Goal: Task Accomplishment & Management: Use online tool/utility

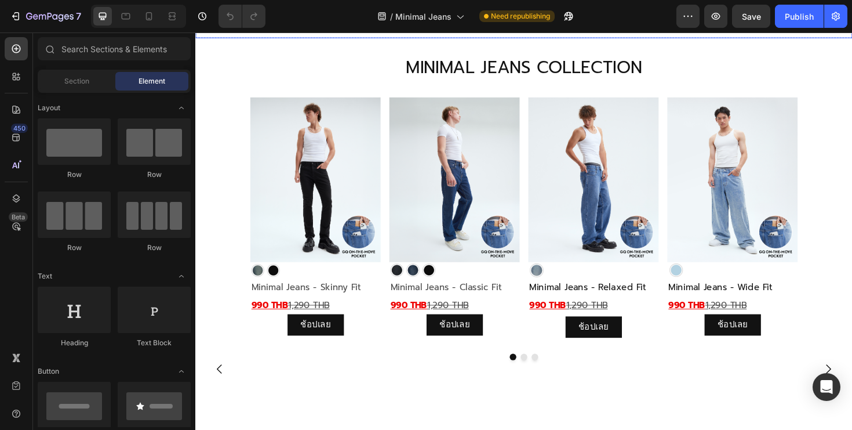
scroll to position [629, 0]
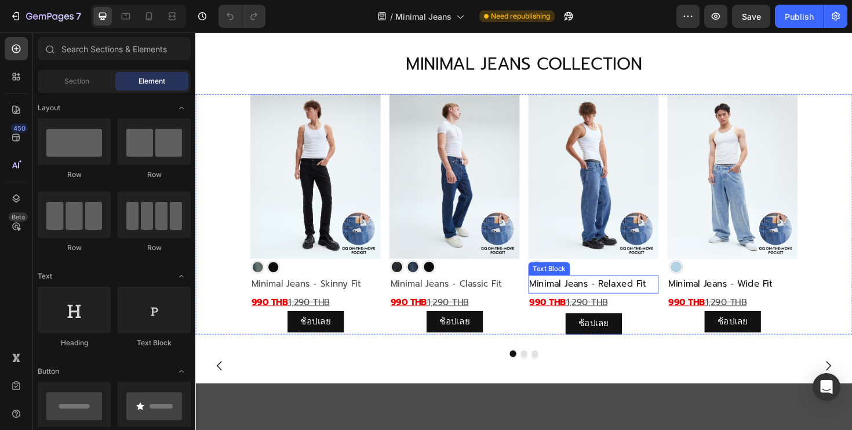
click at [621, 299] on span "Minimal Jeans - Relaxed Fit" at bounding box center [611, 299] width 124 height 14
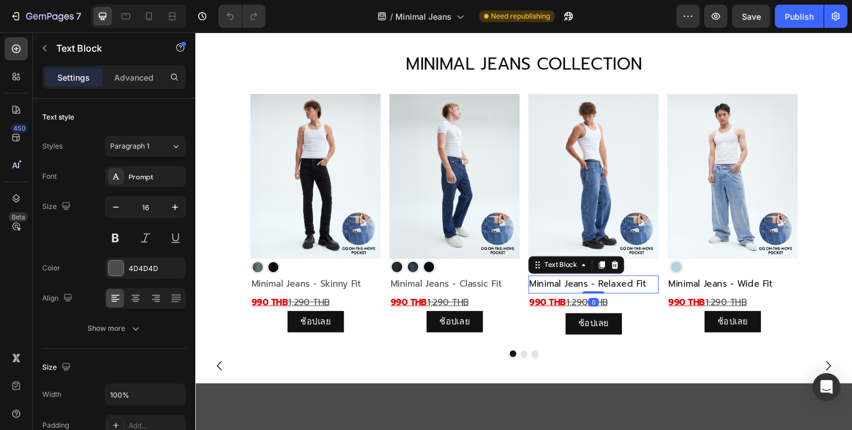
click at [621, 299] on span "Minimal Jeans - Relaxed Fit" at bounding box center [611, 299] width 124 height 14
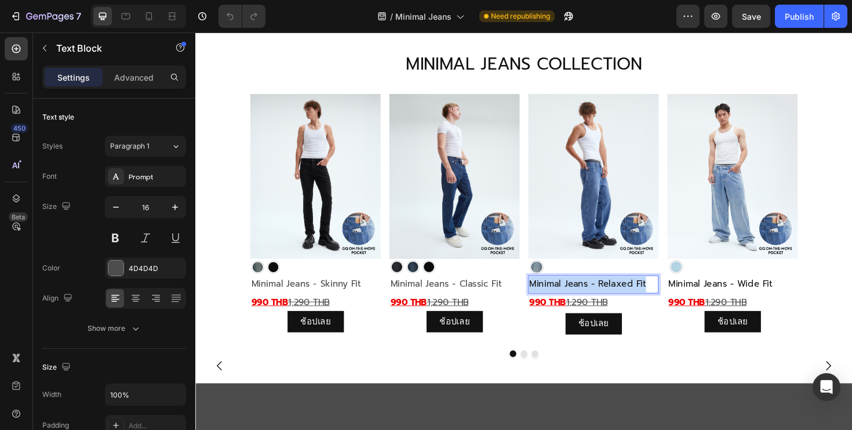
click at [621, 299] on span "Minimal Jeans - Relaxed Fit" at bounding box center [611, 299] width 124 height 14
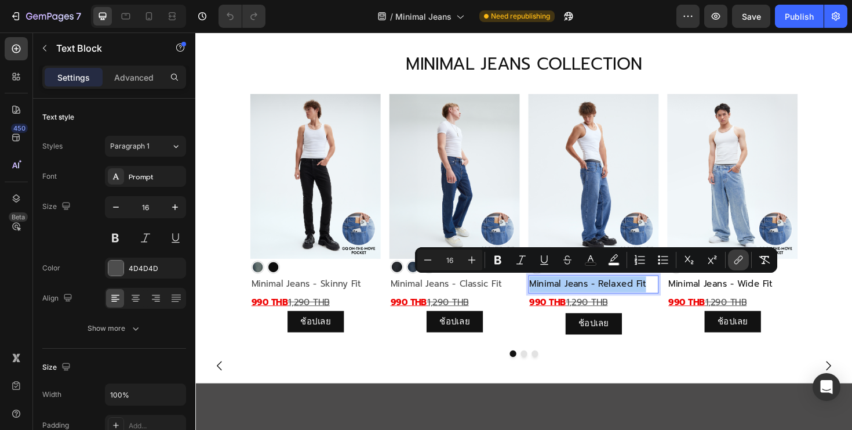
click at [737, 266] on button "link" at bounding box center [738, 259] width 21 height 21
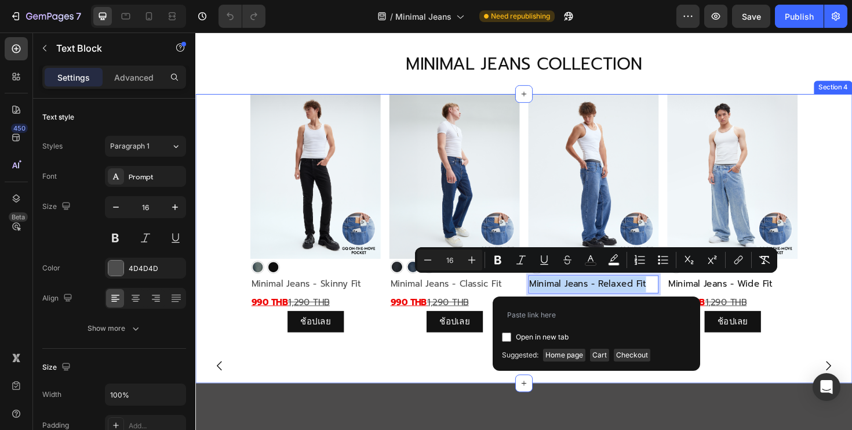
click at [789, 377] on div "Image Image Minimal Jeans - Skinny Fit Text Block 990 THB 1,290 THB Text Block …" at bounding box center [543, 241] width 696 height 288
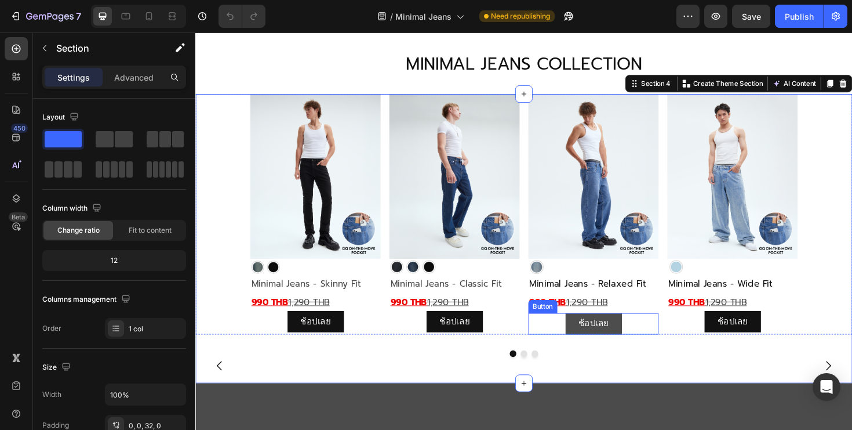
click at [590, 338] on link "ช้อปเลย" at bounding box center [617, 340] width 60 height 23
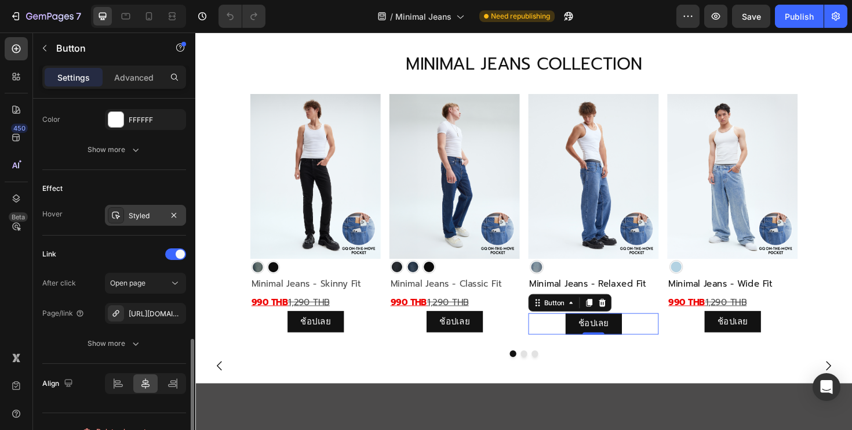
scroll to position [558, 0]
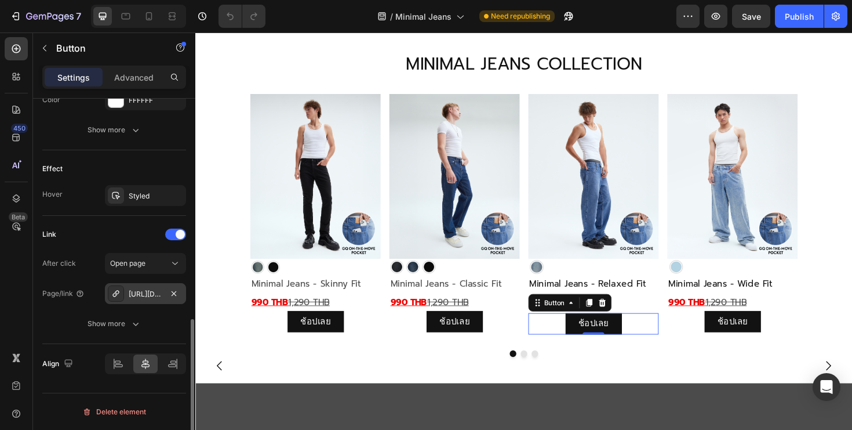
click at [148, 293] on div "https://gqsize.com/gq-minimal-jeans-relaxed-fit" at bounding box center [146, 294] width 34 height 10
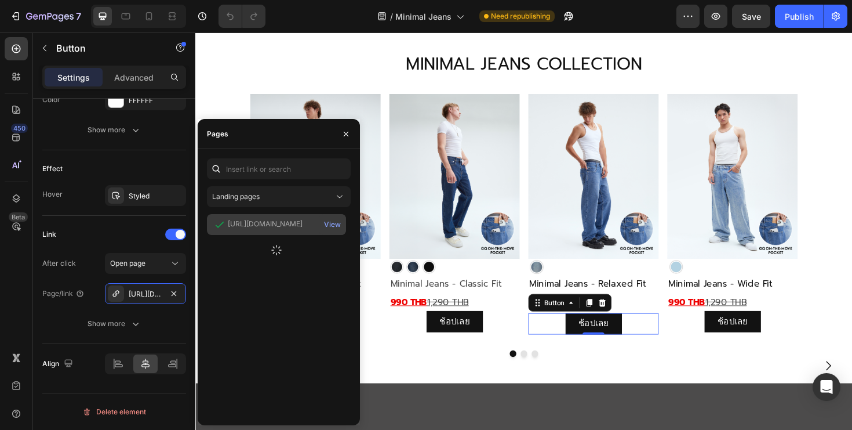
click at [281, 226] on div "https://gqsize.com/products/gq-minimal-jeans-relaxed-fit" at bounding box center [265, 224] width 75 height 10
copy div "https://gqsize.com/products/gq-minimal-jeans-relaxed-fit"
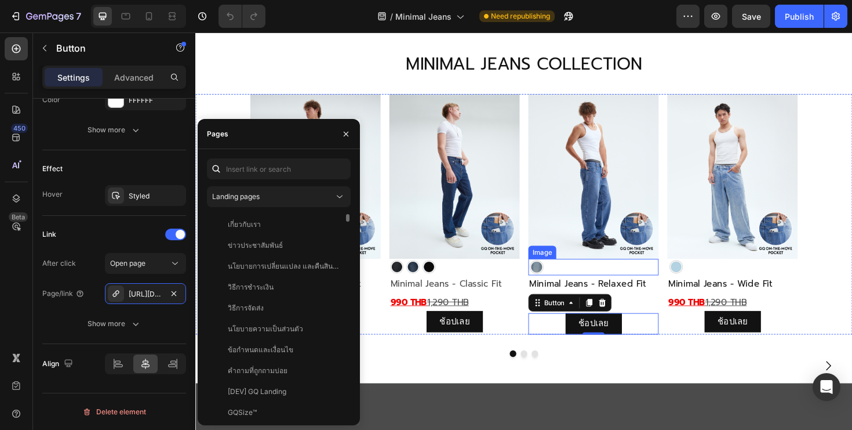
click at [627, 292] on span "Minimal Jeans - Relaxed Fit" at bounding box center [611, 299] width 124 height 14
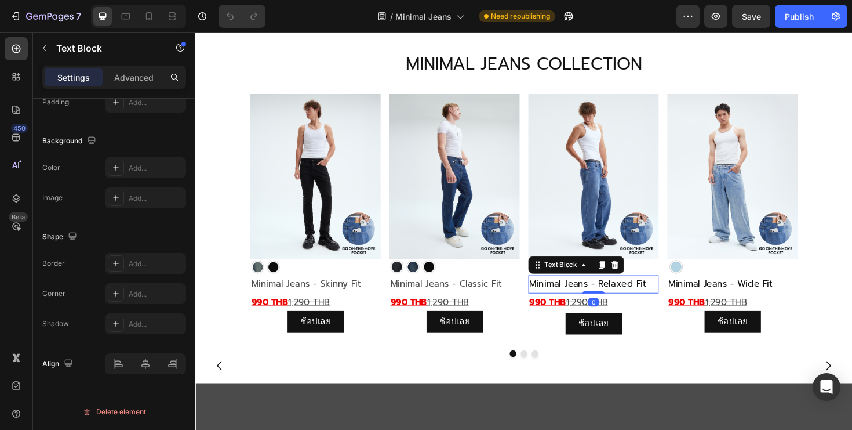
scroll to position [0, 0]
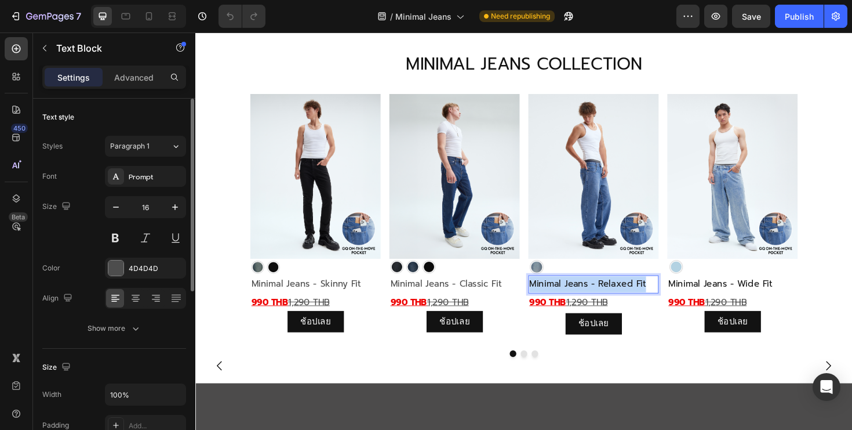
click at [627, 292] on span "Minimal Jeans - Relaxed Fit" at bounding box center [611, 299] width 124 height 14
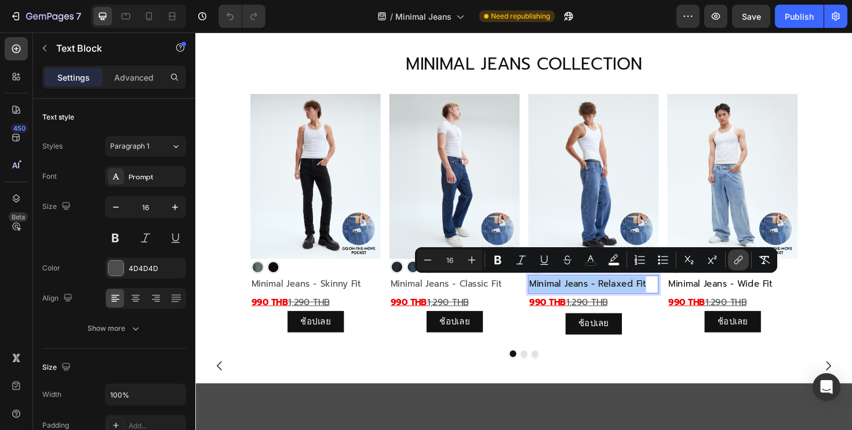
click at [737, 260] on icon "Editor contextual toolbar" at bounding box center [739, 260] width 12 height 12
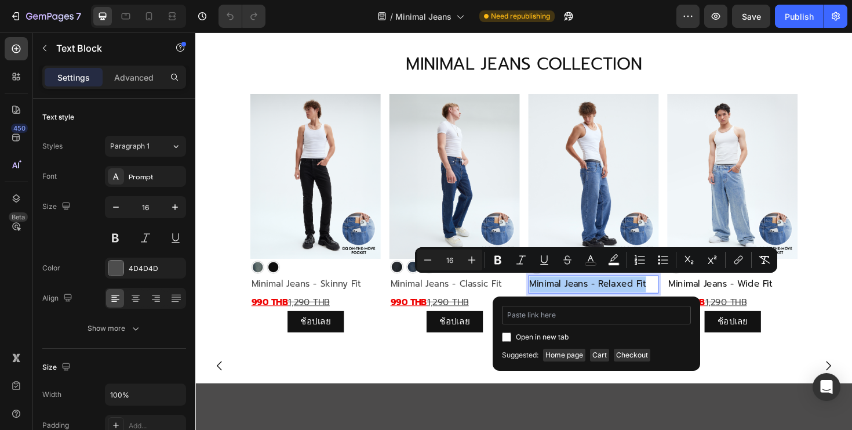
type input "https://gqsize.com/products/gq-minimal-jeans-relaxed-fit"
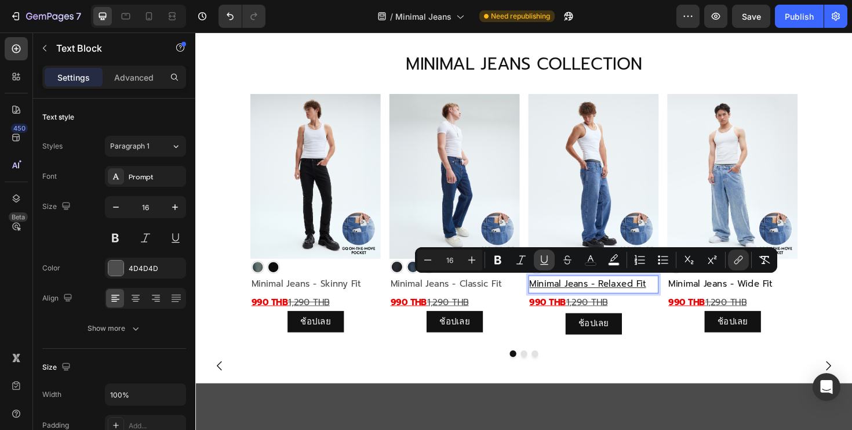
click at [544, 262] on icon "Editor contextual toolbar" at bounding box center [545, 260] width 12 height 12
click at [591, 385] on img at bounding box center [543, 385] width 696 height 0
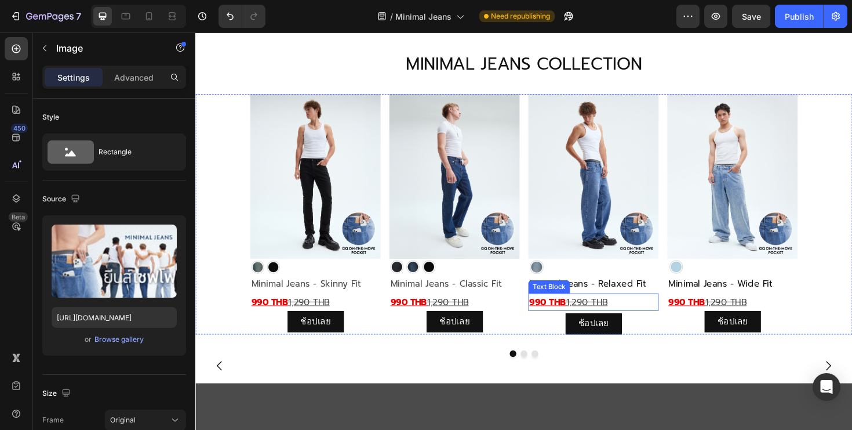
click at [649, 318] on p "990 THB 1,290 THB" at bounding box center [617, 318] width 136 height 17
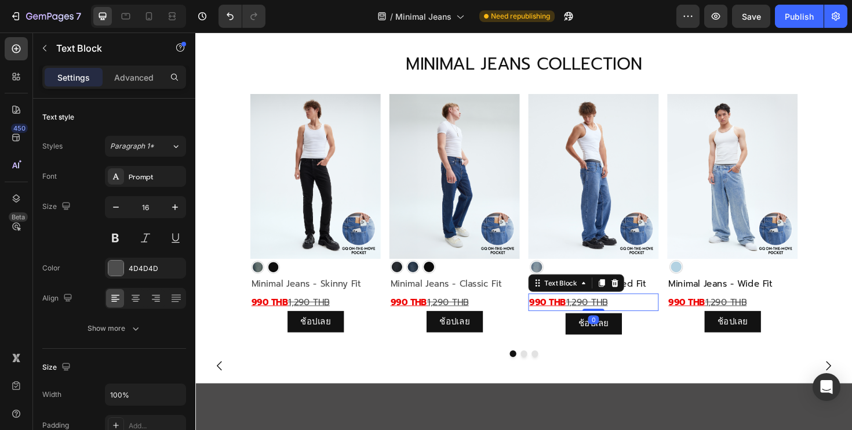
click at [649, 318] on p "990 THB 1,290 THB" at bounding box center [617, 318] width 136 height 17
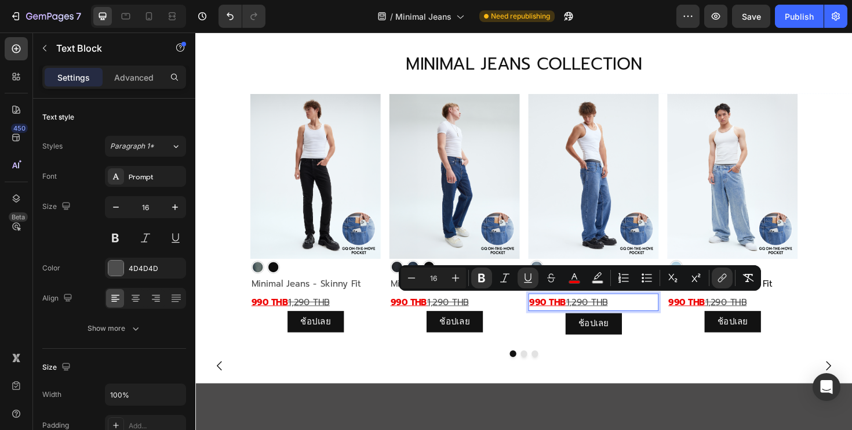
click at [649, 318] on p "990 THB 1,290 THB" at bounding box center [617, 318] width 136 height 17
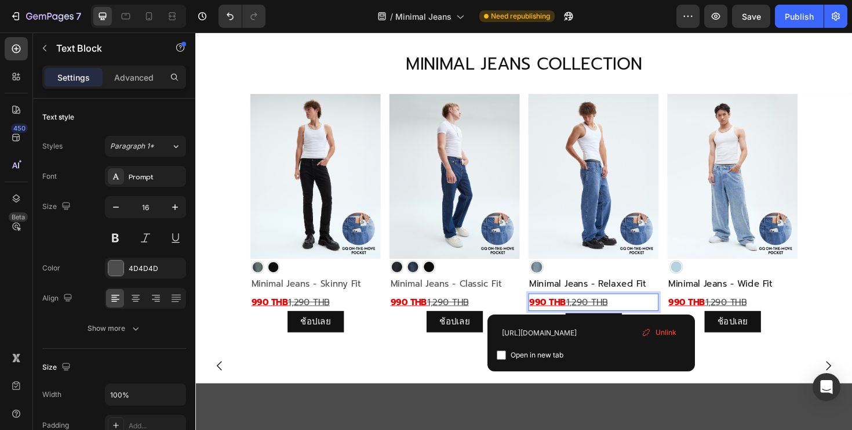
click at [649, 318] on p "990 THB 1,290 THB ⁠⁠⁠⁠⁠⁠⁠" at bounding box center [617, 318] width 136 height 17
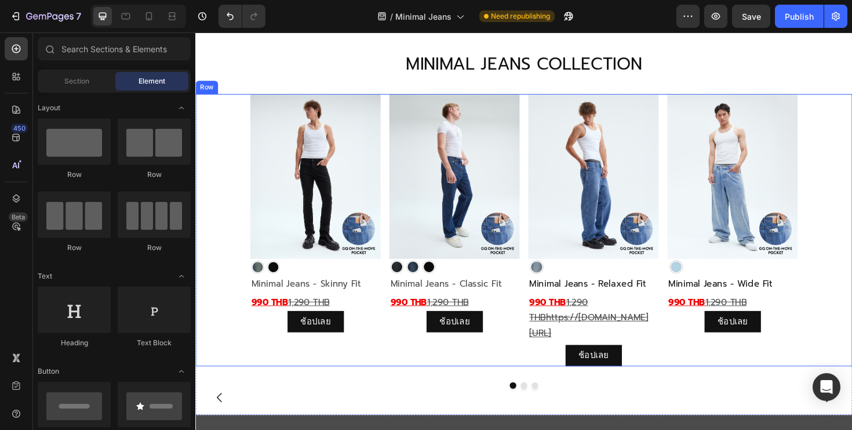
click at [709, 386] on div "Image Image Minimal Jeans - Wide Fit Text Block 990 THB 1,290 THB Text Block ช้…" at bounding box center [764, 241] width 138 height 288
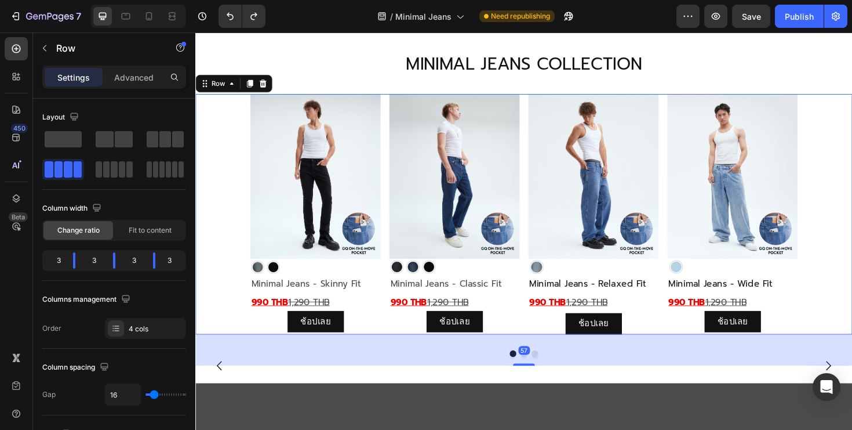
click at [688, 320] on div "Image Image Minimal Jeans - Skinny Fit Text Block 990 THB 1,290 THB Text Block …" at bounding box center [543, 224] width 696 height 255
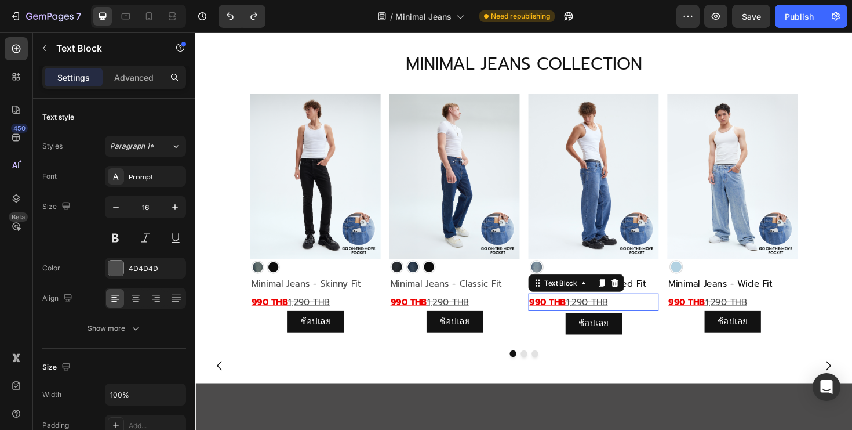
click at [670, 314] on p "990 THB 1,290 THB" at bounding box center [617, 318] width 136 height 17
click at [583, 311] on u "990 THB" at bounding box center [568, 318] width 39 height 14
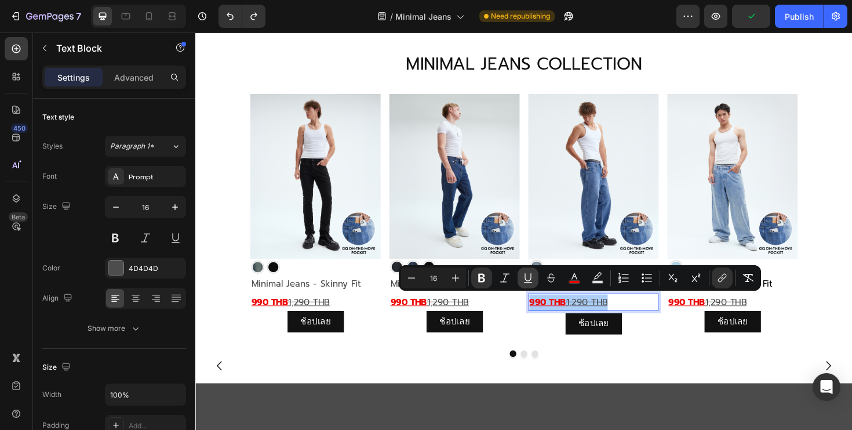
click at [532, 279] on icon "Editor contextual toolbar" at bounding box center [528, 278] width 12 height 12
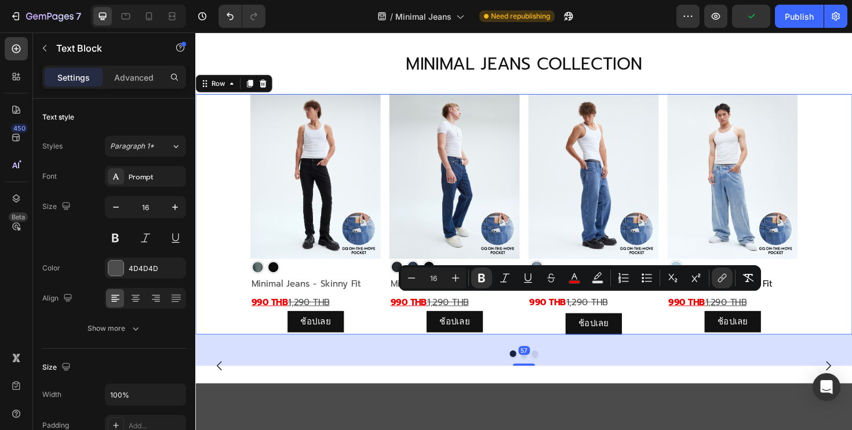
click at [852, 326] on div "Image Image Minimal Jeans - Skinny Fit Text Block 990 THB 1,290 THB Text Block …" at bounding box center [543, 224] width 696 height 255
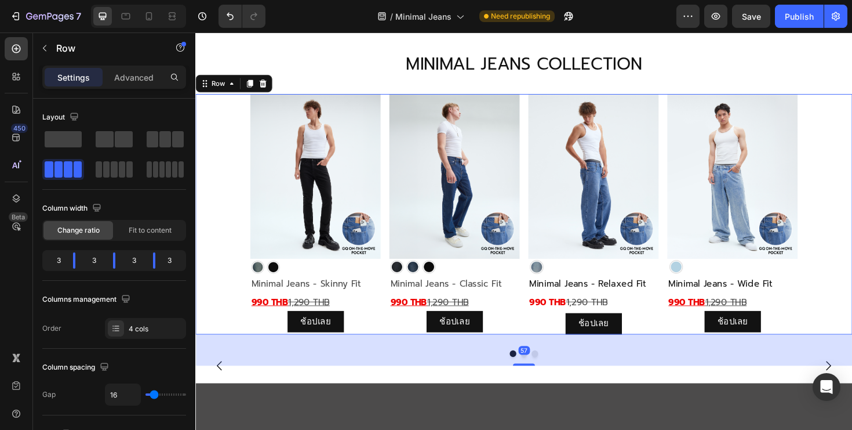
click at [818, 317] on p "990 THB 1,290 THB" at bounding box center [764, 318] width 136 height 17
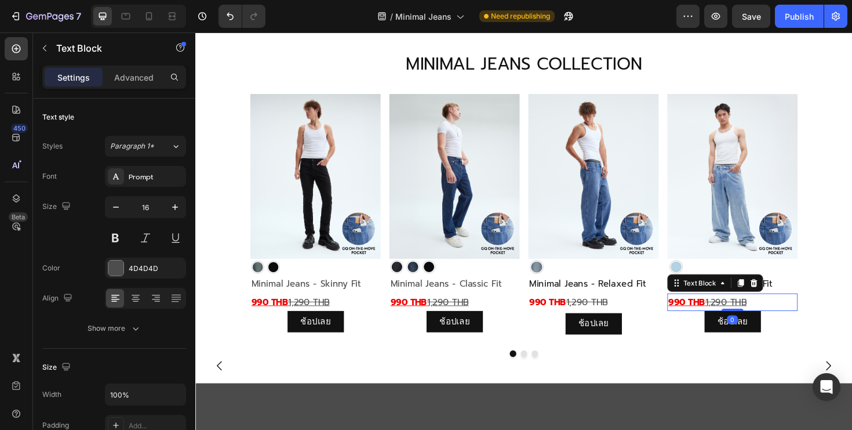
click at [818, 317] on p "990 THB 1,290 THB" at bounding box center [764, 318] width 136 height 17
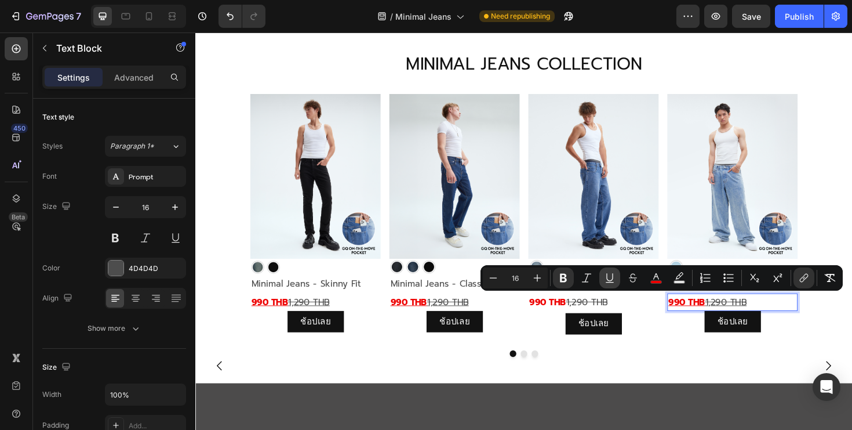
click at [607, 275] on icon "Editor contextual toolbar" at bounding box center [610, 278] width 12 height 12
click at [788, 338] on link "ช้อปเลย" at bounding box center [765, 338] width 60 height 23
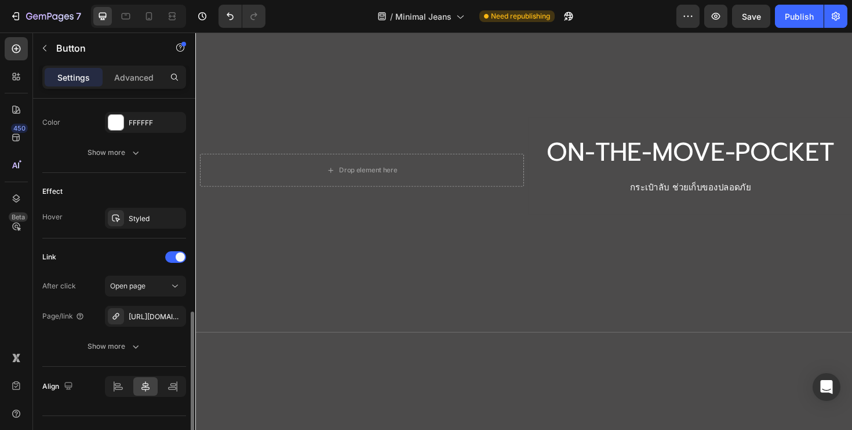
scroll to position [536, 0]
click at [152, 311] on div "https://gqsize.com/gq-minimal-jeans-wide-fit" at bounding box center [146, 315] width 34 height 10
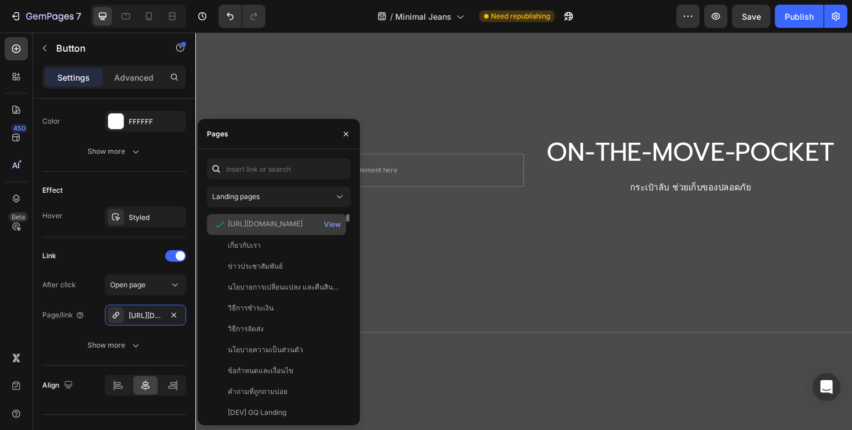
click at [293, 222] on div "https://gqsize.com/products/gq-minimal-jeans-wide-fit" at bounding box center [265, 224] width 75 height 10
copy div "https://gqsize.com/products/gq-minimal-jeans-wide-fit"
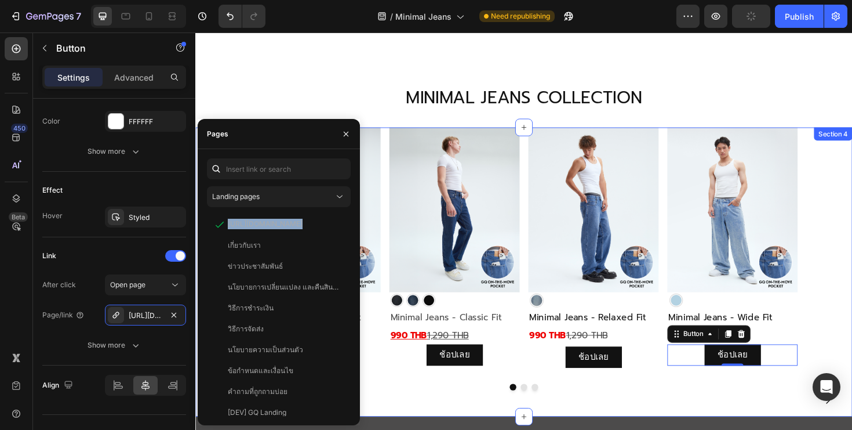
scroll to position [525, 0]
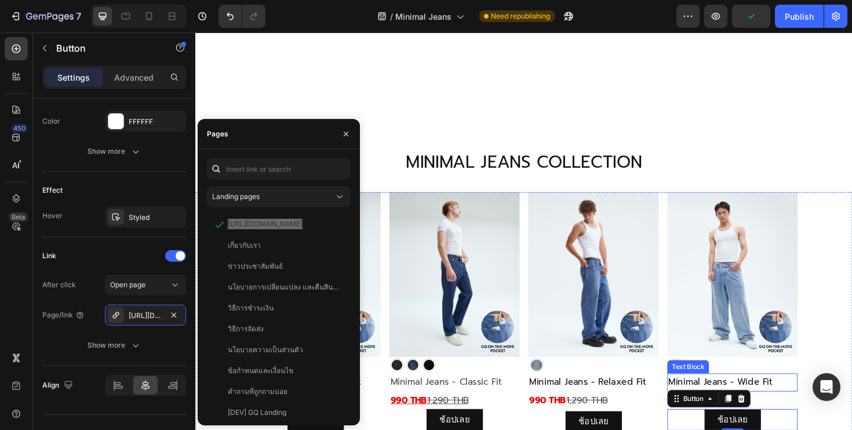
click at [798, 397] on span "Minimal Jeans - Wide Fit" at bounding box center [751, 402] width 110 height 14
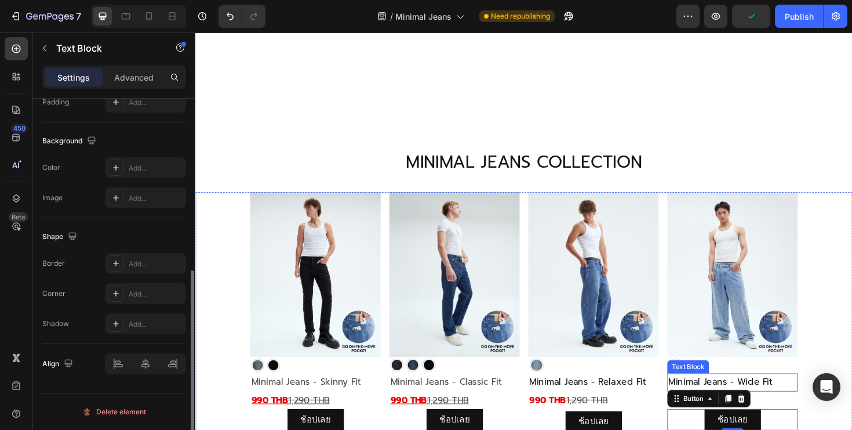
scroll to position [0, 0]
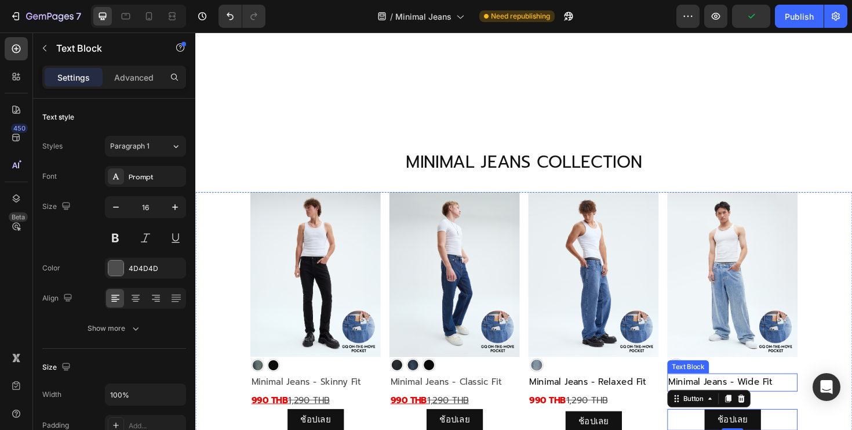
click at [798, 397] on span "Minimal Jeans - Wide Fit" at bounding box center [751, 402] width 110 height 14
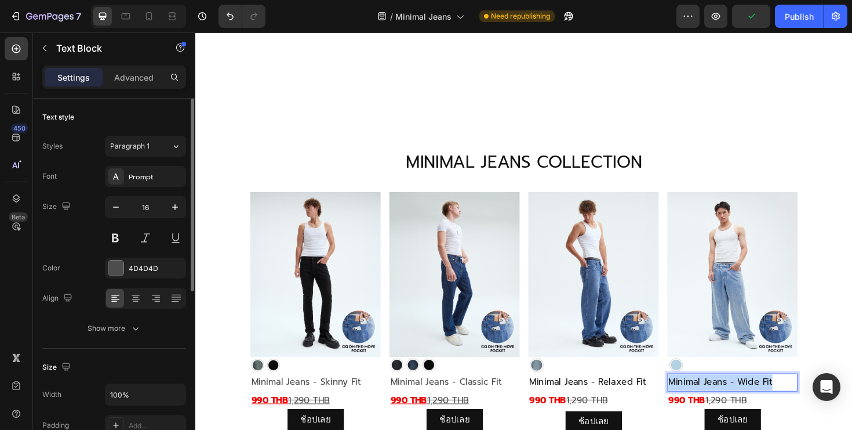
click at [798, 397] on span "Minimal Jeans - Wide Fit" at bounding box center [751, 402] width 110 height 14
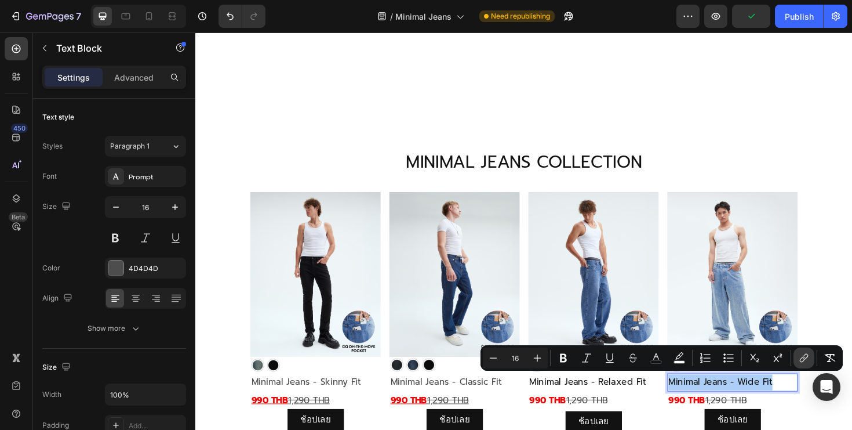
click at [801, 358] on icon "Editor contextual toolbar" at bounding box center [802, 360] width 5 height 6
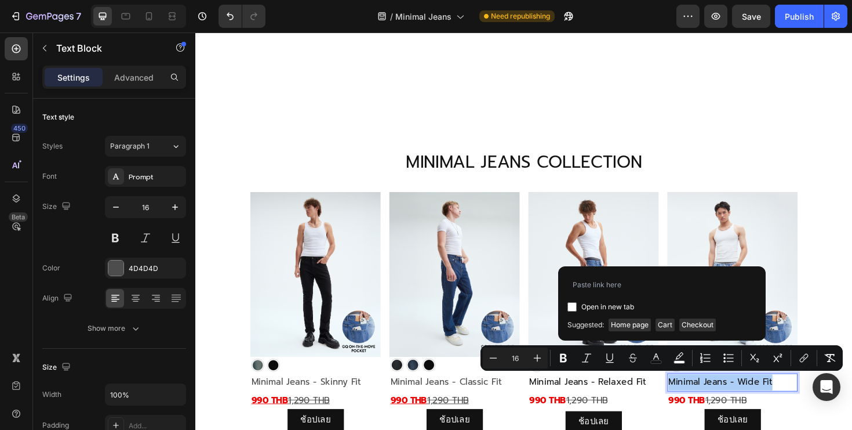
type input "https://gqsize.com/products/gq-minimal-jeans-wide-fit"
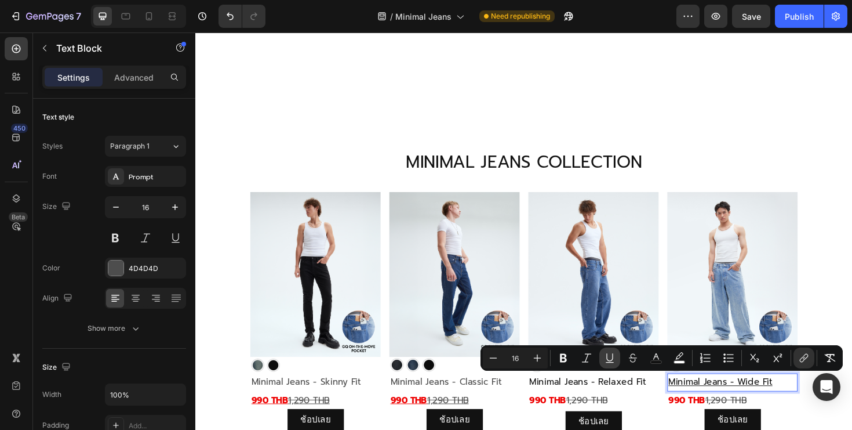
click at [610, 359] on icon "Editor contextual toolbar" at bounding box center [610, 358] width 12 height 12
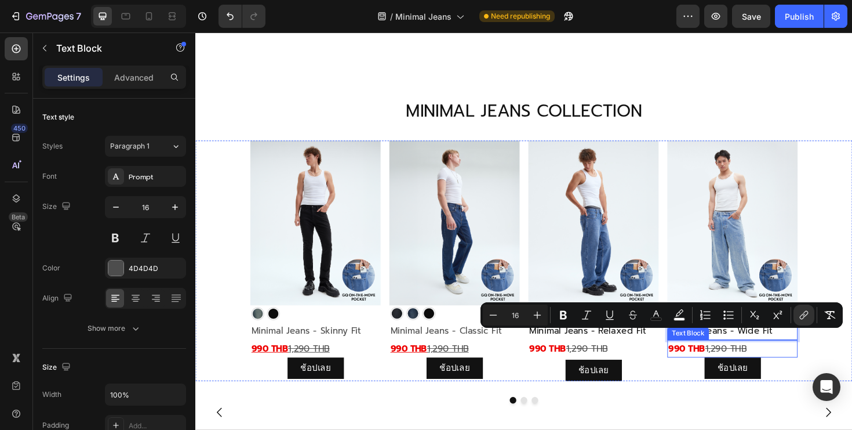
scroll to position [591, 0]
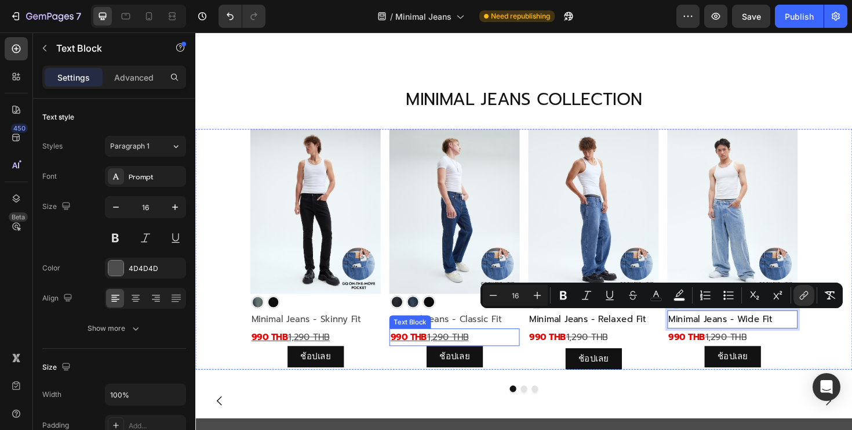
click at [496, 351] on p "990 THB 1,290 THB" at bounding box center [470, 355] width 136 height 17
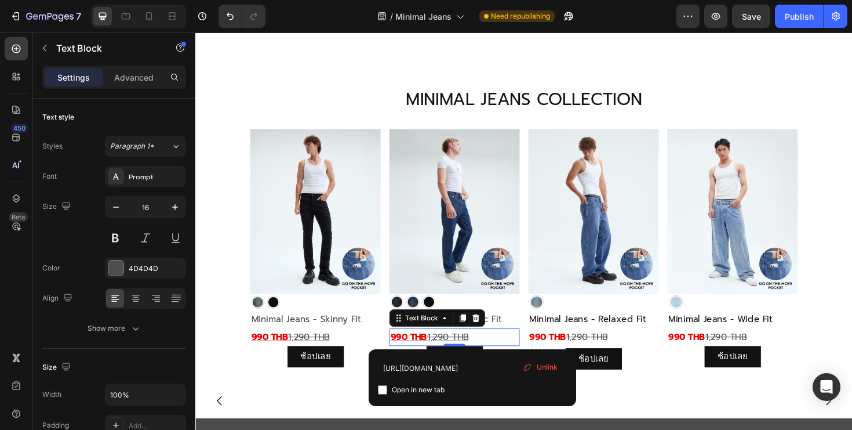
click at [496, 351] on p "990 THB 1,290 THB" at bounding box center [470, 355] width 136 height 17
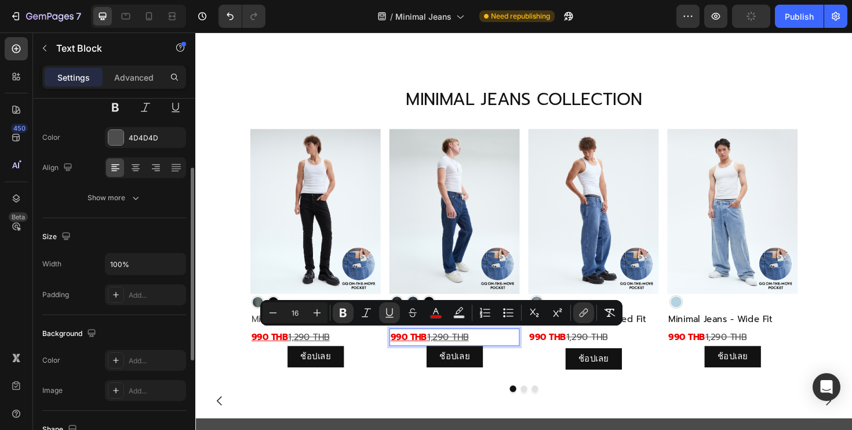
scroll to position [0, 0]
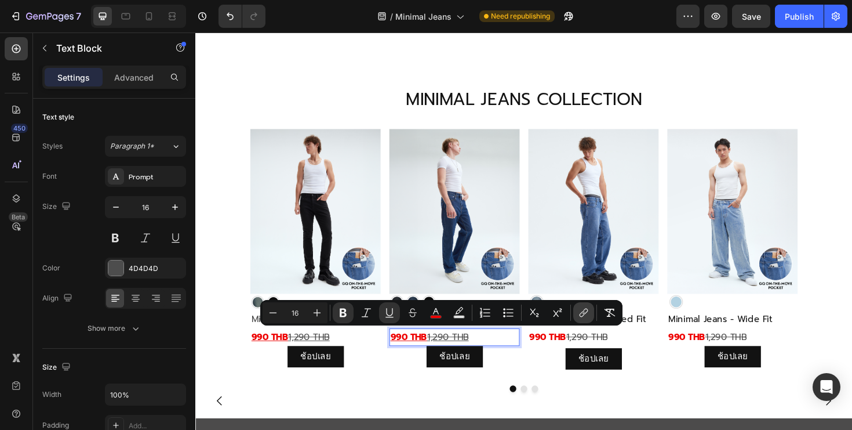
click at [585, 310] on icon "Editor contextual toolbar" at bounding box center [584, 313] width 12 height 12
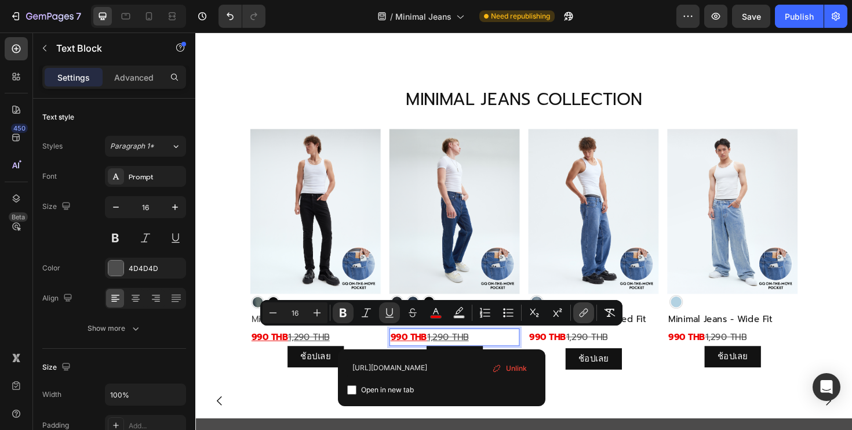
scroll to position [0, 147]
click at [424, 373] on input "https://gqsize.com/products/gq-minimal-jeans-classic-fit?variant=45712020635837" at bounding box center [441, 367] width 189 height 19
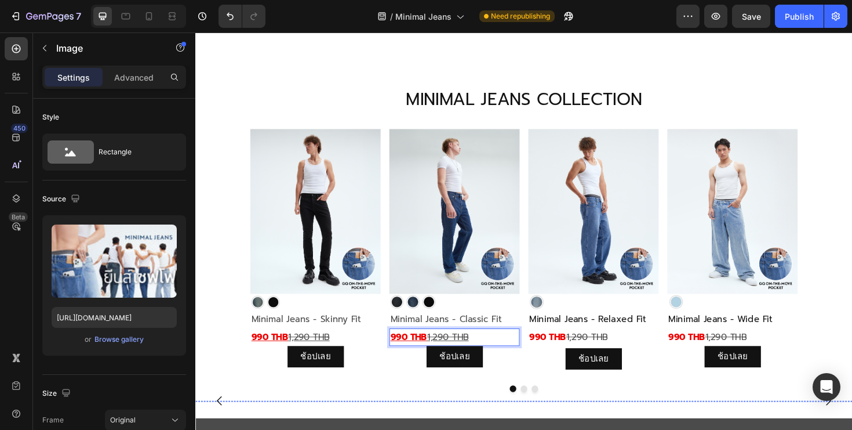
click at [596, 422] on img at bounding box center [543, 422] width 696 height 0
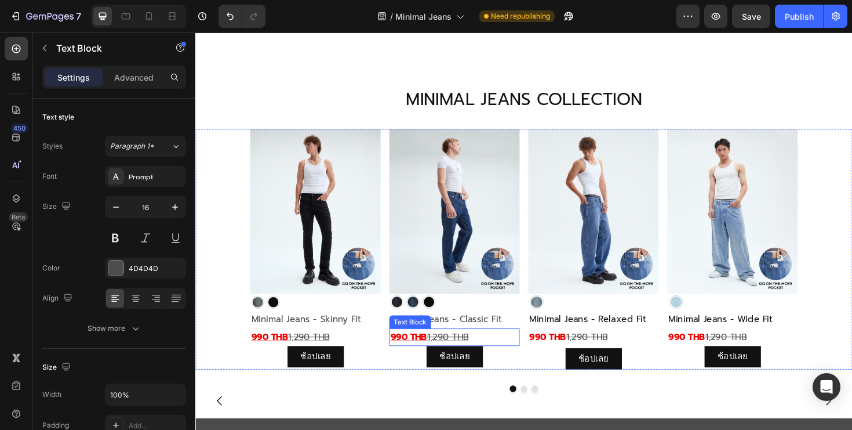
click at [491, 358] on p "990 THB 1,290 THB" at bounding box center [470, 355] width 136 height 17
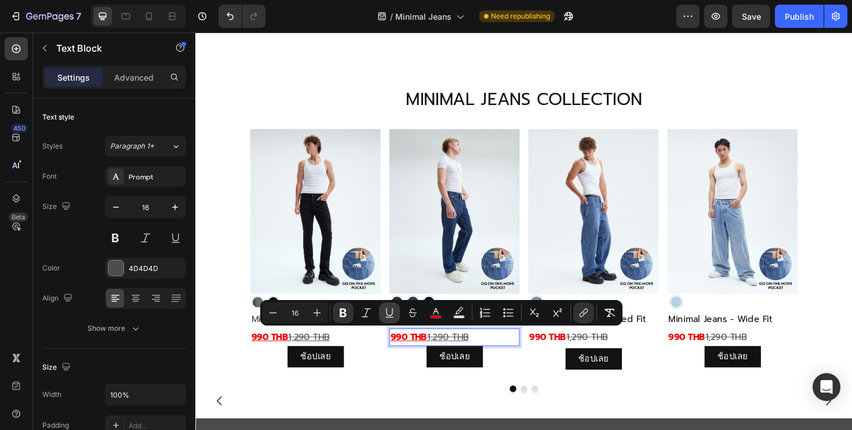
click at [393, 315] on icon "Editor contextual toolbar" at bounding box center [390, 313] width 12 height 12
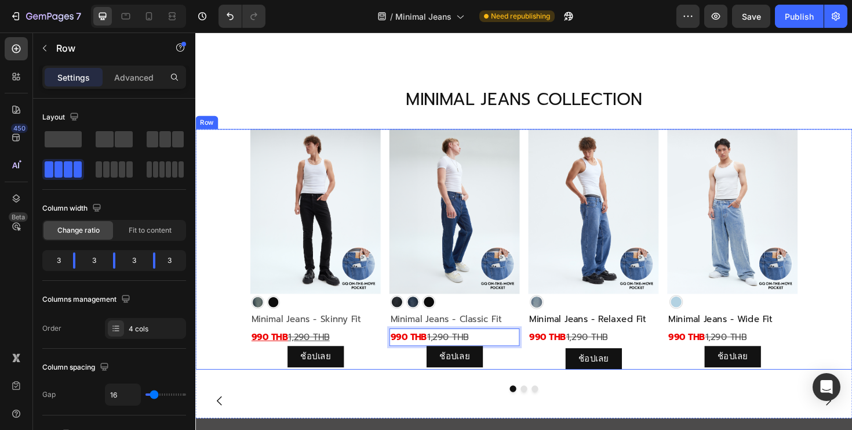
click at [405, 388] on div "Image Image Minimal Jeans - Classic Fit Text Block 990 THB 1,290 THB Text Block…" at bounding box center [470, 262] width 138 height 255
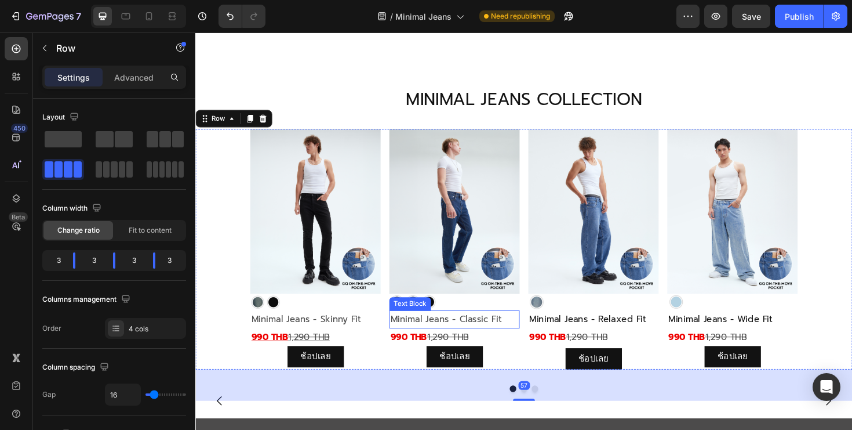
click at [456, 335] on p "Minimal Jeans - Classic Fit" at bounding box center [470, 336] width 136 height 17
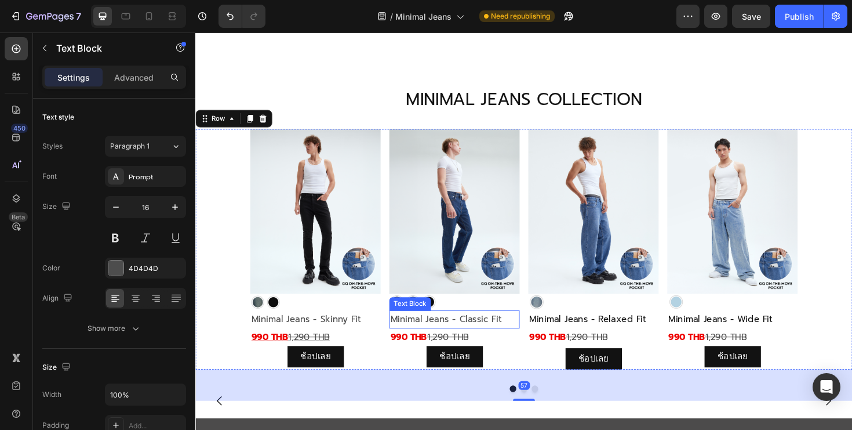
click at [456, 335] on p "Minimal Jeans - Classic Fit" at bounding box center [470, 336] width 136 height 17
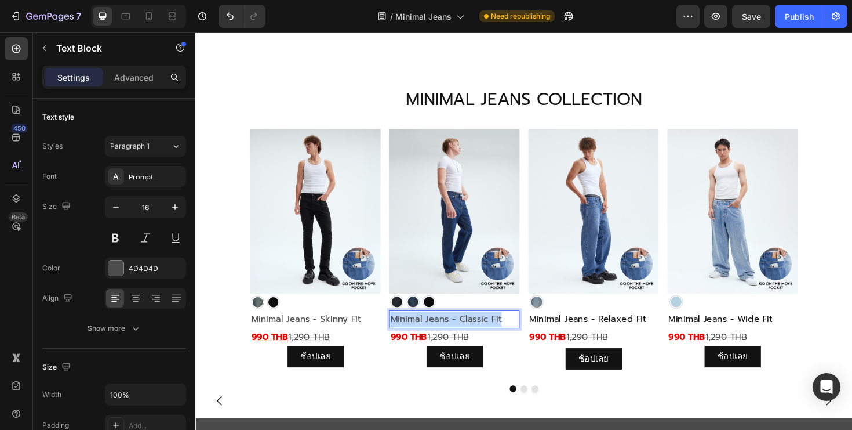
click at [456, 335] on p "Minimal Jeans - Classic Fit" at bounding box center [470, 336] width 136 height 17
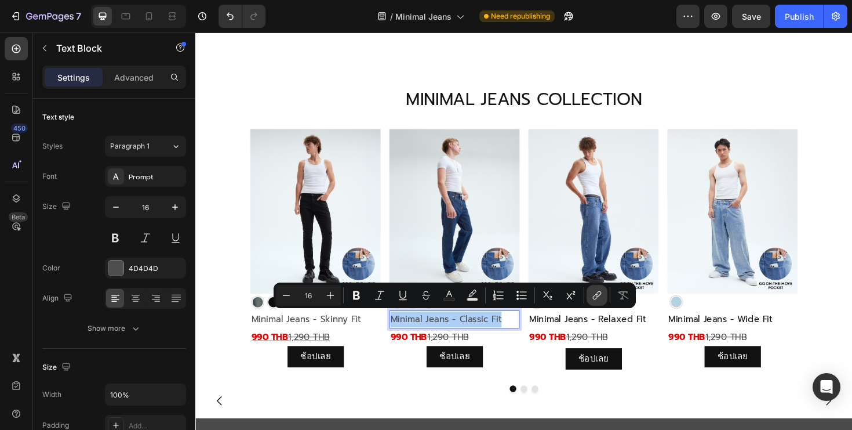
click at [601, 295] on icon "Editor contextual toolbar" at bounding box center [597, 295] width 12 height 12
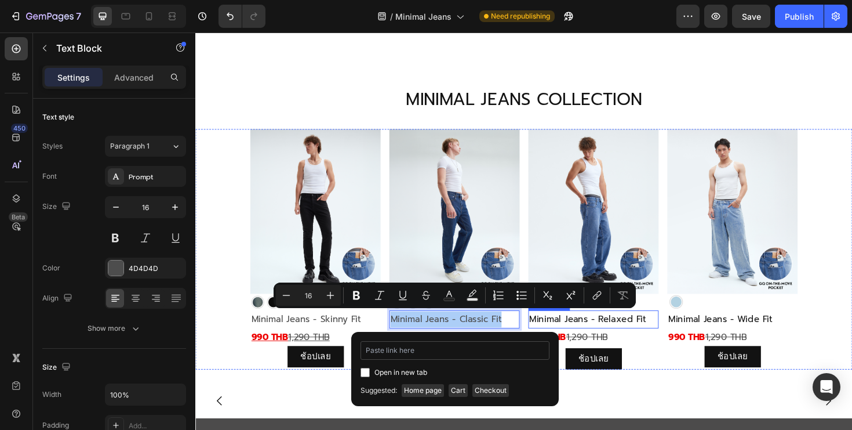
type input "https://gqsize.com/products/gq-minimal-jeans-classic-fit?variant=45712020635837"
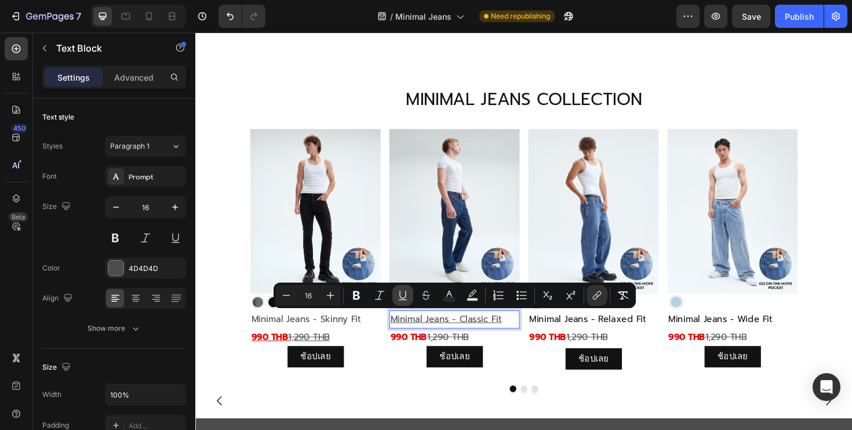
click at [403, 292] on icon "Editor contextual toolbar" at bounding box center [403, 295] width 12 height 12
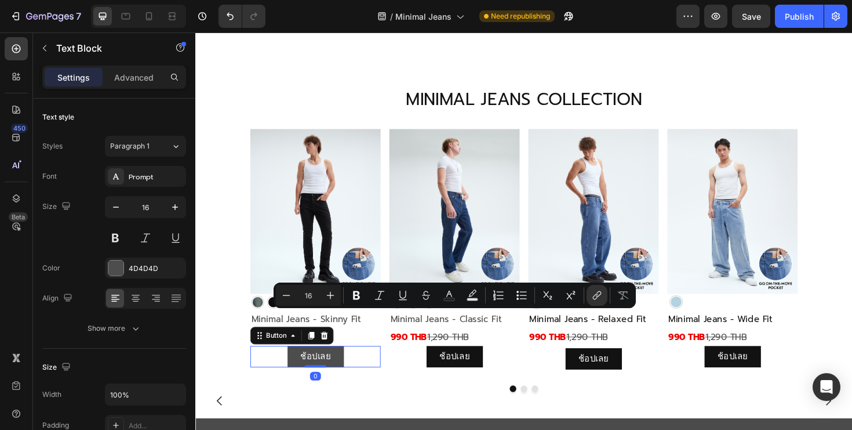
click at [349, 384] on link "ช้อปเลย" at bounding box center [323, 375] width 60 height 23
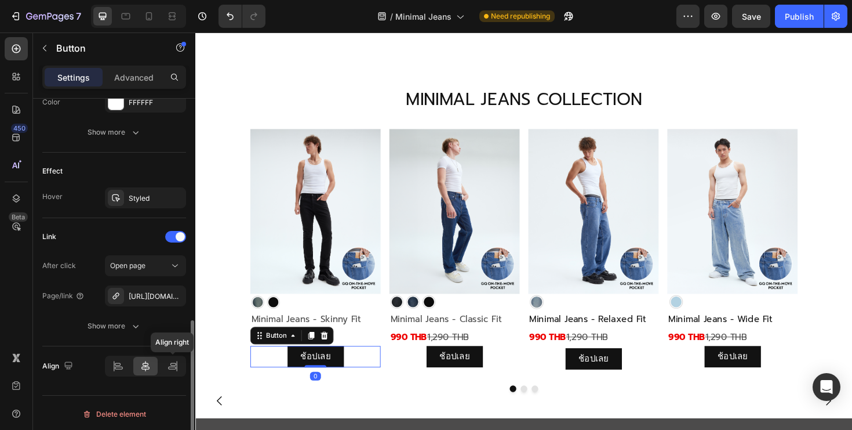
scroll to position [557, 0]
click at [150, 301] on div "https://gqsize.com/gq-minimal-jeans-skinny-fit?variant=45712015786173" at bounding box center [145, 294] width 81 height 21
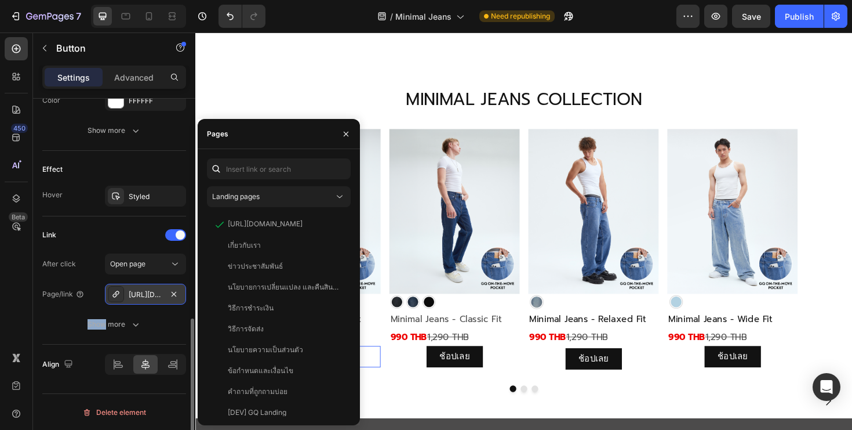
click at [150, 301] on div "https://gqsize.com/gq-minimal-jeans-skinny-fit?variant=45712015786173" at bounding box center [145, 294] width 81 height 21
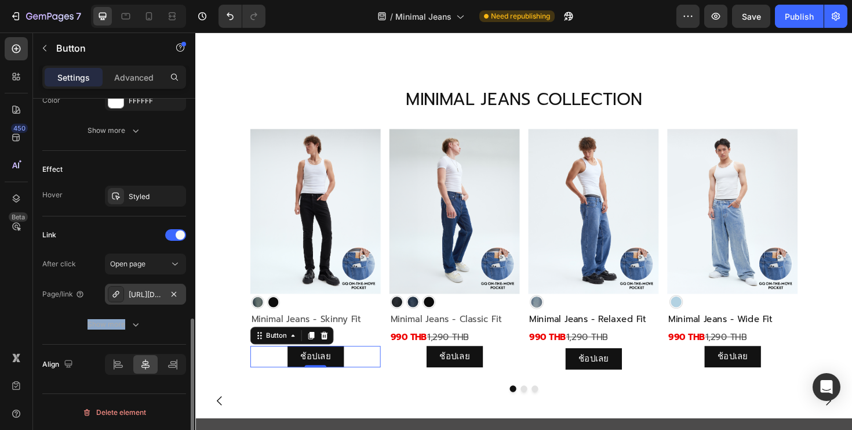
click at [150, 301] on div "https://gqsize.com/gq-minimal-jeans-skinny-fit?variant=45712015786173" at bounding box center [145, 294] width 81 height 21
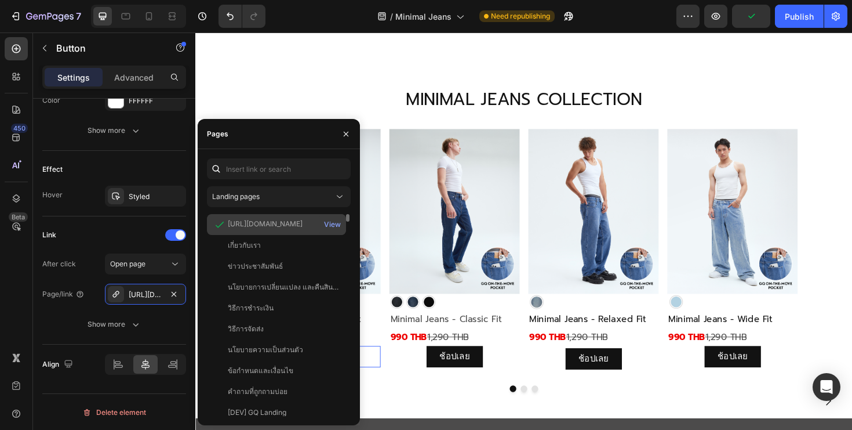
click at [253, 224] on div "https://gqsize.com/products/gq-minimal-jeans-skinny-fit?variant=45712015786173" at bounding box center [265, 224] width 75 height 10
copy div "https://gqsize.com/products/gq-minimal-jeans-skinny-fit?variant=45712015786173"
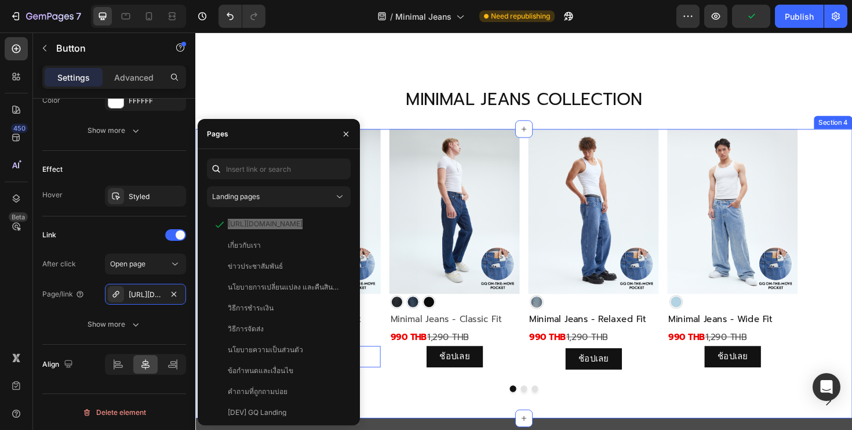
click at [413, 414] on div "Image Image Minimal Jeans - Skinny Fit Text Block 990 THB 1,290 THB Text Block …" at bounding box center [543, 279] width 696 height 288
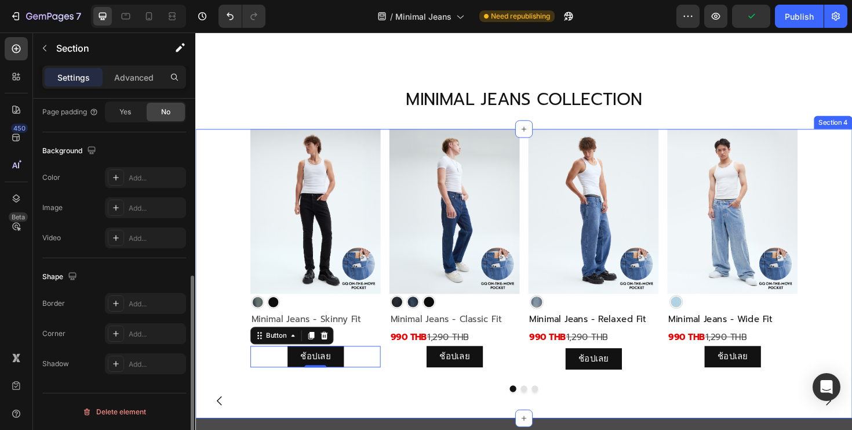
scroll to position [0, 0]
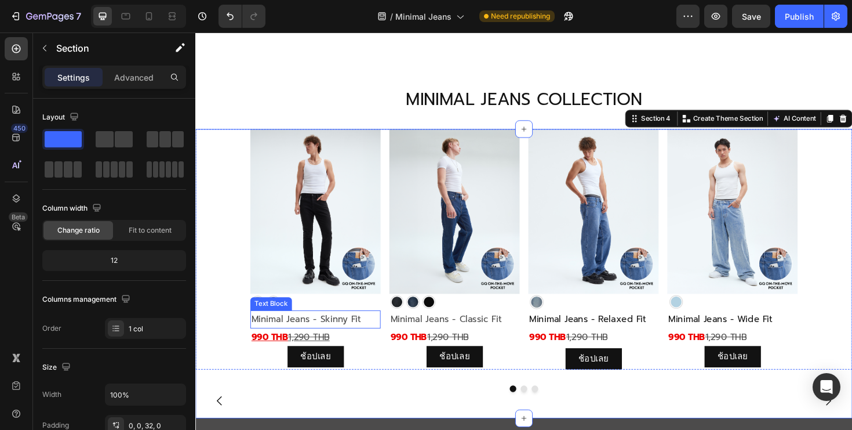
click at [317, 339] on p "Minimal Jeans - Skinny Fit" at bounding box center [323, 336] width 136 height 17
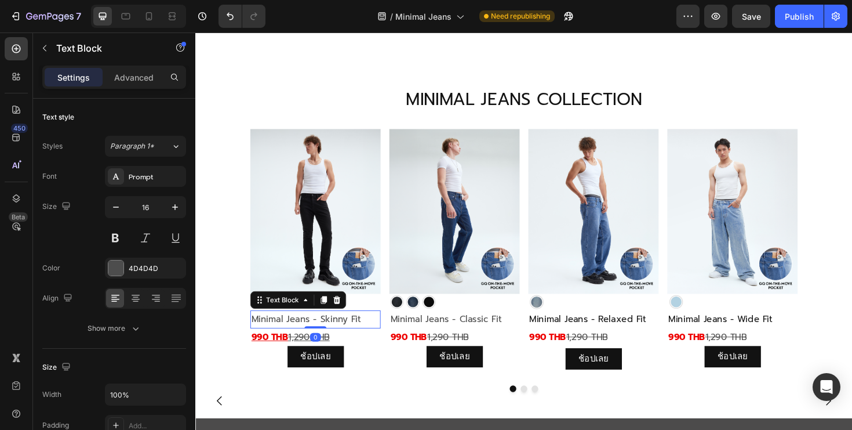
click at [317, 337] on p "Minimal Jeans - Skinny Fit" at bounding box center [323, 336] width 136 height 17
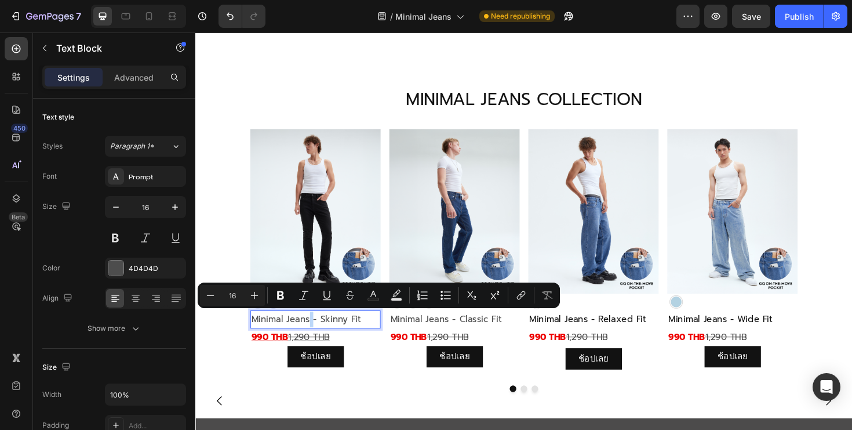
click at [317, 337] on p "Minimal Jeans - Skinny Fit" at bounding box center [323, 336] width 136 height 17
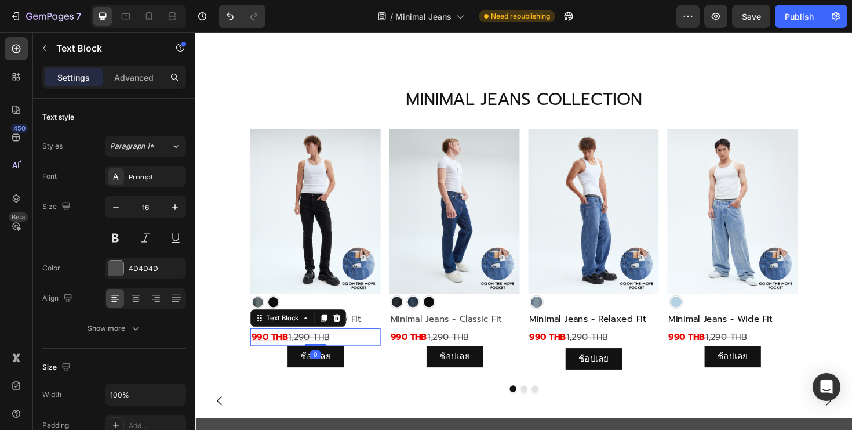
click at [353, 358] on p "990 THB 1,290 THB" at bounding box center [323, 355] width 136 height 17
click at [340, 375] on link "ช้อปเลย" at bounding box center [323, 375] width 60 height 23
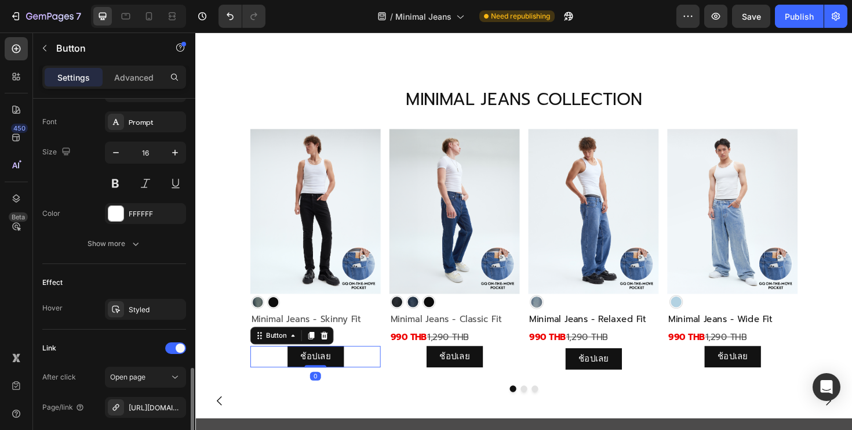
scroll to position [558, 0]
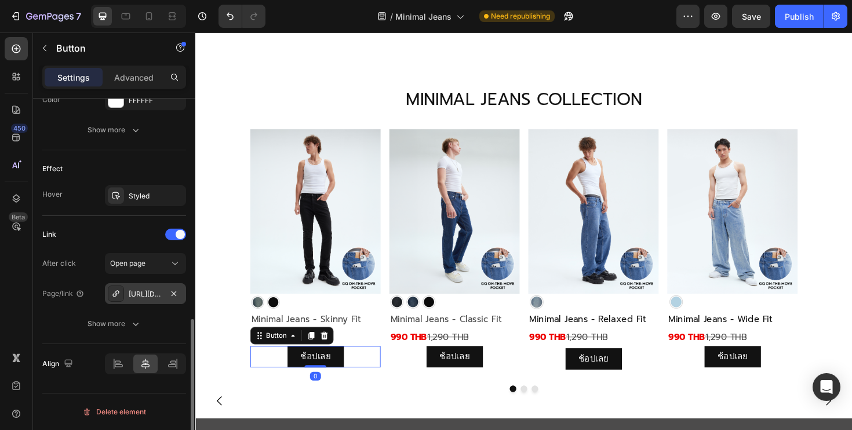
click at [151, 292] on div "https://gqsize.com/gq-minimal-jeans-skinny-fit?variant=45712015786173" at bounding box center [146, 294] width 34 height 10
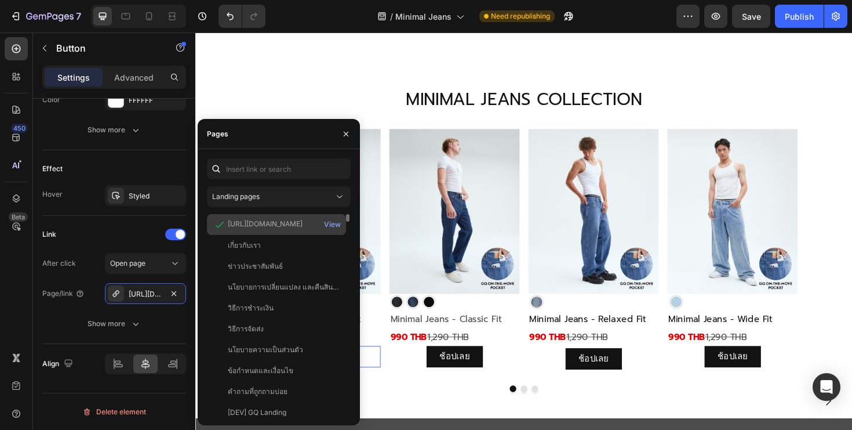
click at [273, 226] on div "https://gqsize.com/products/gq-minimal-jeans-skinny-fit?variant=45712015786173" at bounding box center [265, 224] width 75 height 10
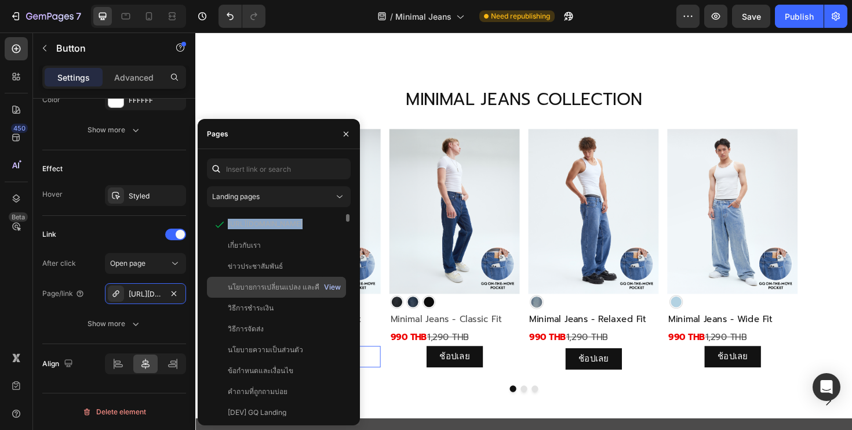
copy div "https://gqsize.com/products/gq-minimal-jeans-skinny-fit?variant=45712015786173"
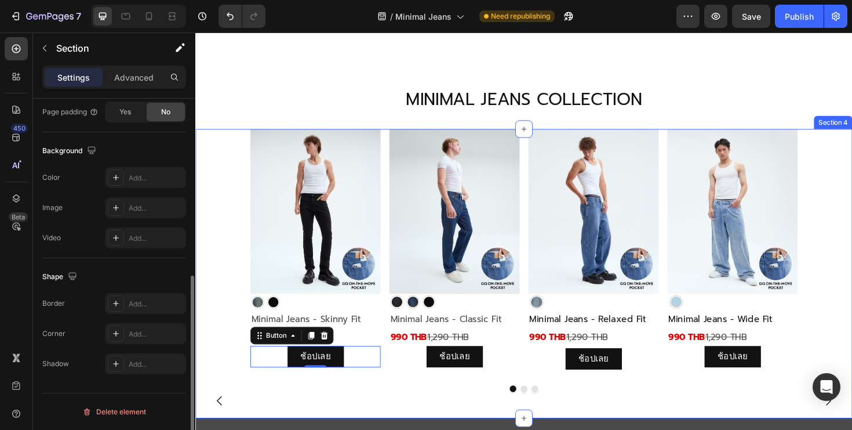
click at [405, 410] on div "Image Image Minimal Jeans - Skinny Fit Text Block 990 THB 1,290 THB Text Block …" at bounding box center [543, 279] width 696 height 288
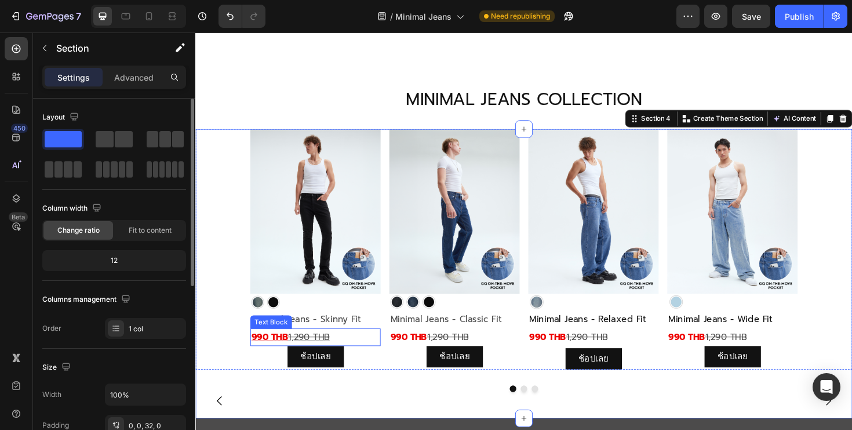
click at [344, 349] on p "990 THB 1,290 THB" at bounding box center [323, 355] width 136 height 17
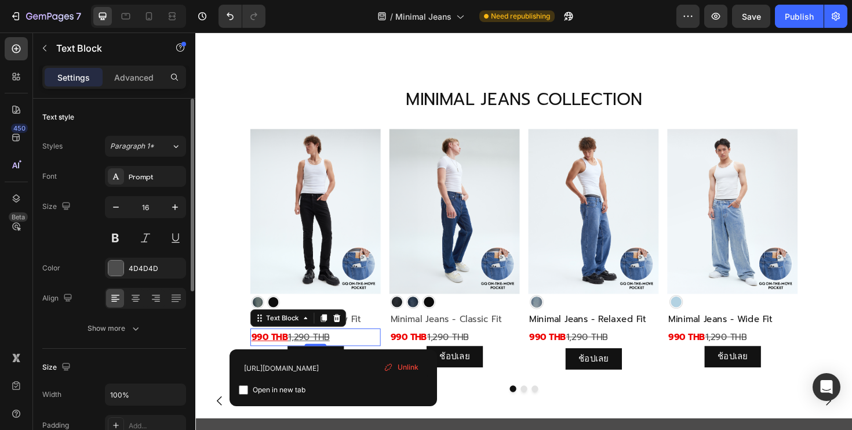
click at [344, 349] on p "990 THB 1,290 THB" at bounding box center [323, 355] width 136 height 17
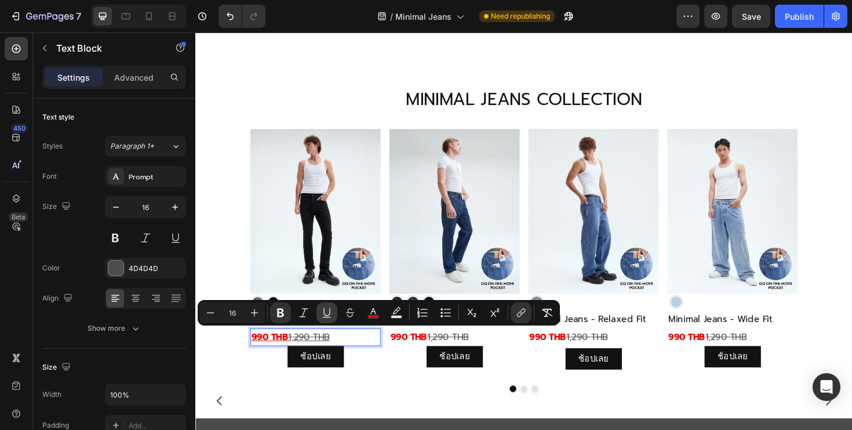
click at [328, 310] on icon "Editor contextual toolbar" at bounding box center [327, 313] width 12 height 12
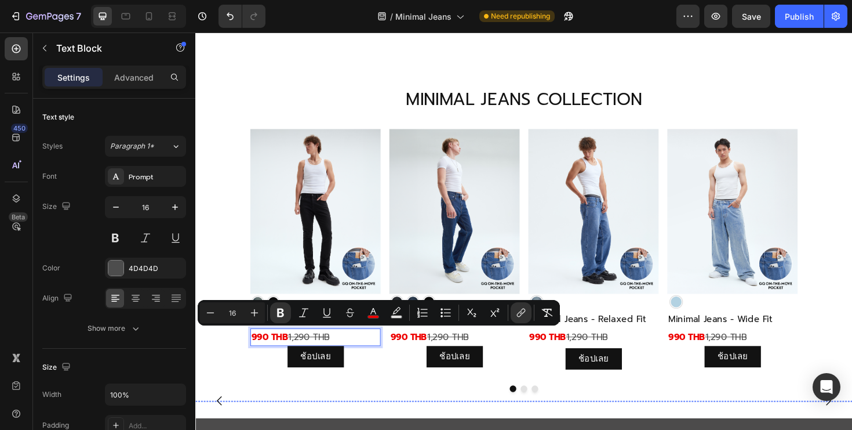
click at [404, 422] on img at bounding box center [543, 422] width 696 height 0
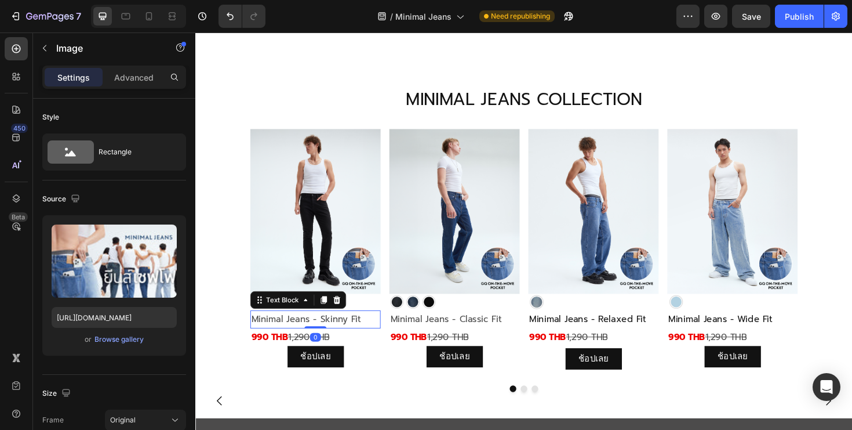
click at [361, 328] on p "Minimal Jeans - Skinny Fit" at bounding box center [323, 336] width 136 height 17
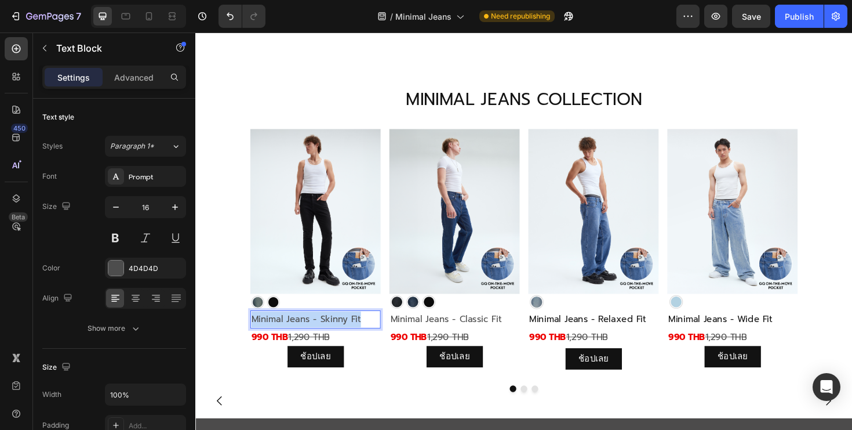
click at [361, 328] on p "Minimal Jeans - Skinny Fit" at bounding box center [323, 336] width 136 height 17
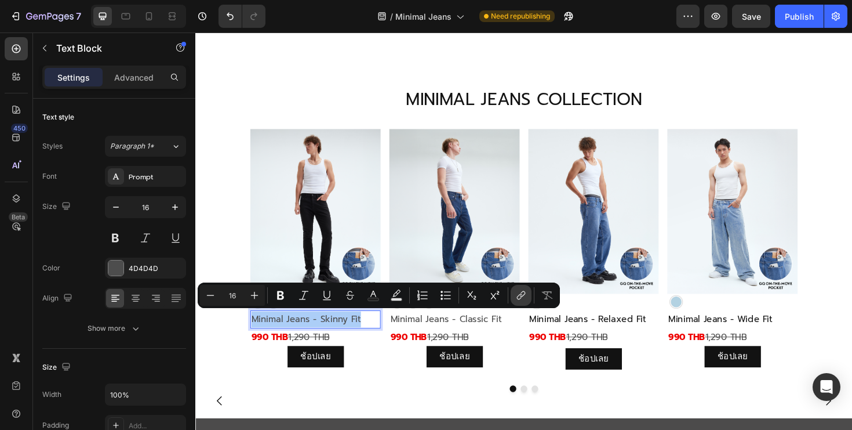
click at [516, 298] on icon "Editor contextual toolbar" at bounding box center [522, 295] width 12 height 12
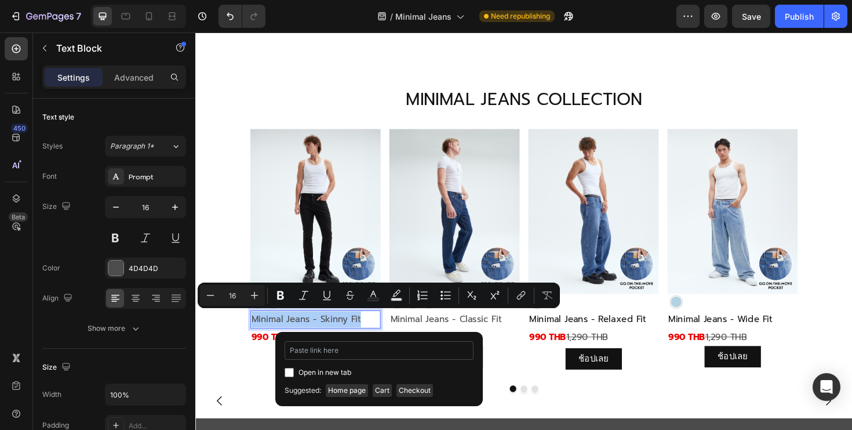
type input "https://gqsize.com/products/gq-minimal-jeans-skinny-fit?variant=45712015786173"
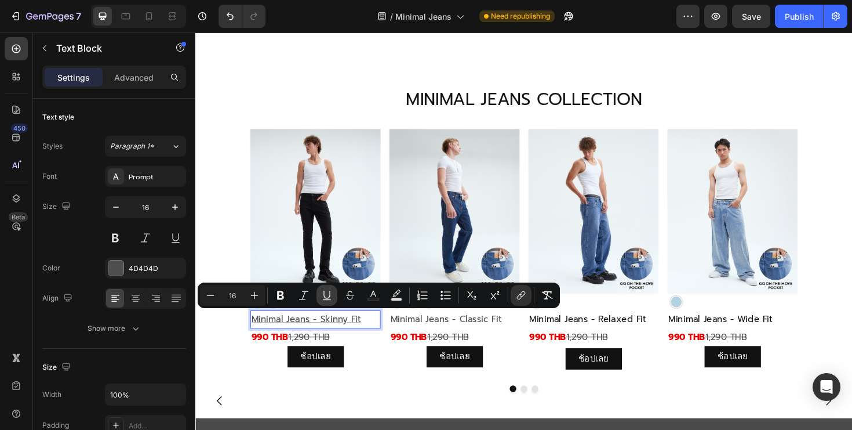
click at [325, 291] on icon "Editor contextual toolbar" at bounding box center [327, 295] width 12 height 12
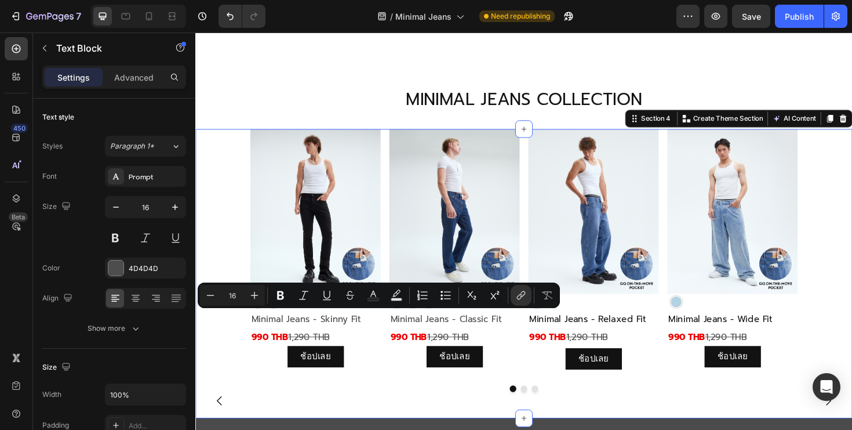
click at [372, 391] on div "Image Image Minimal Jeans - Skinny Fit Text Block 990 THB 1,290 THB Text Block …" at bounding box center [543, 279] width 696 height 288
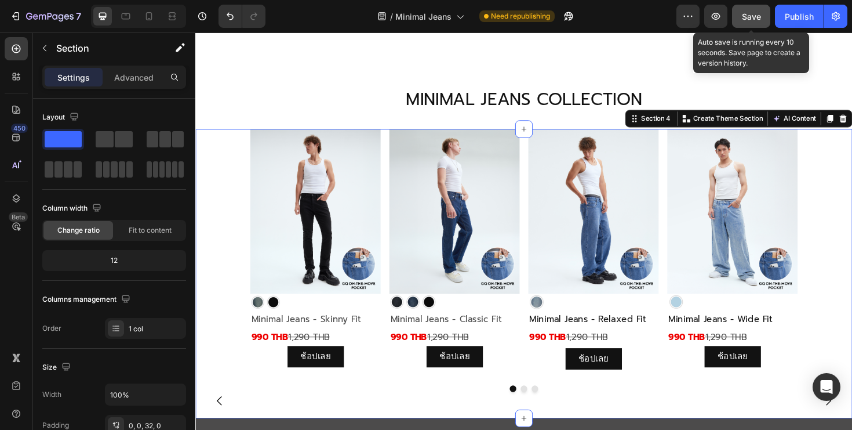
click at [752, 6] on button "Save" at bounding box center [751, 16] width 38 height 23
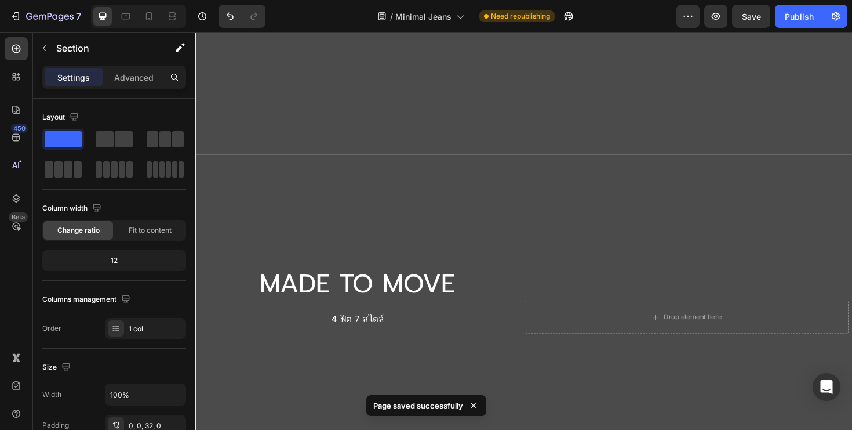
scroll to position [1518, 0]
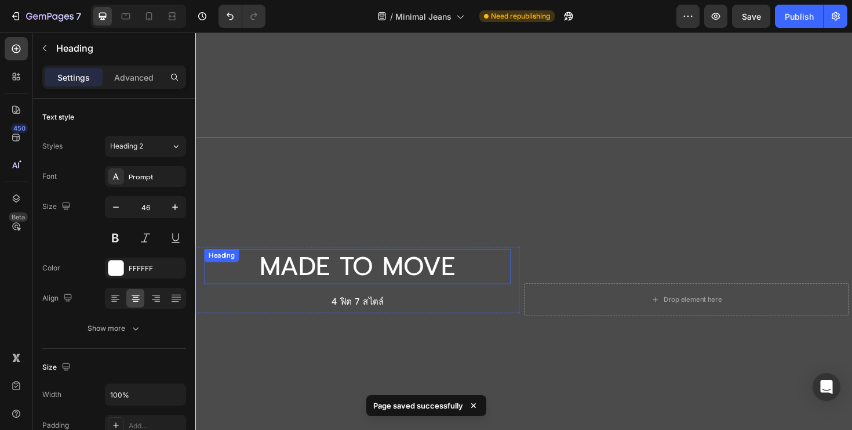
click at [391, 279] on h2 "MADE TO MOVE" at bounding box center [367, 280] width 325 height 37
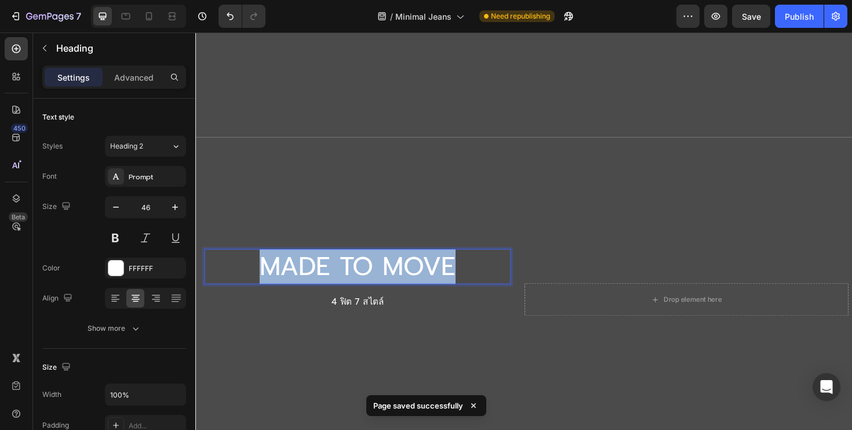
click at [391, 279] on p "MADE TO MOVE" at bounding box center [367, 280] width 322 height 35
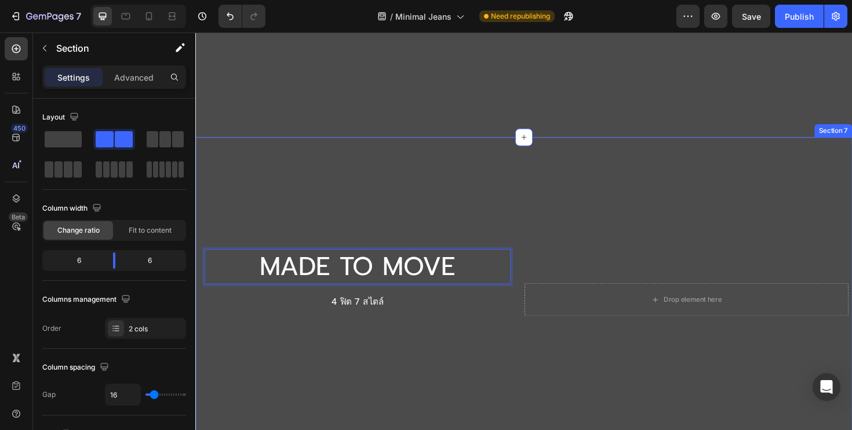
click at [459, 357] on div "MADE TO MOVE Heading 16 4 ฟิต 7 สไตล์ Text Block Hero Banner" at bounding box center [366, 314] width 343 height 343
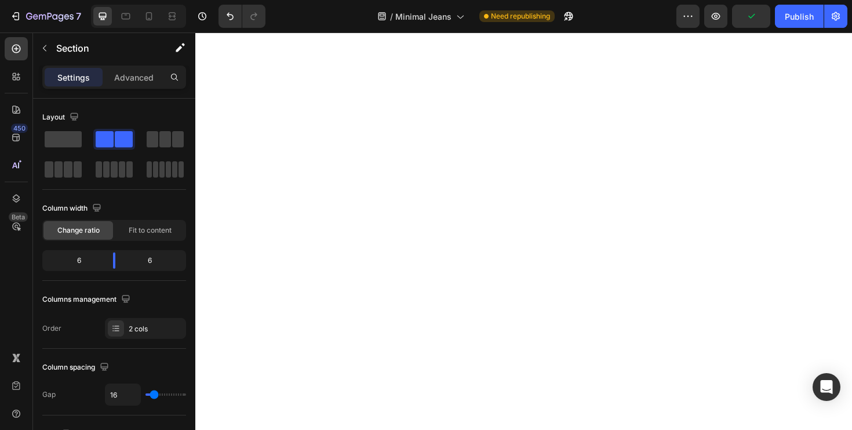
scroll to position [9, 0]
click at [150, 16] on icon at bounding box center [149, 16] width 12 height 12
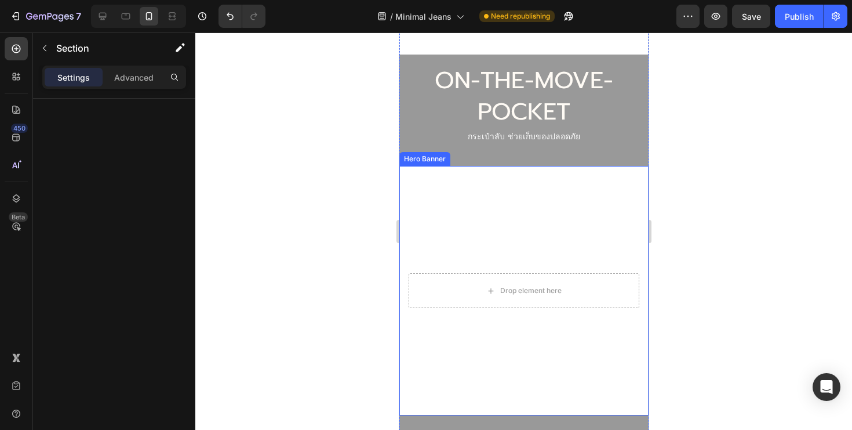
scroll to position [2099, 0]
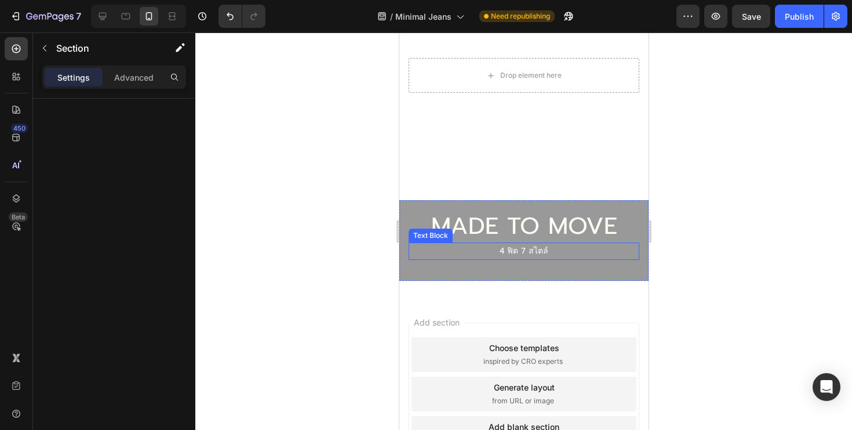
click at [511, 248] on p "4 ฟิต 7 สไตล์" at bounding box center [523, 251] width 228 height 14
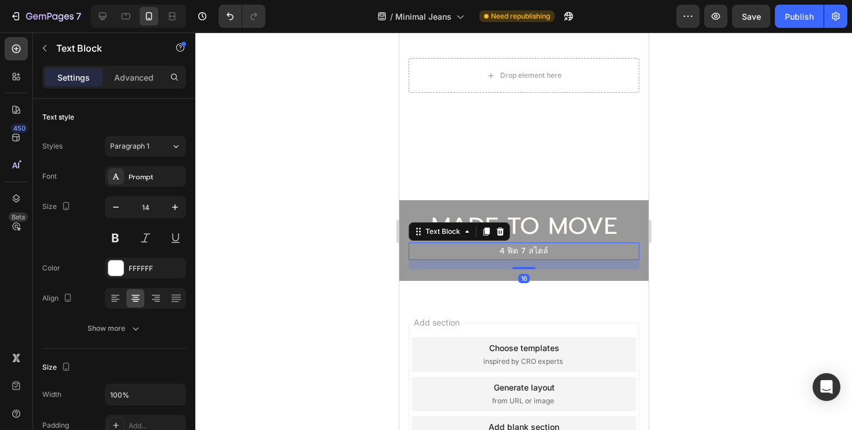
click at [511, 248] on p "4 ฟิต 7 สไตล์" at bounding box center [523, 251] width 228 height 14
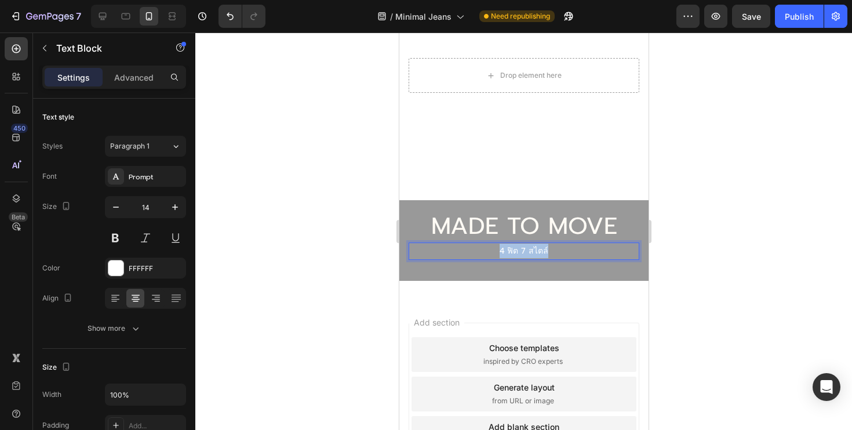
click at [511, 248] on p "4 ฟิต 7 สไตล์" at bounding box center [523, 251] width 228 height 14
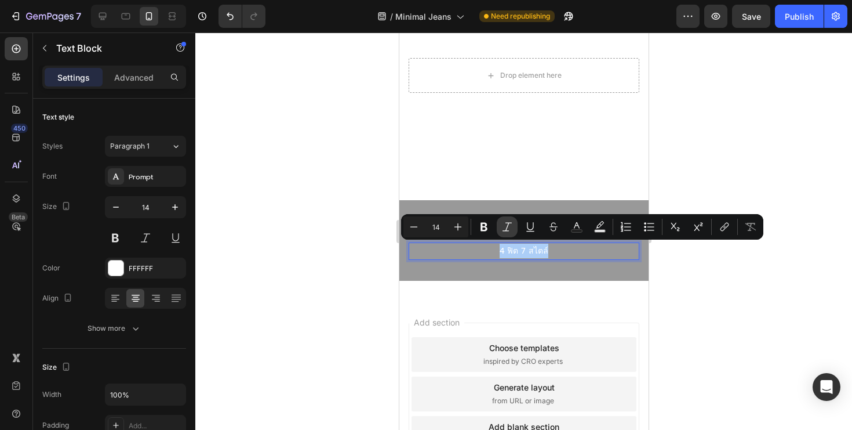
click at [513, 221] on button "Italic" at bounding box center [507, 226] width 21 height 21
click at [694, 186] on div at bounding box center [523, 230] width 657 height 397
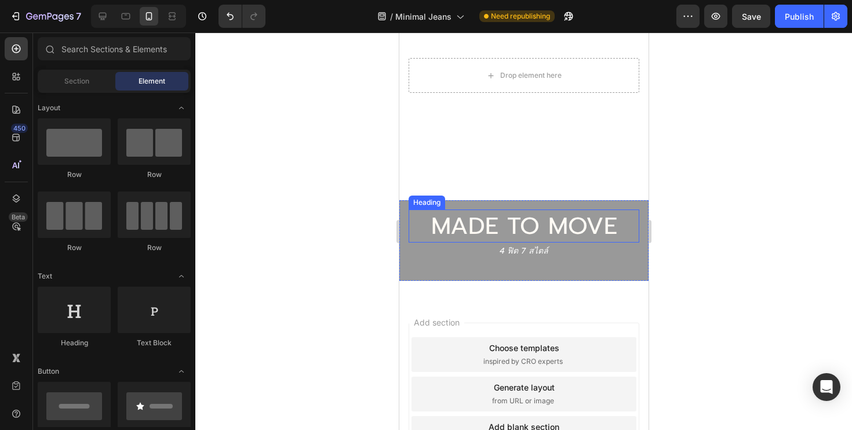
click at [600, 223] on h2 "MADE TO MOVE" at bounding box center [523, 225] width 231 height 33
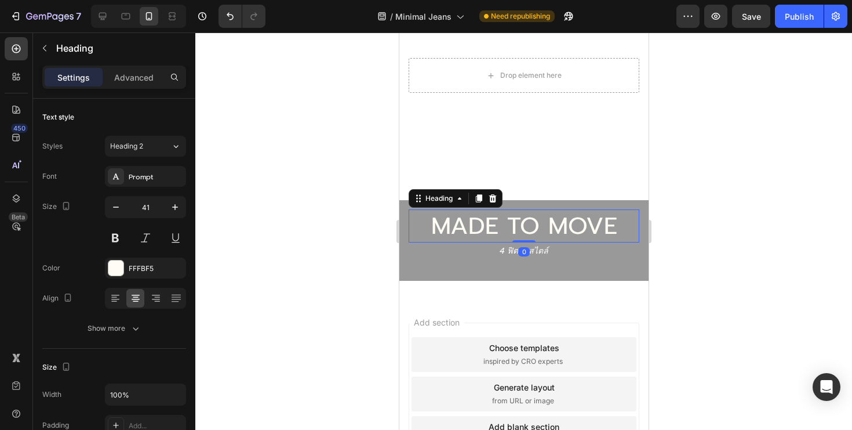
click at [600, 223] on h2 "MADE TO MOVE" at bounding box center [523, 225] width 231 height 33
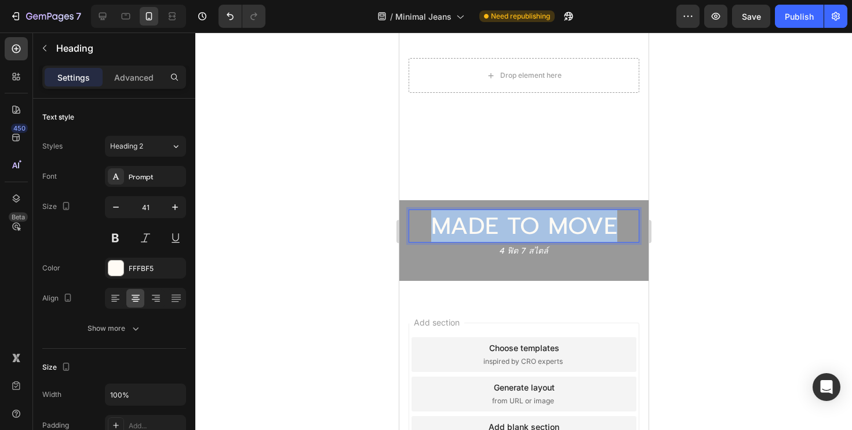
click at [600, 223] on p "MADE TO MOVE" at bounding box center [523, 225] width 228 height 31
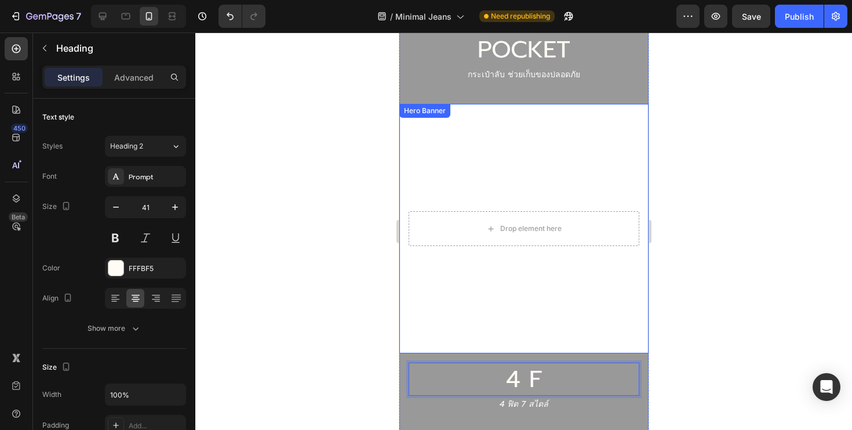
scroll to position [1955, 0]
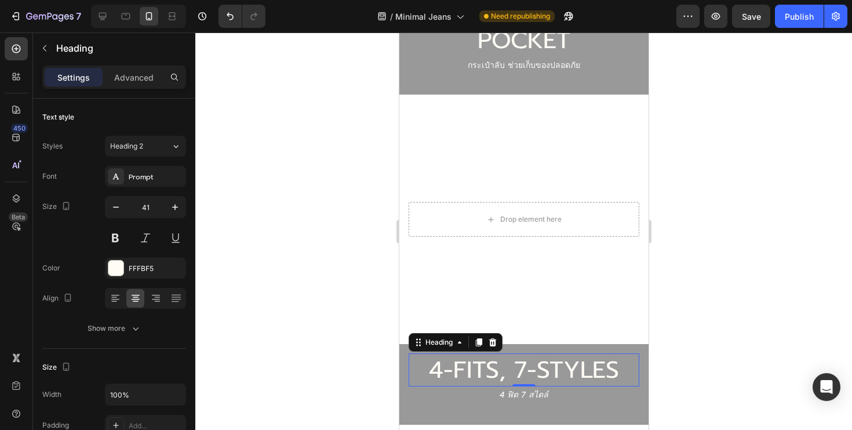
click at [773, 114] on div at bounding box center [523, 230] width 657 height 397
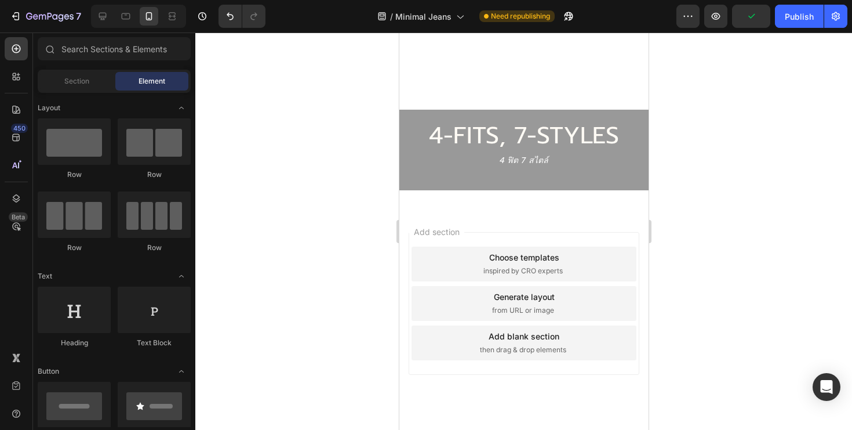
scroll to position [2214, 0]
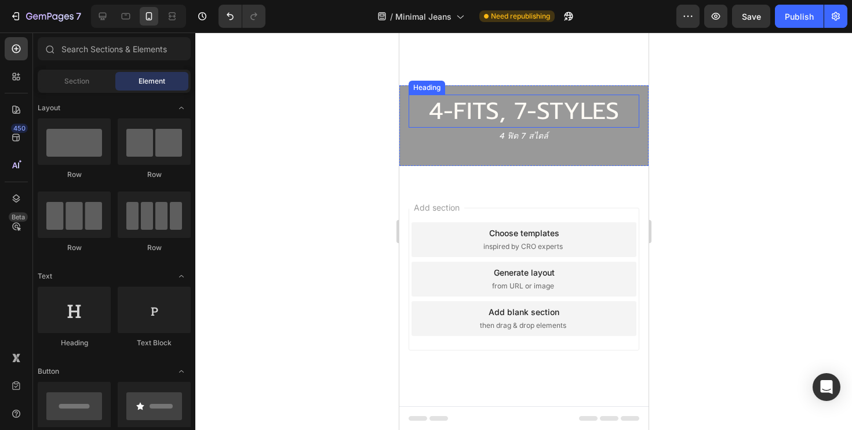
click at [535, 99] on h2 "4-FITS, 7-STYLES" at bounding box center [523, 111] width 231 height 33
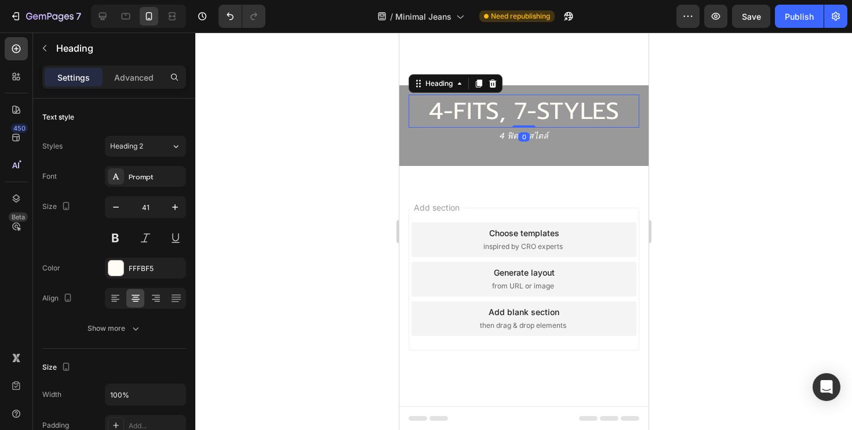
click at [535, 99] on h2 "4-FITS, 7-STYLES" at bounding box center [523, 111] width 231 height 33
click at [535, 99] on p "4-FITS, 7-STYLES" at bounding box center [523, 111] width 228 height 31
click at [699, 193] on div at bounding box center [523, 230] width 657 height 397
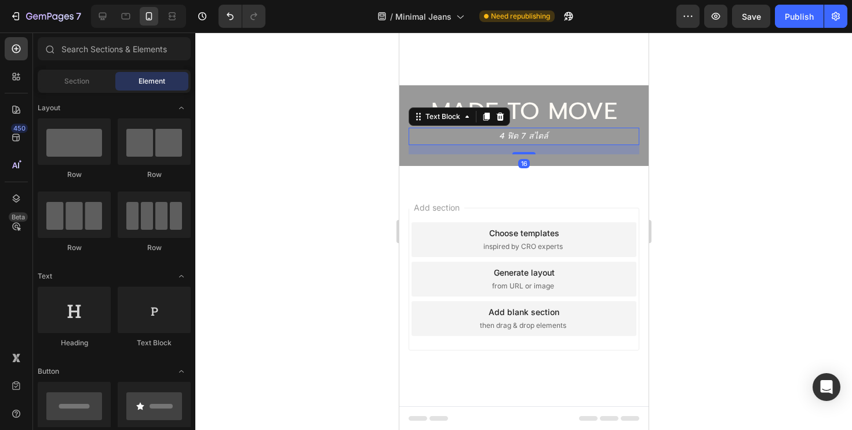
click at [554, 132] on p "4 ฟิต 7 สไตล์" at bounding box center [523, 136] width 228 height 14
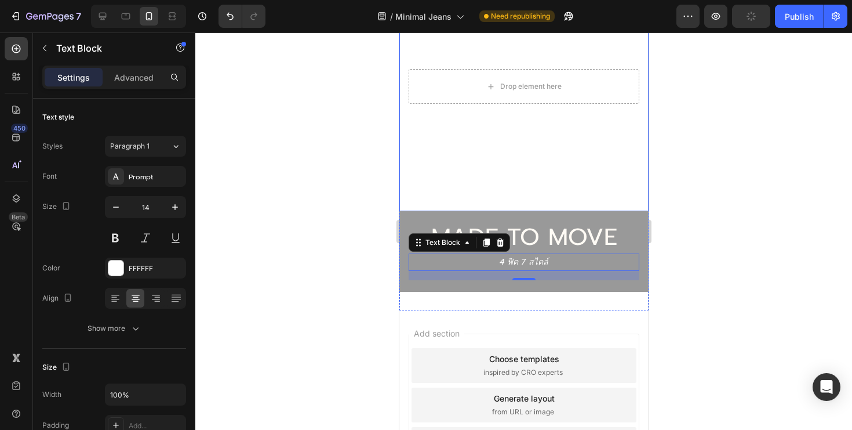
scroll to position [1958, 0]
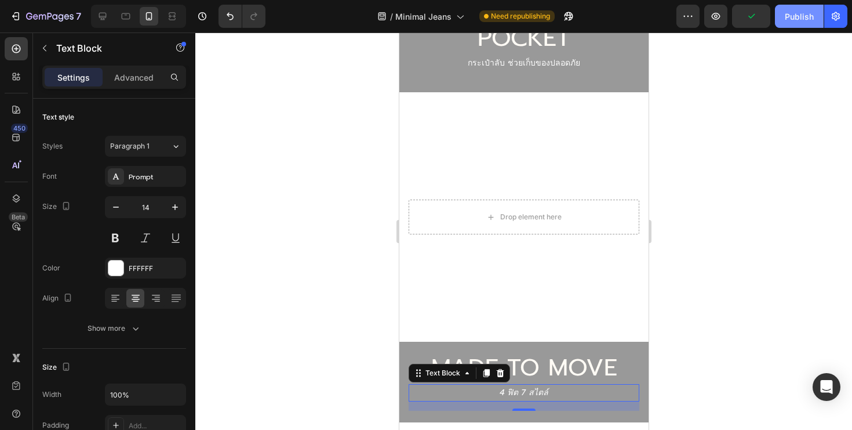
click at [796, 20] on div "Publish" at bounding box center [799, 16] width 29 height 12
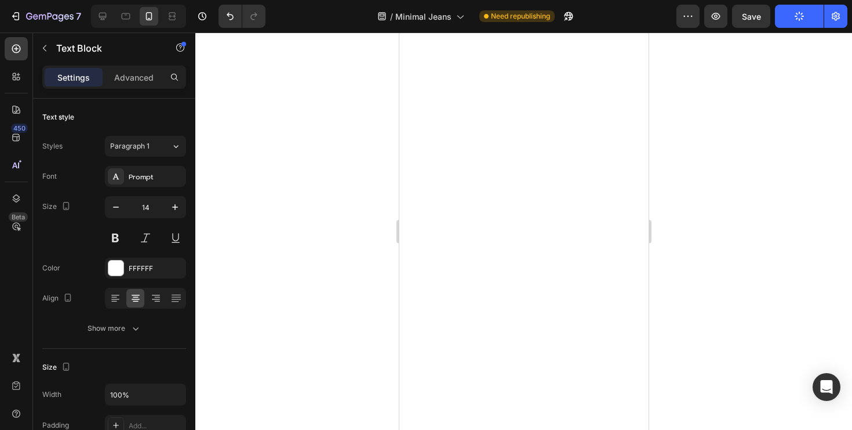
scroll to position [0, 0]
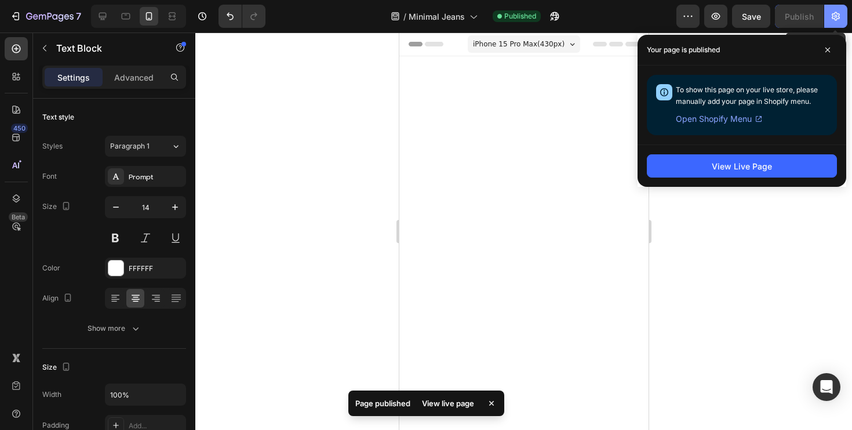
click at [838, 26] on button "button" at bounding box center [836, 16] width 23 height 23
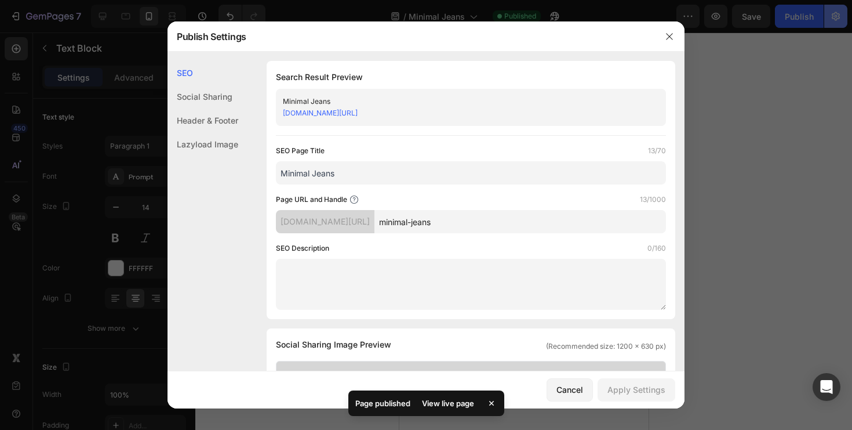
click at [837, 11] on div at bounding box center [426, 215] width 852 height 430
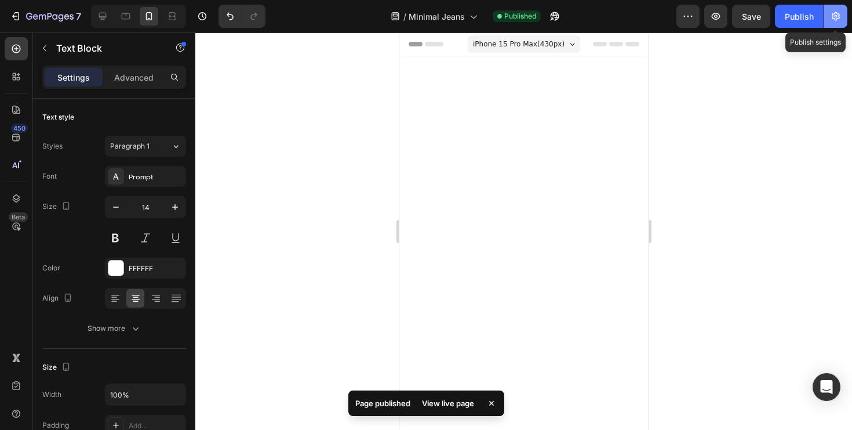
click at [837, 11] on icon "button" at bounding box center [836, 16] width 12 height 12
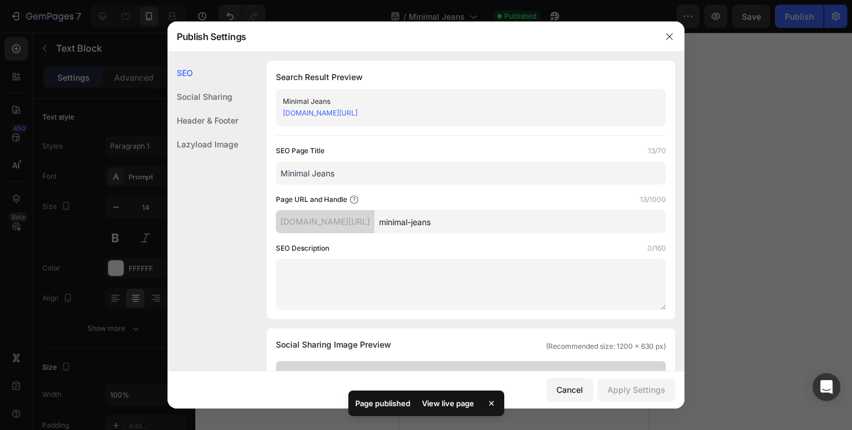
click at [358, 110] on link "[DOMAIN_NAME][URL]" at bounding box center [320, 112] width 75 height 9
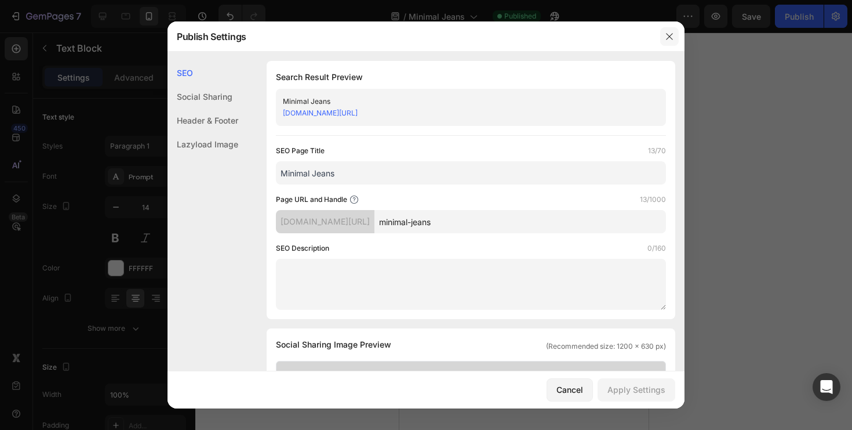
click at [670, 37] on icon "button" at bounding box center [669, 36] width 9 height 9
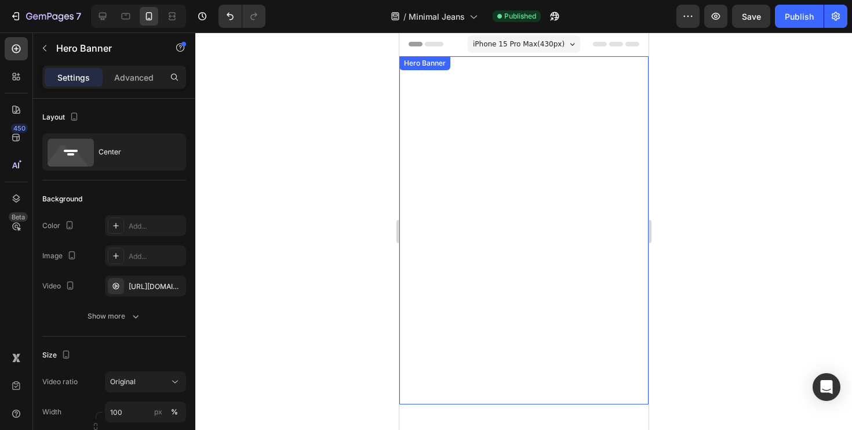
click at [535, 175] on video "Background Image" at bounding box center [523, 230] width 249 height 348
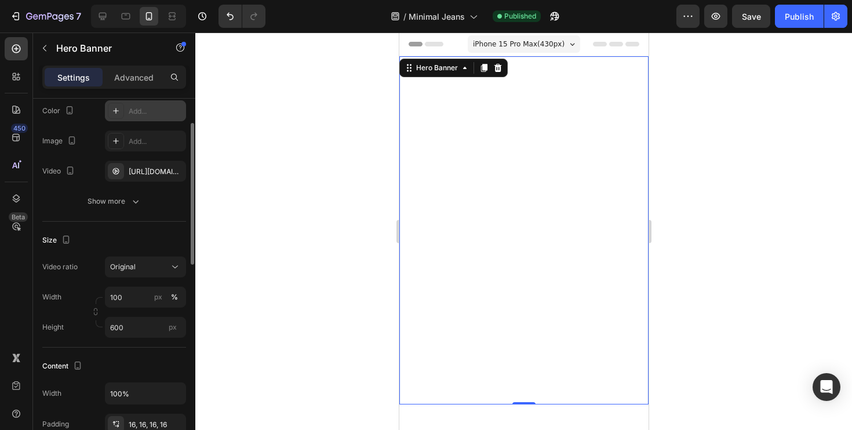
scroll to position [121, 0]
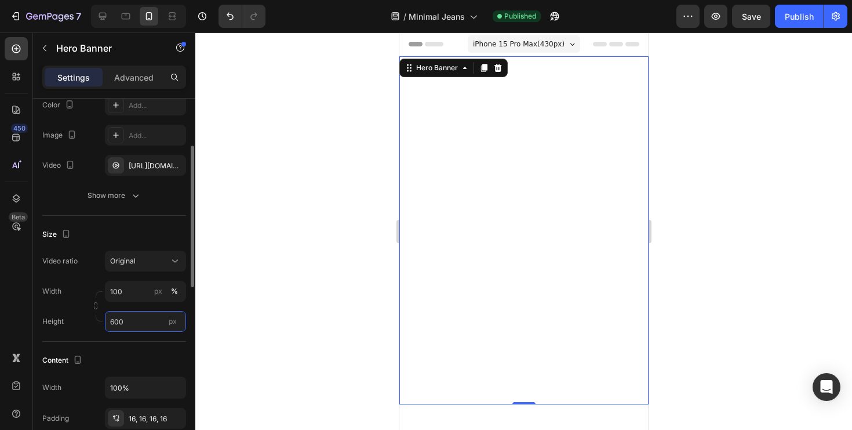
click at [139, 321] on input "600" at bounding box center [145, 321] width 81 height 21
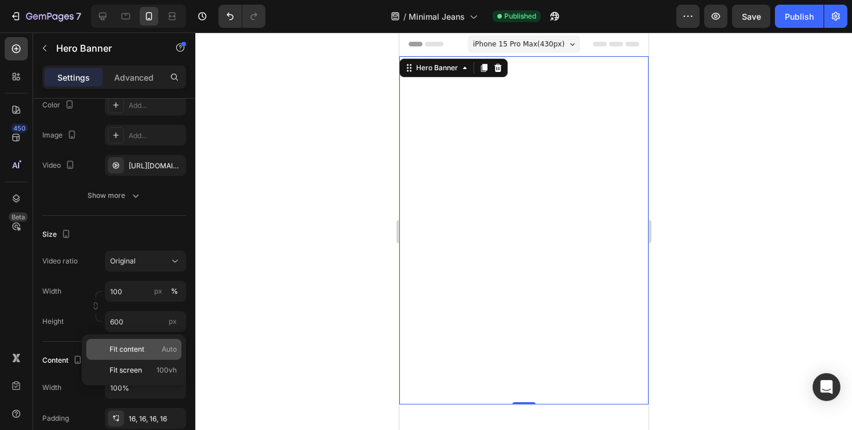
click at [137, 355] on div "Fit content Auto" at bounding box center [133, 349] width 95 height 21
type input "Auto"
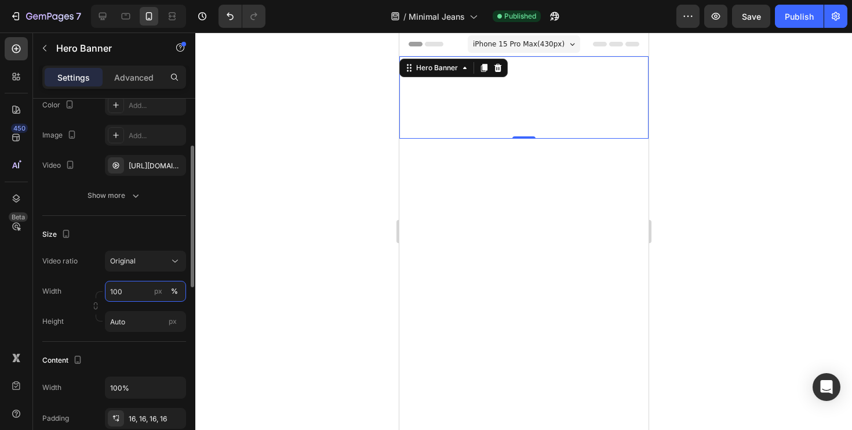
click at [139, 295] on input "100" at bounding box center [145, 291] width 81 height 21
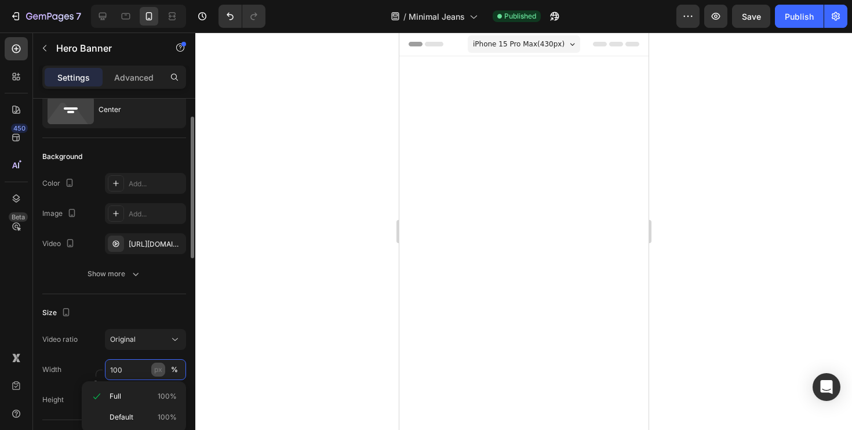
scroll to position [59, 0]
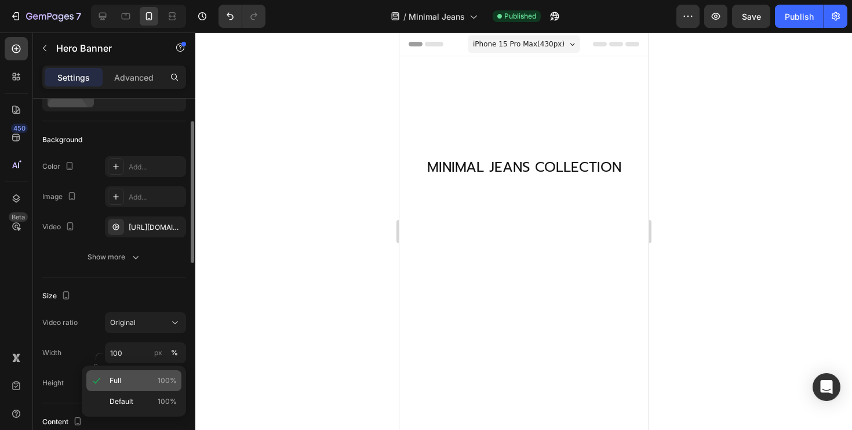
click at [134, 380] on p "Full 100%" at bounding box center [143, 380] width 67 height 10
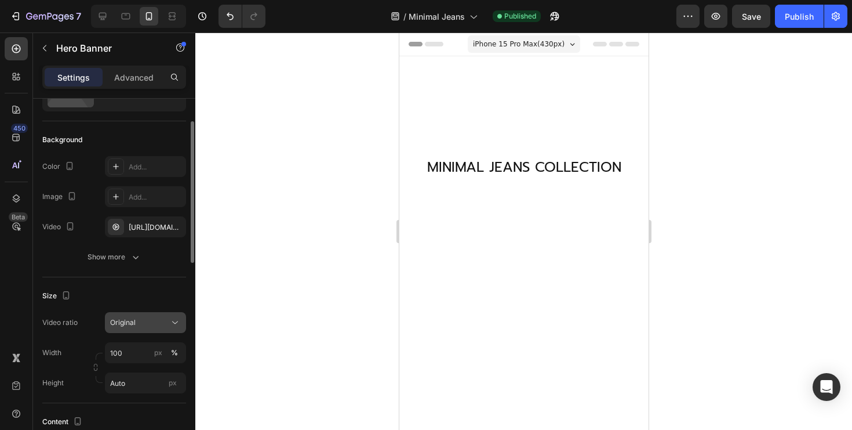
click at [160, 322] on div "Original" at bounding box center [139, 322] width 59 height 10
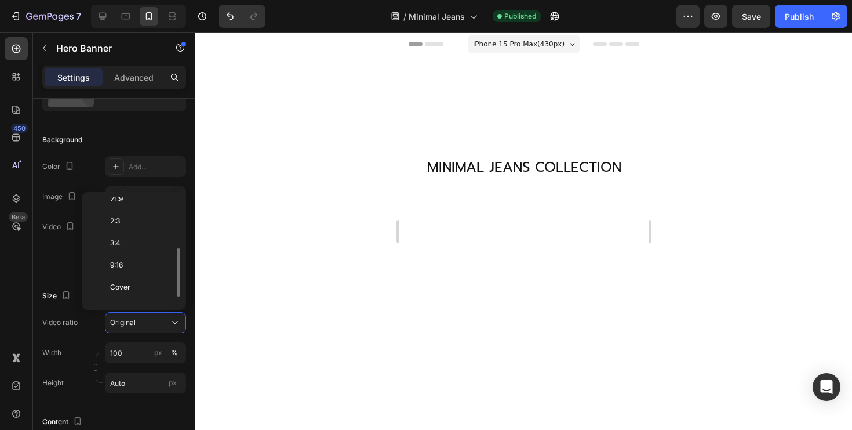
scroll to position [125, 0]
click at [143, 249] on div "9:16" at bounding box center [131, 259] width 90 height 22
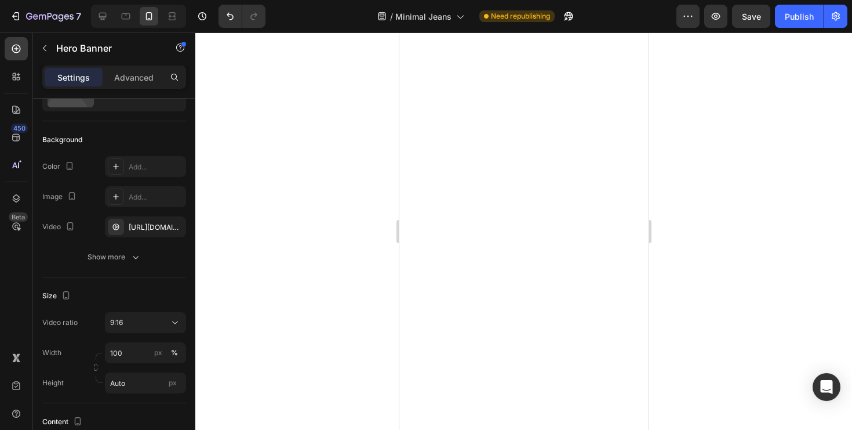
scroll to position [0, 0]
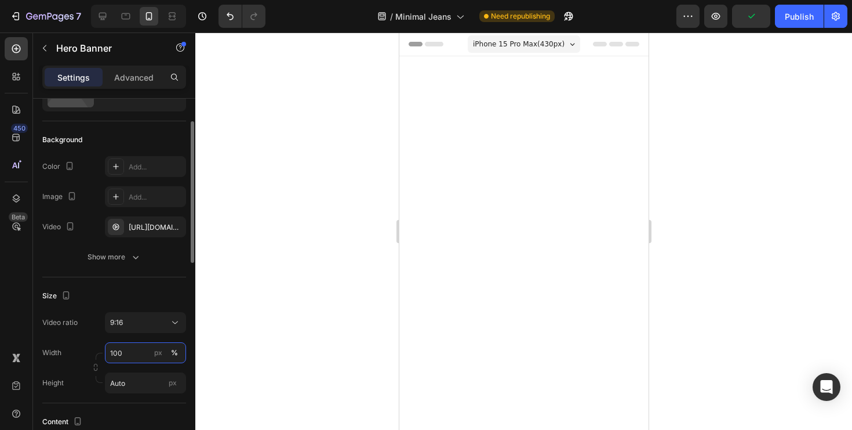
click at [135, 351] on input "100" at bounding box center [145, 352] width 81 height 21
click at [149, 291] on div "Size" at bounding box center [114, 295] width 144 height 19
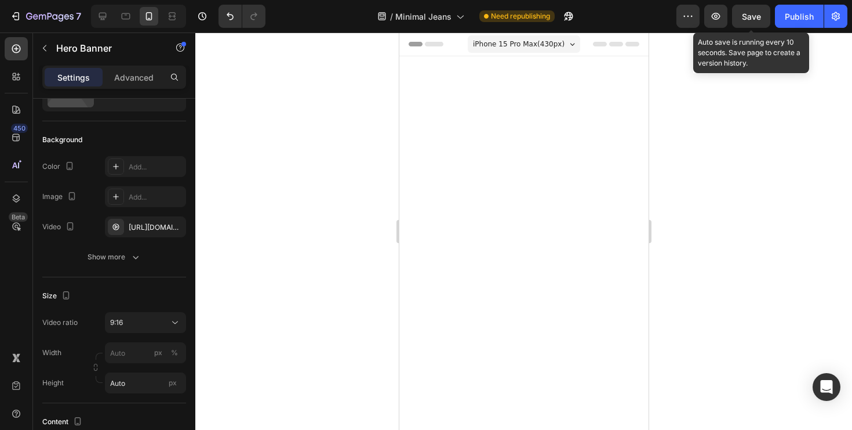
click at [565, 174] on video "Background Image" at bounding box center [523, 217] width 181 height 322
click at [745, 13] on span "Save" at bounding box center [751, 17] width 19 height 10
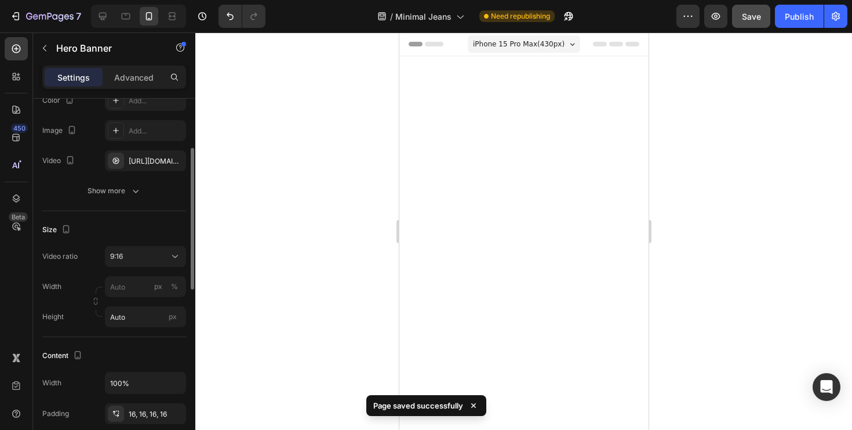
scroll to position [126, 0]
click at [145, 292] on input "px %" at bounding box center [145, 285] width 81 height 21
type input "จ"
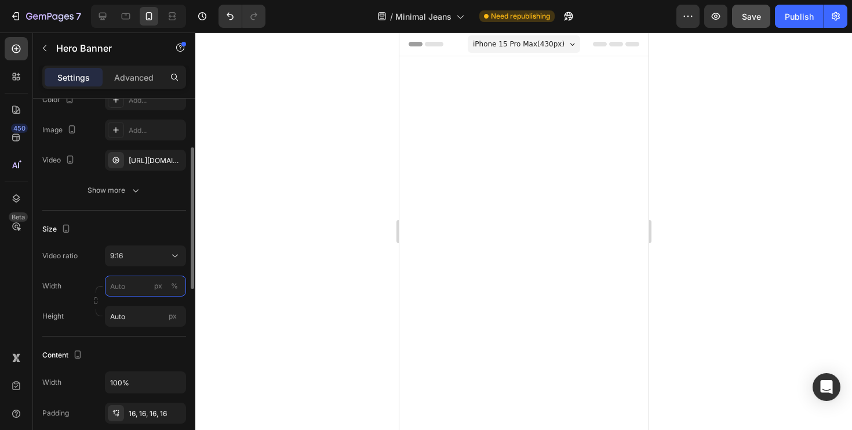
click at [130, 285] on input "px %" at bounding box center [145, 285] width 81 height 21
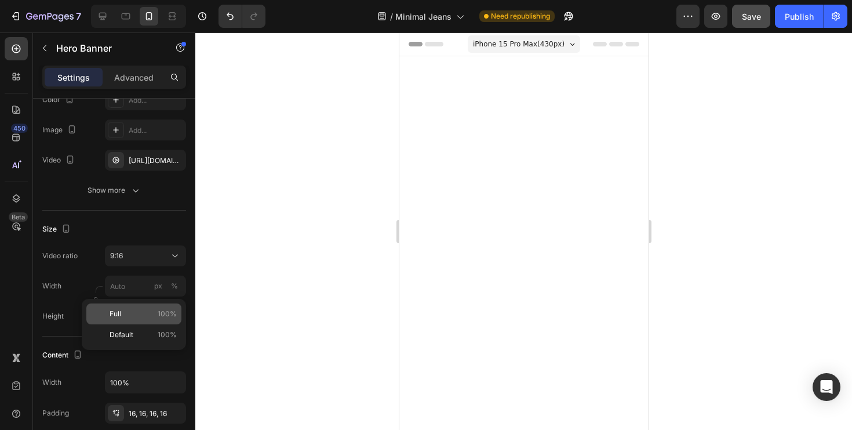
click at [134, 309] on p "Full 100%" at bounding box center [143, 313] width 67 height 10
type input "100"
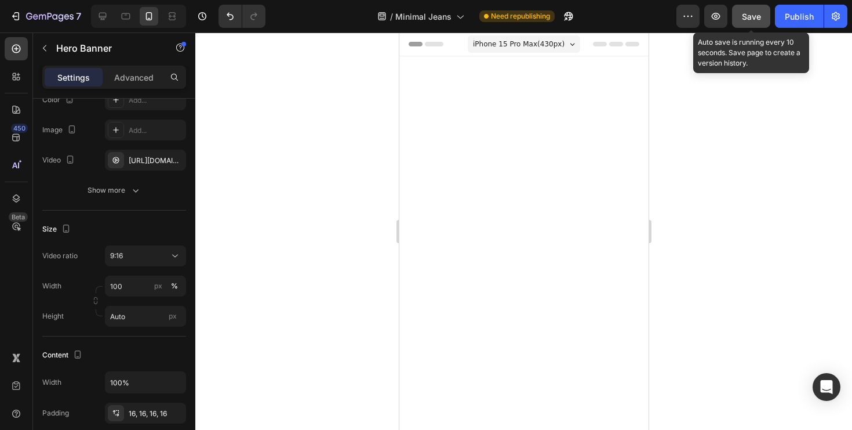
click at [756, 19] on span "Save" at bounding box center [751, 17] width 19 height 10
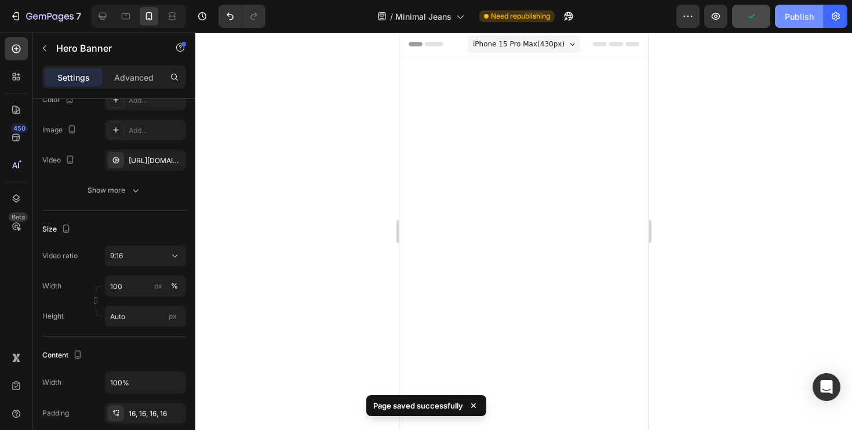
click at [812, 8] on button "Publish" at bounding box center [799, 16] width 49 height 23
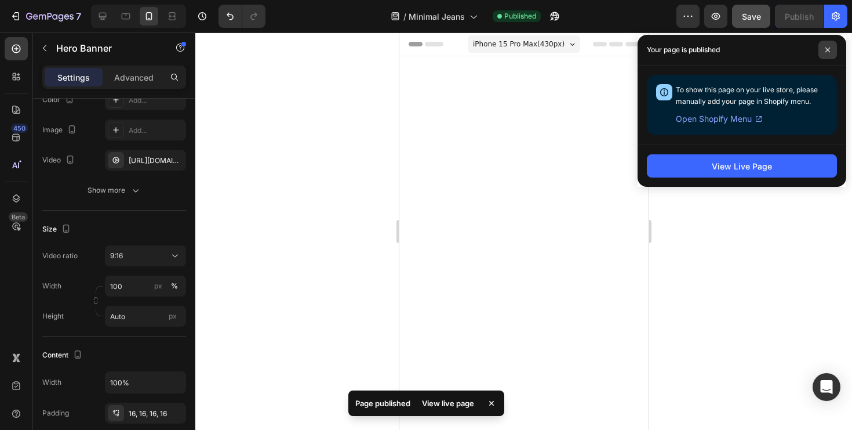
click at [833, 50] on span at bounding box center [828, 50] width 19 height 19
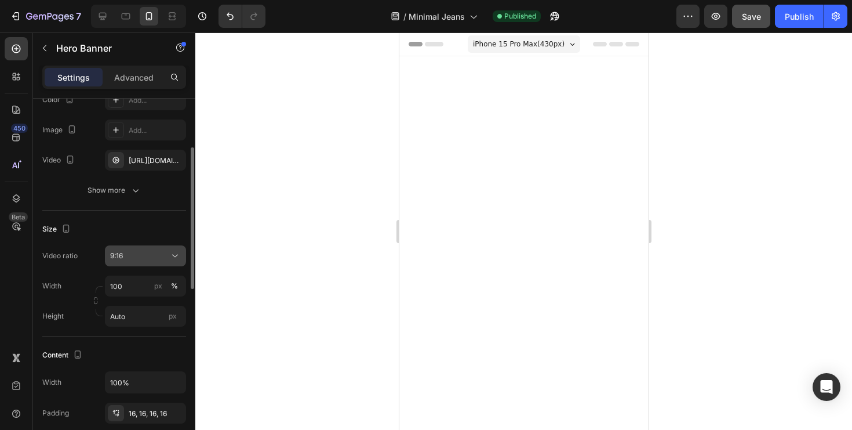
click at [168, 250] on div "9:16" at bounding box center [145, 256] width 71 height 12
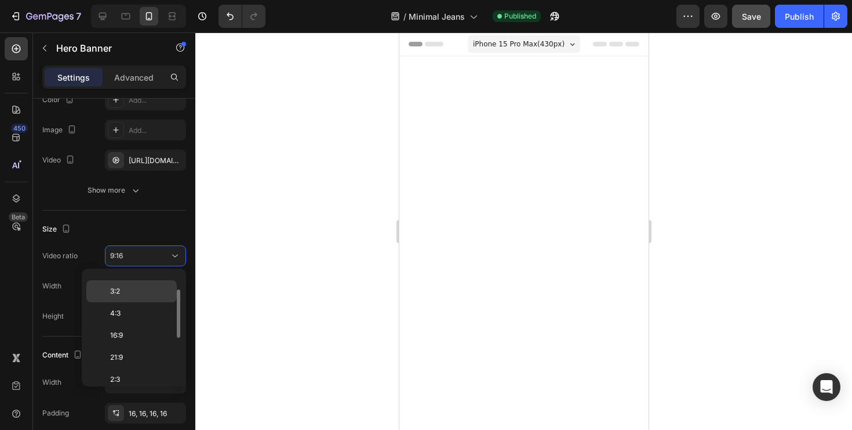
scroll to position [0, 0]
click at [146, 285] on p "Original" at bounding box center [140, 284] width 61 height 10
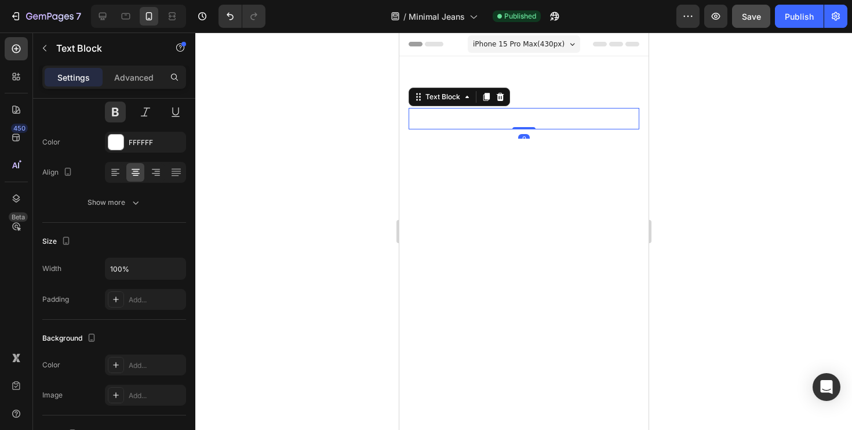
click at [445, 126] on p "ยีนส์เซฟโซน" at bounding box center [523, 118] width 228 height 19
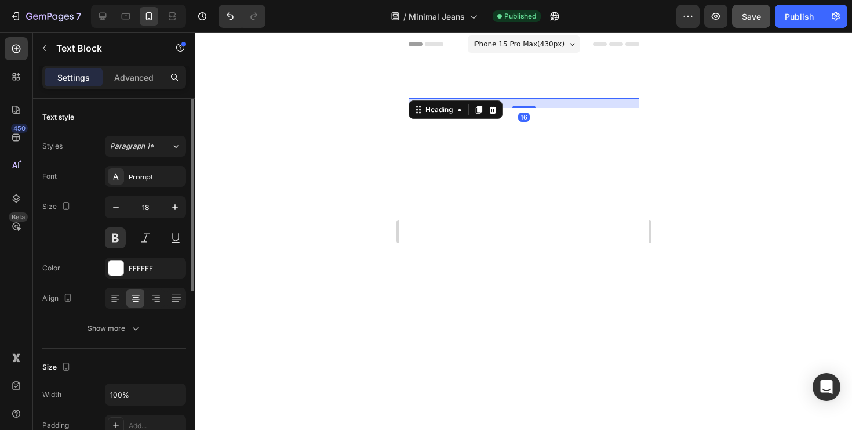
click at [416, 85] on h2 "Minimal Jeans" at bounding box center [523, 82] width 231 height 33
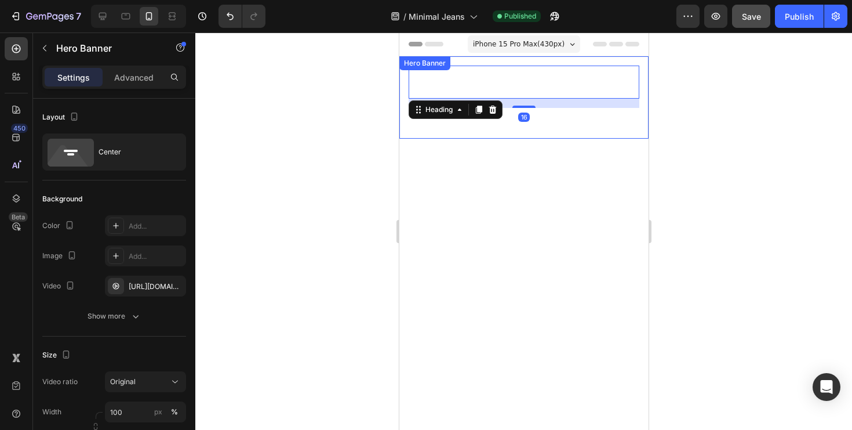
click at [414, 60] on div "Hero Banner" at bounding box center [424, 63] width 51 height 14
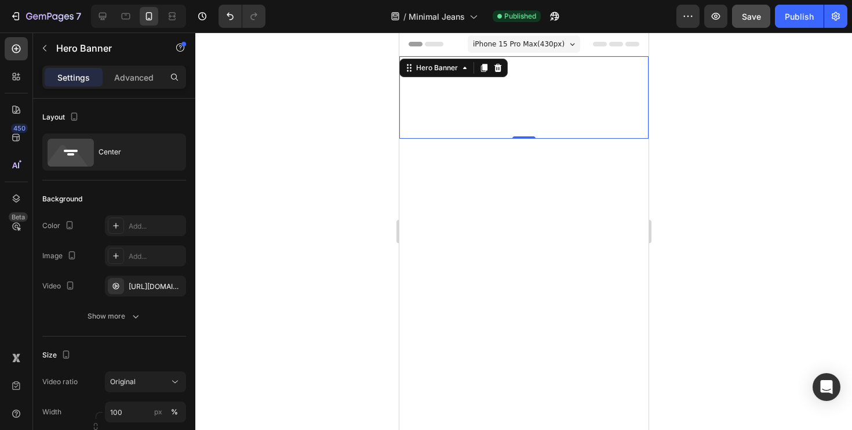
click at [405, 121] on div "Minimal Jeans Heading ยีนส์เซฟโซน Text Block" at bounding box center [523, 97] width 249 height 82
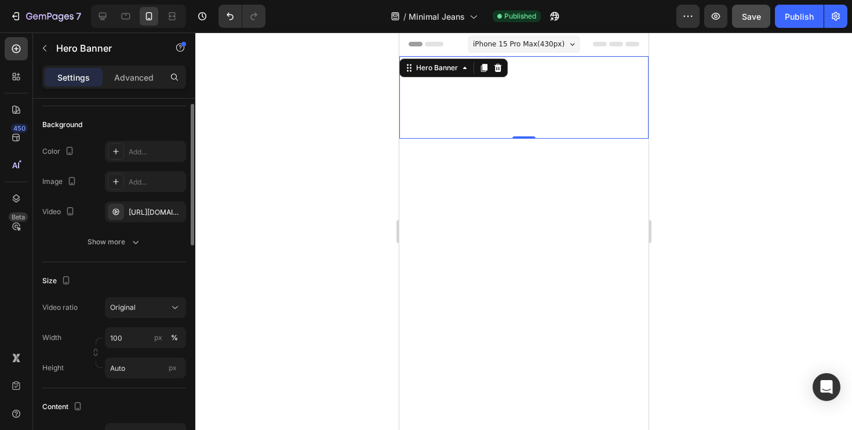
scroll to position [75, 0]
click at [159, 210] on div "https://cdn.shopify.com/videos/c/o/v/d96f3a78d3d64a4c82332c9cf72b1548.mp4" at bounding box center [146, 211] width 34 height 10
click at [104, 17] on icon at bounding box center [103, 16] width 12 height 12
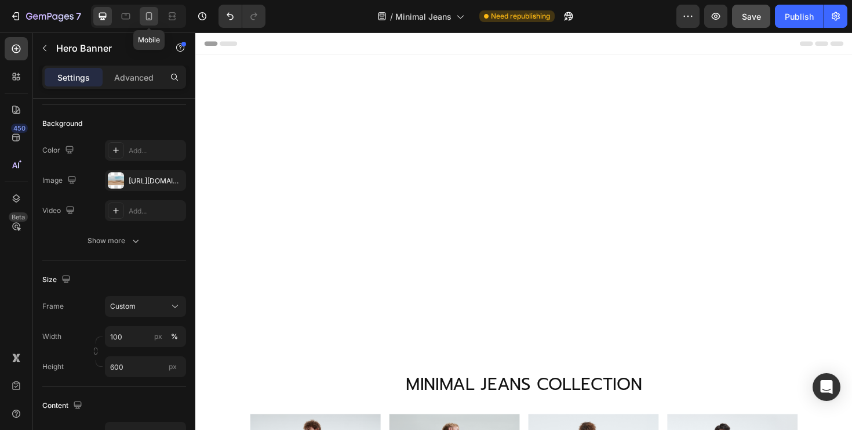
click at [156, 21] on div at bounding box center [149, 16] width 19 height 19
type input "100%"
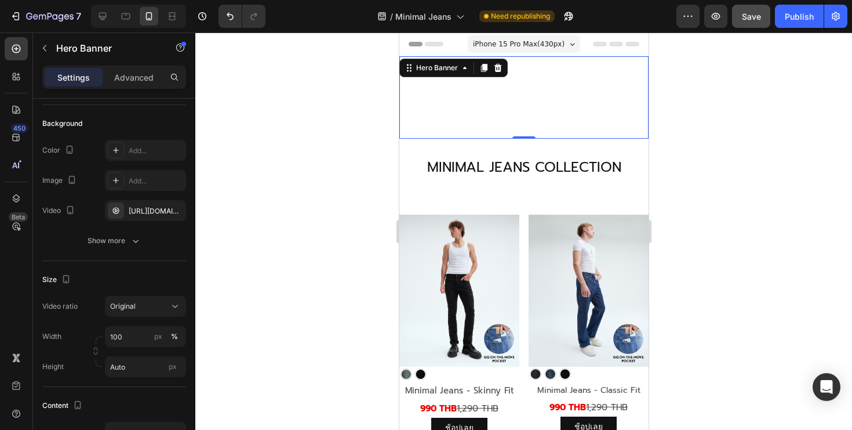
click at [749, 12] on span "Save" at bounding box center [751, 17] width 19 height 10
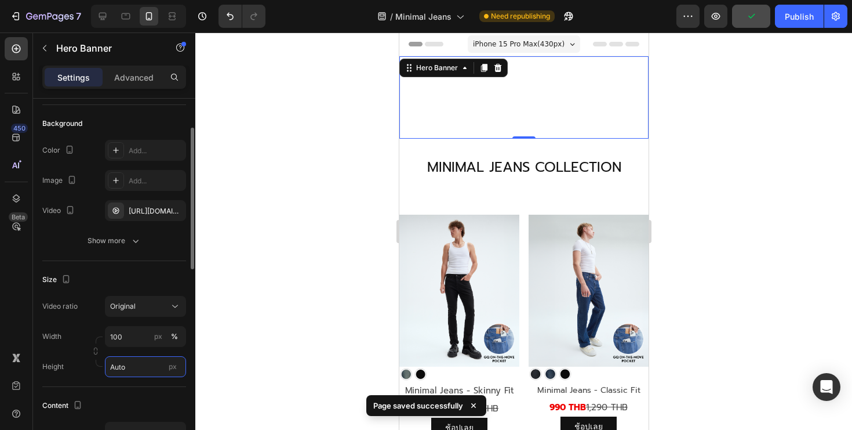
click at [133, 367] on input "Auto" at bounding box center [145, 366] width 81 height 21
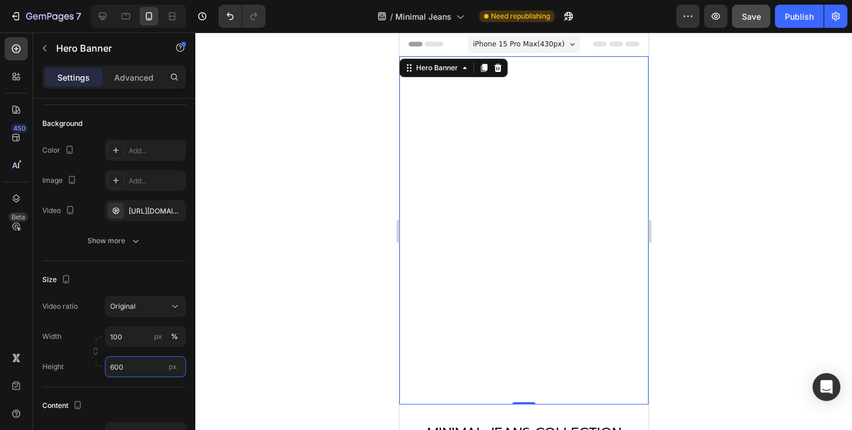
type input "600"
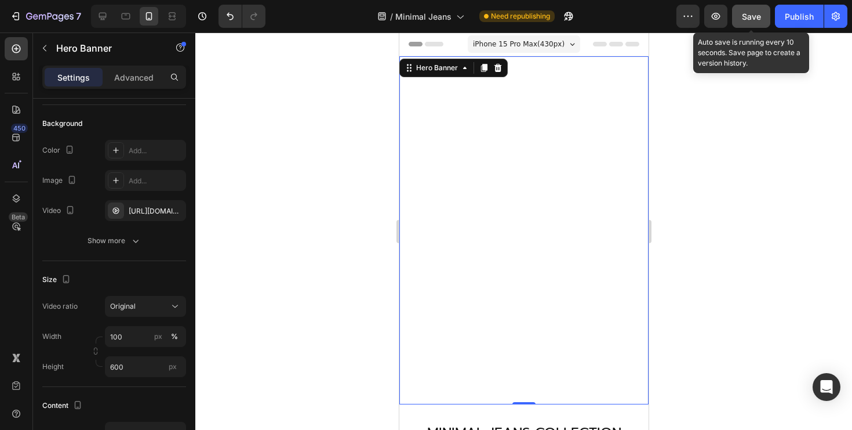
click at [745, 17] on span "Save" at bounding box center [751, 17] width 19 height 10
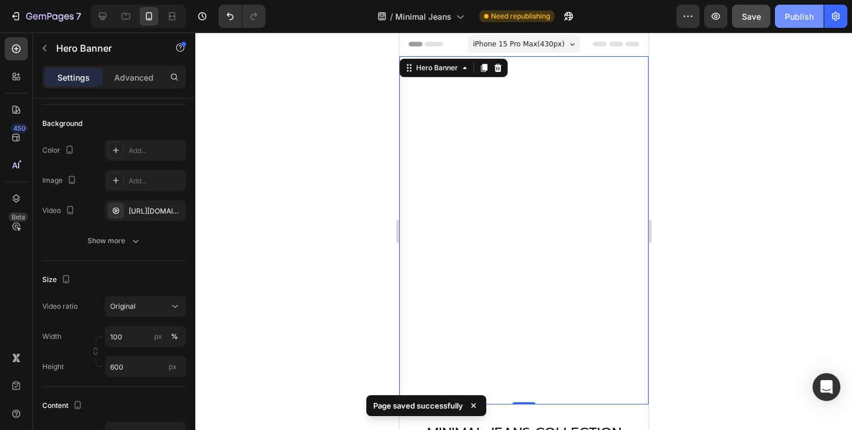
click at [795, 20] on div "Publish" at bounding box center [799, 16] width 29 height 12
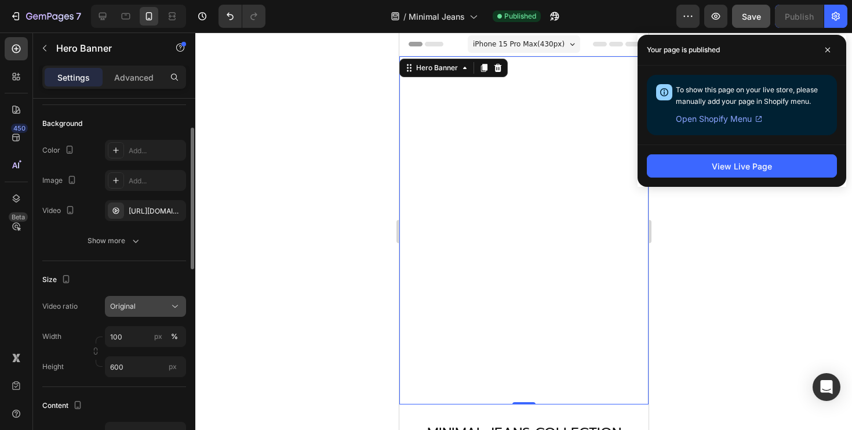
click at [150, 314] on button "Original" at bounding box center [145, 306] width 81 height 21
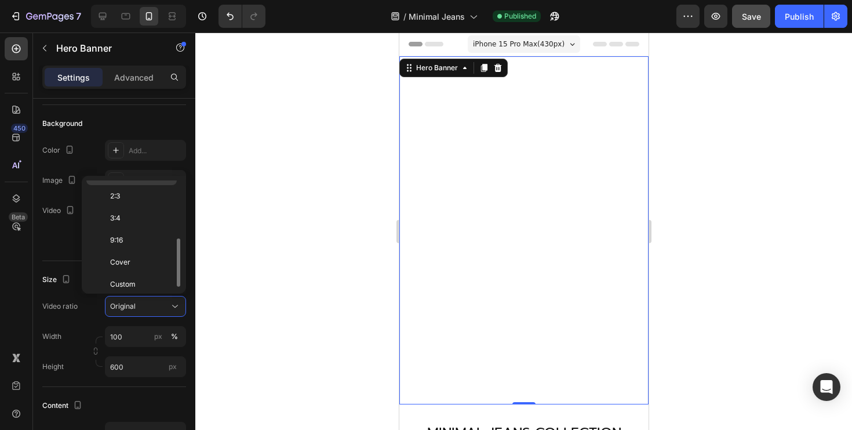
scroll to position [128, 0]
click at [133, 246] on div "9:16" at bounding box center [131, 239] width 90 height 22
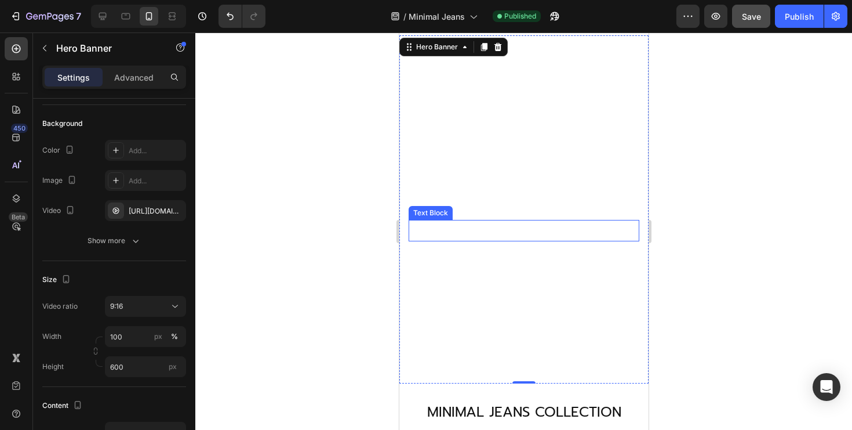
scroll to position [0, 0]
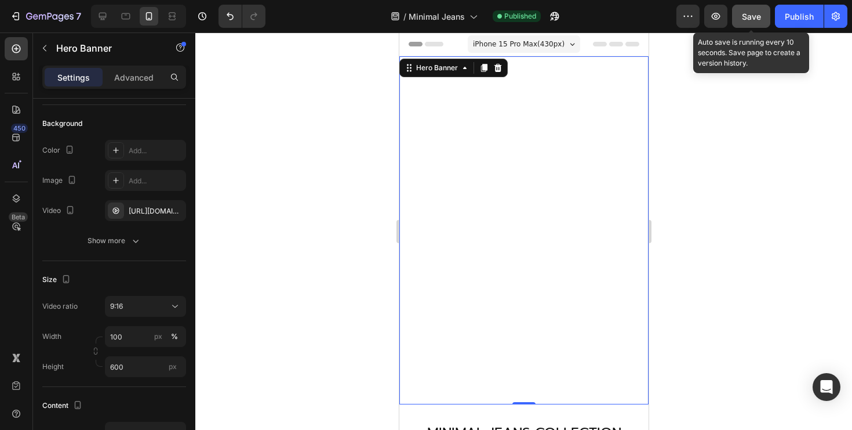
click at [757, 13] on span "Save" at bounding box center [751, 17] width 19 height 10
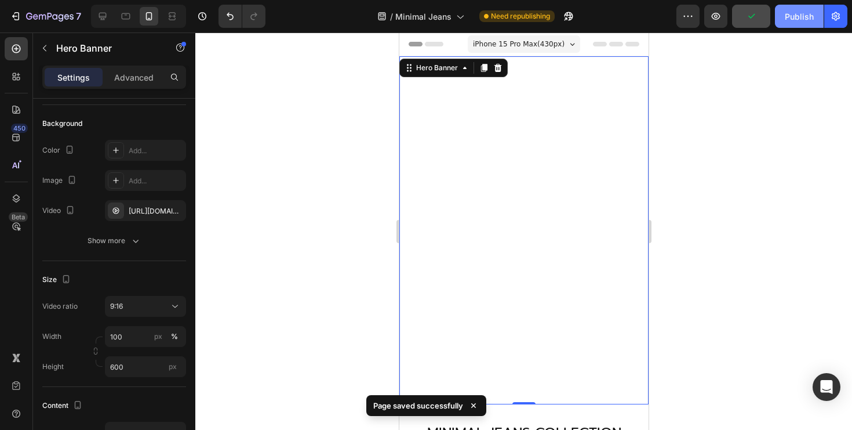
click at [804, 17] on div "Publish" at bounding box center [799, 16] width 29 height 12
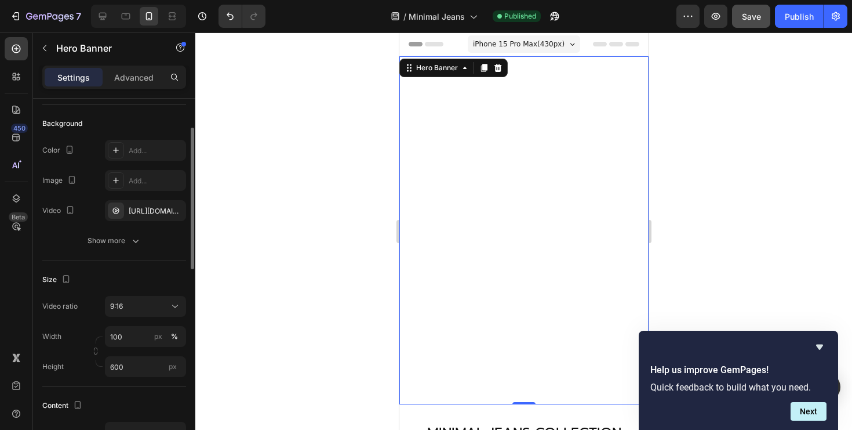
click at [138, 221] on div "The changes might be hidden by the video. Color Add... Image Add... Video https…" at bounding box center [114, 195] width 144 height 111
click at [143, 219] on div "https://cdn.shopify.com/videos/c/o/v/d96f3a78d3d64a4c82332c9cf72b1548.mp4" at bounding box center [145, 210] width 81 height 21
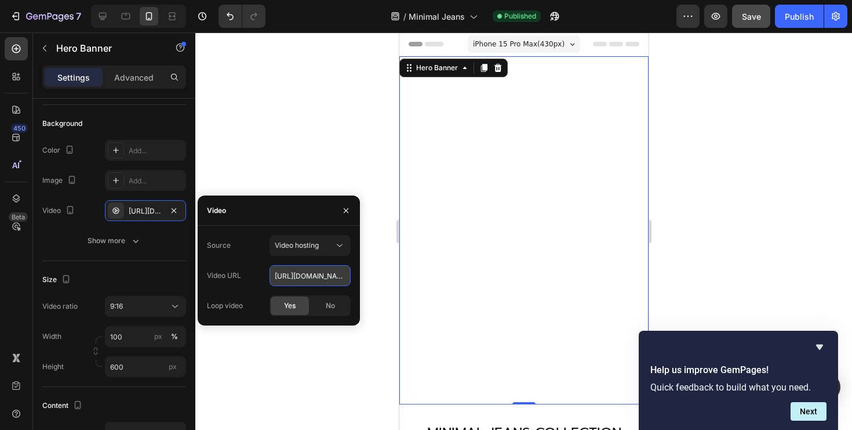
click at [304, 281] on input "https://cdn.shopify.com/videos/c/o/v/d96f3a78d3d64a4c82332c9cf72b1548.mp4" at bounding box center [310, 275] width 81 height 21
paste input "44b2a2d02d44419c8a8eaaec730ab0ab"
type input "https://cdn.shopify.com/videos/c/o/v/44b2a2d02d44419c8a8eaaec730ab0ab.mp4"
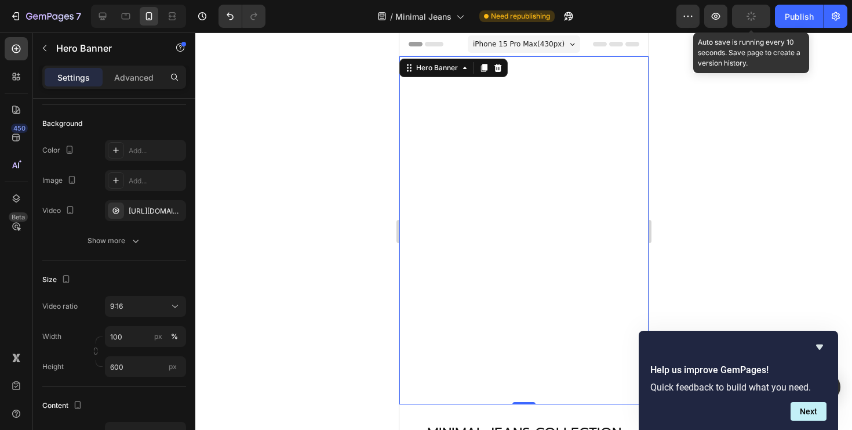
scroll to position [0, 0]
click at [743, 24] on button "button" at bounding box center [751, 16] width 38 height 23
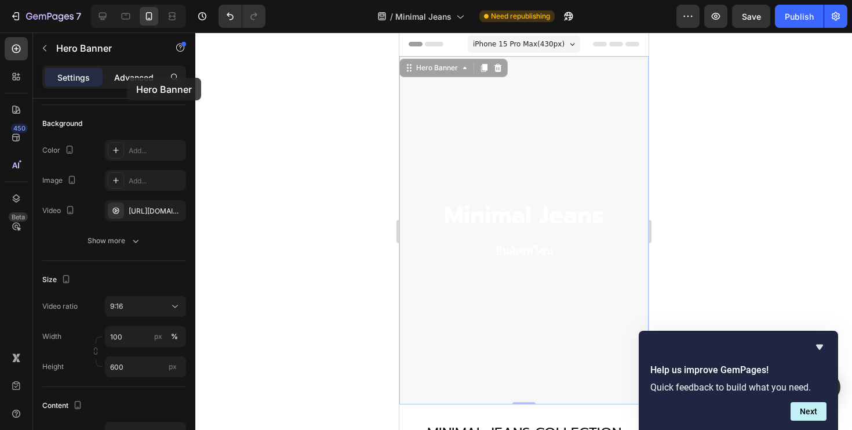
click at [127, 78] on p "Advanced" at bounding box center [133, 77] width 39 height 12
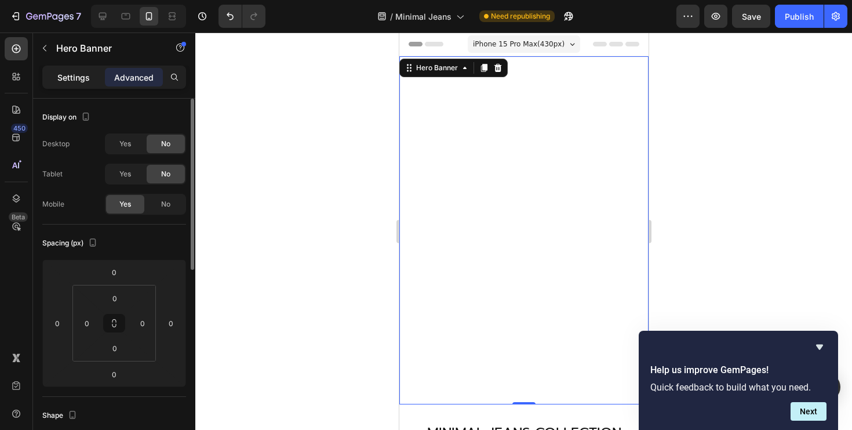
click at [78, 79] on p "Settings" at bounding box center [73, 77] width 32 height 12
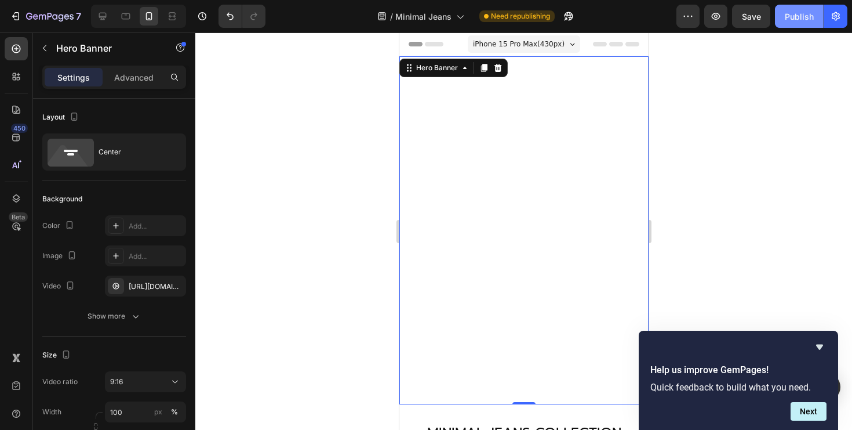
click at [780, 23] on button "Publish" at bounding box center [799, 16] width 49 height 23
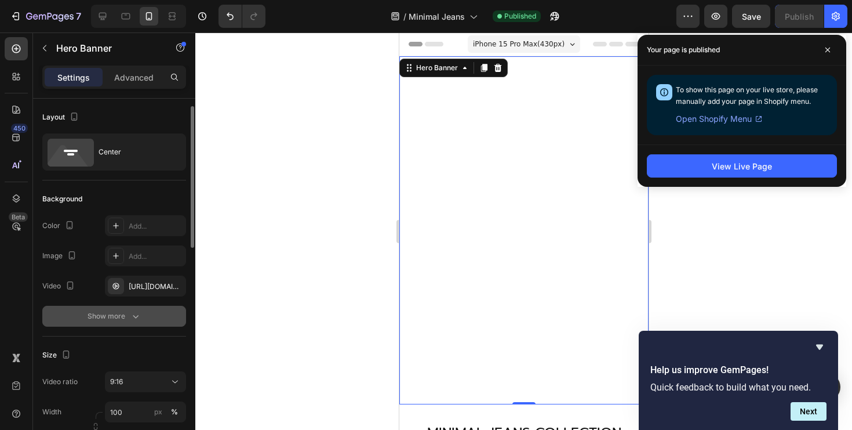
scroll to position [81, 0]
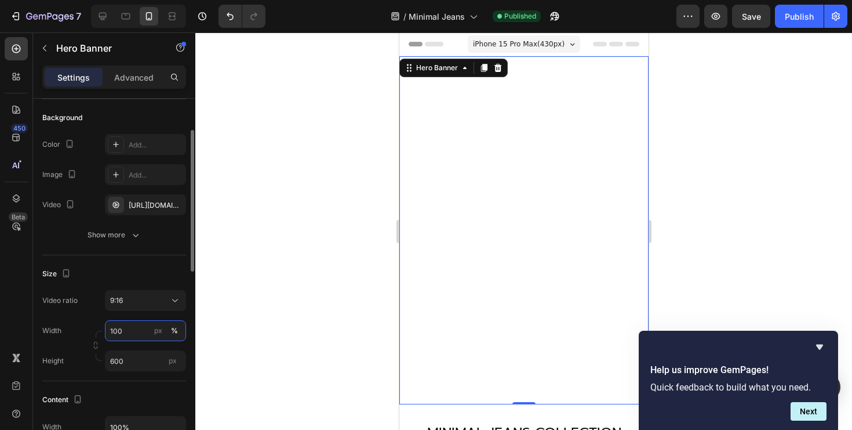
click at [137, 335] on input "100" at bounding box center [145, 330] width 81 height 21
click at [95, 320] on div "Video ratio 9:16 Width 100 px % Height 600 px" at bounding box center [114, 330] width 144 height 81
click at [130, 357] on input "600" at bounding box center [145, 360] width 81 height 21
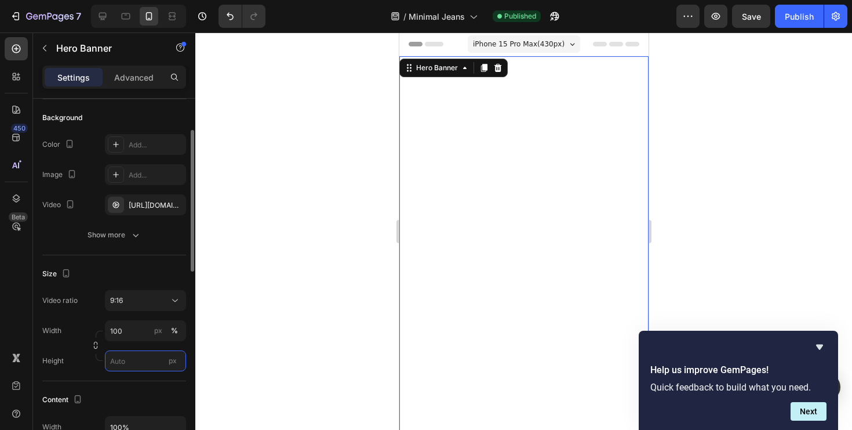
click at [127, 362] on input "px" at bounding box center [145, 360] width 81 height 21
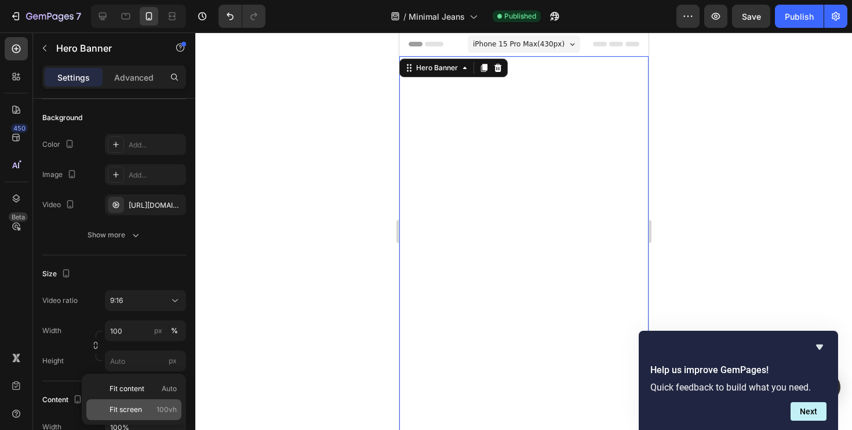
click at [126, 404] on span "Fit screen" at bounding box center [126, 409] width 32 height 10
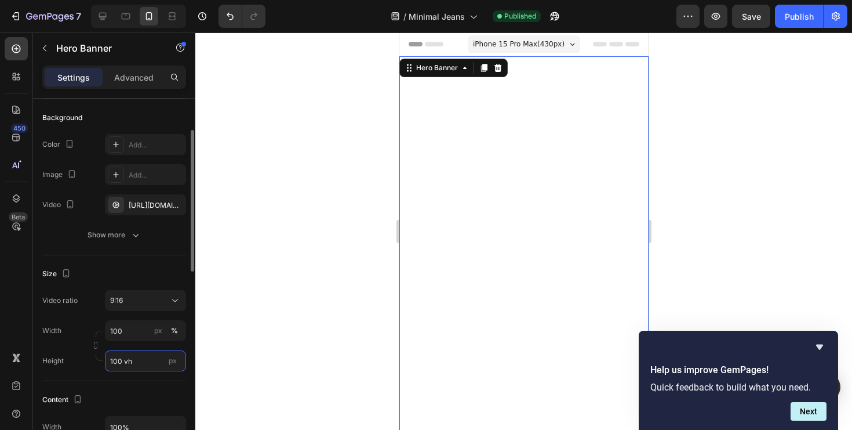
click at [141, 362] on input "100 vh" at bounding box center [145, 360] width 81 height 21
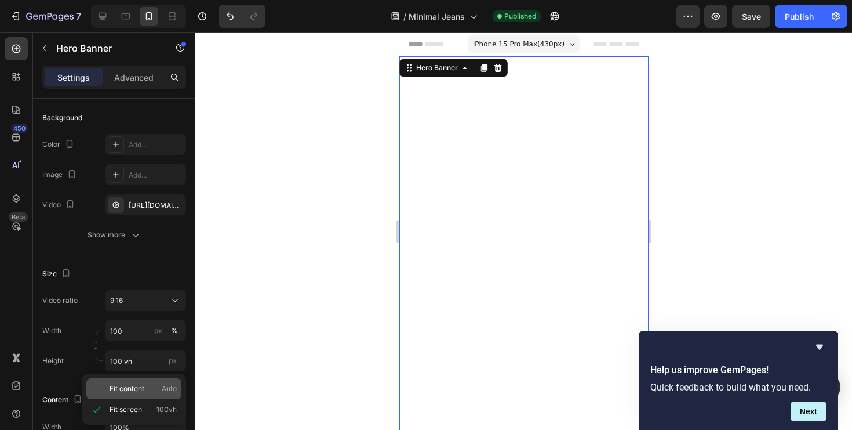
click at [136, 389] on span "Fit content" at bounding box center [127, 388] width 35 height 10
type input "Auto"
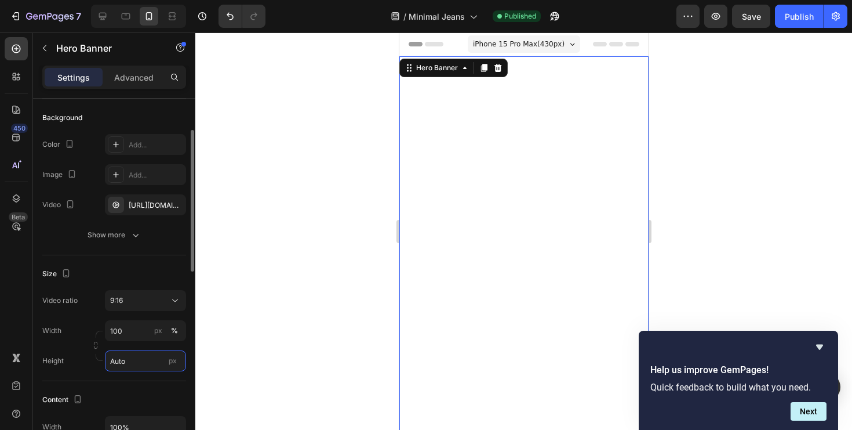
click at [122, 362] on input "Auto" at bounding box center [145, 360] width 81 height 21
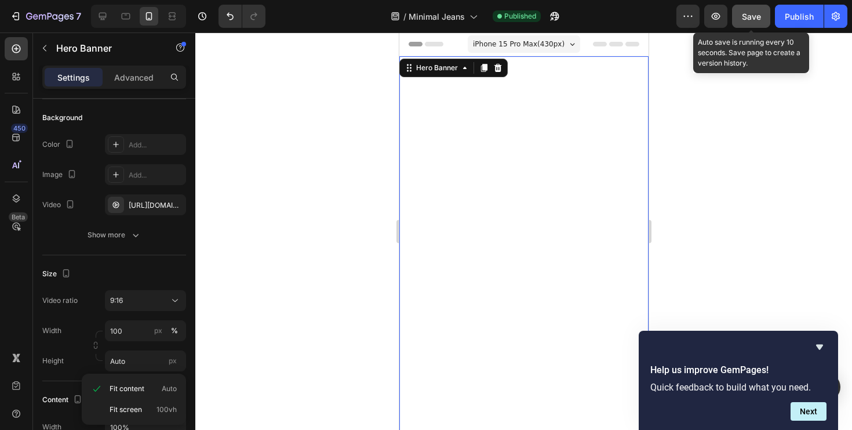
click at [739, 16] on button "Save" at bounding box center [751, 16] width 38 height 23
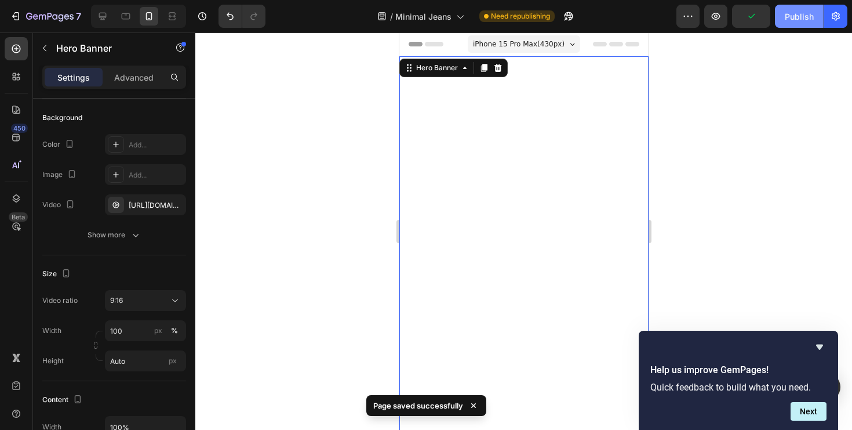
click at [807, 9] on button "Publish" at bounding box center [799, 16] width 49 height 23
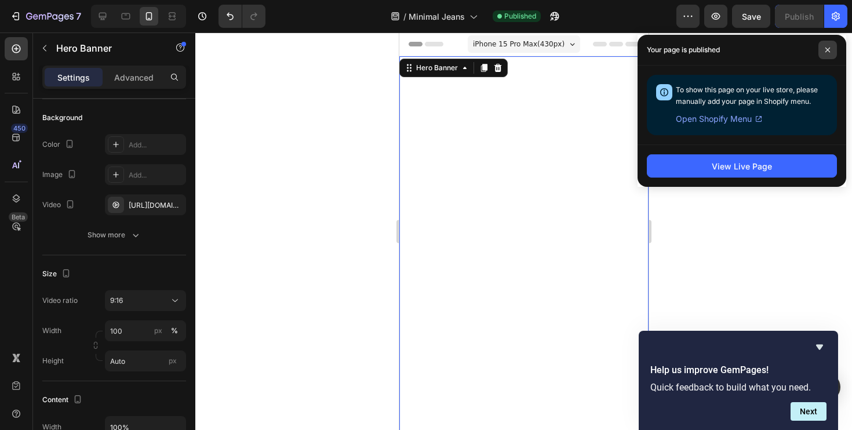
click at [822, 56] on span at bounding box center [828, 50] width 19 height 19
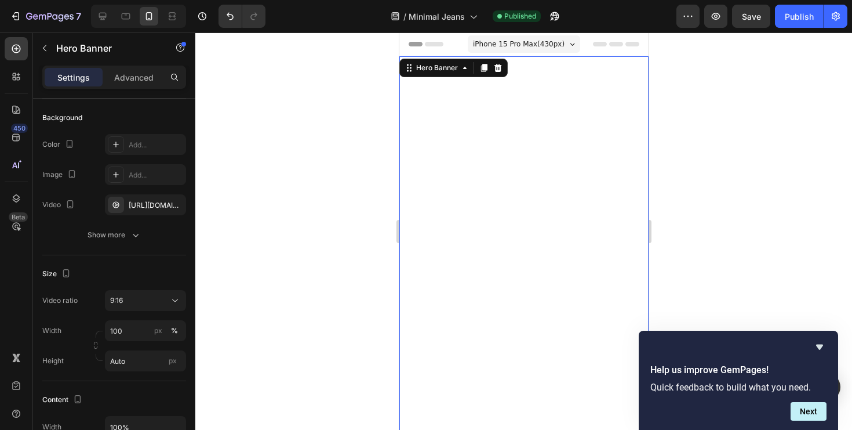
click at [794, 297] on div at bounding box center [523, 230] width 657 height 397
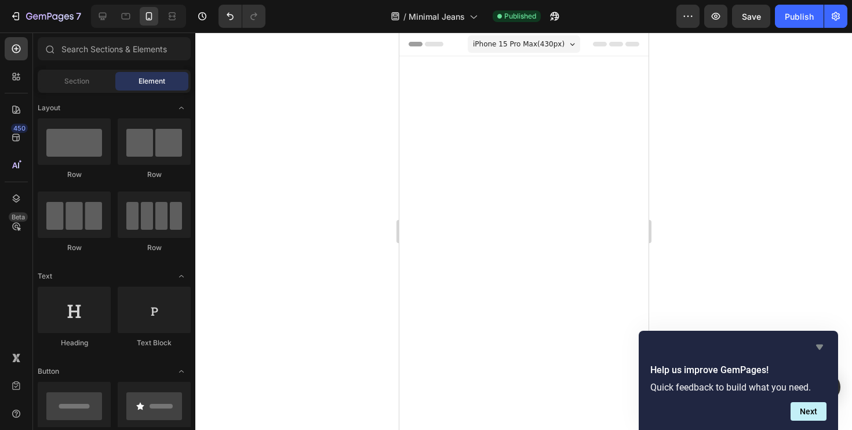
click at [821, 344] on icon "Hide survey" at bounding box center [819, 346] width 7 height 5
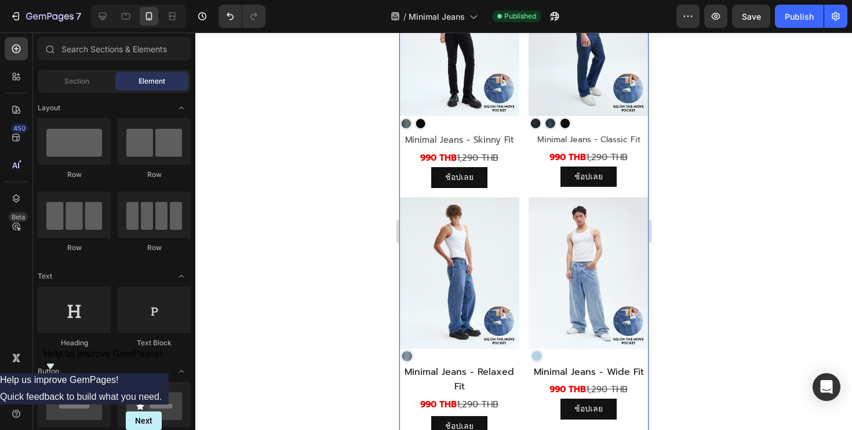
scroll to position [917, 0]
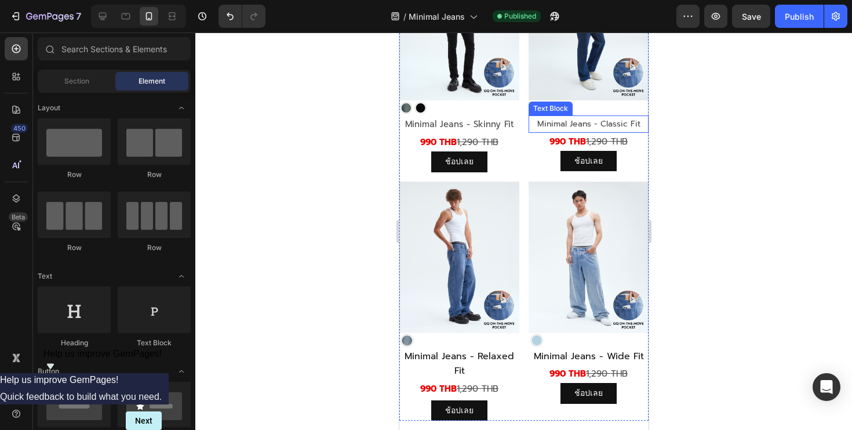
click at [593, 122] on link "Minimal Jeans - Classic Fit" at bounding box center [588, 124] width 103 height 12
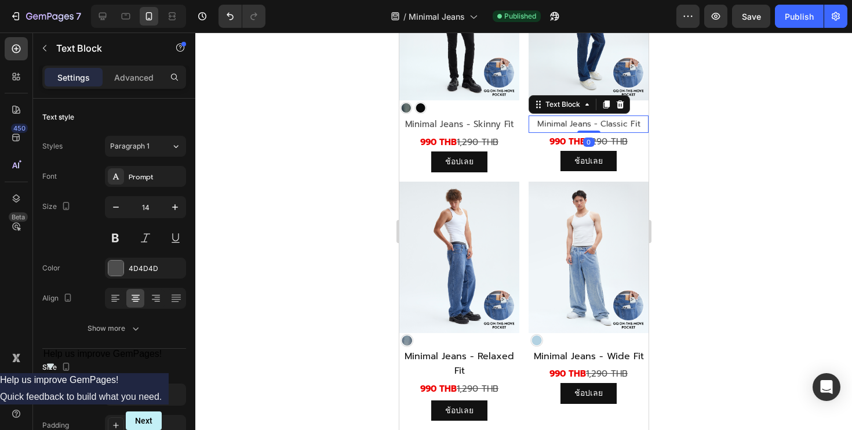
click at [593, 122] on link "Minimal Jeans - Classic Fit" at bounding box center [588, 124] width 103 height 12
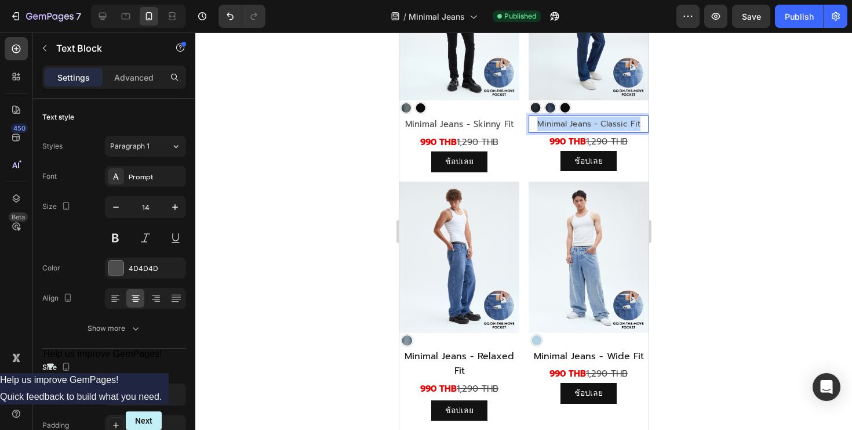
click at [593, 122] on link "Minimal Jeans - Classic Fit" at bounding box center [588, 124] width 103 height 12
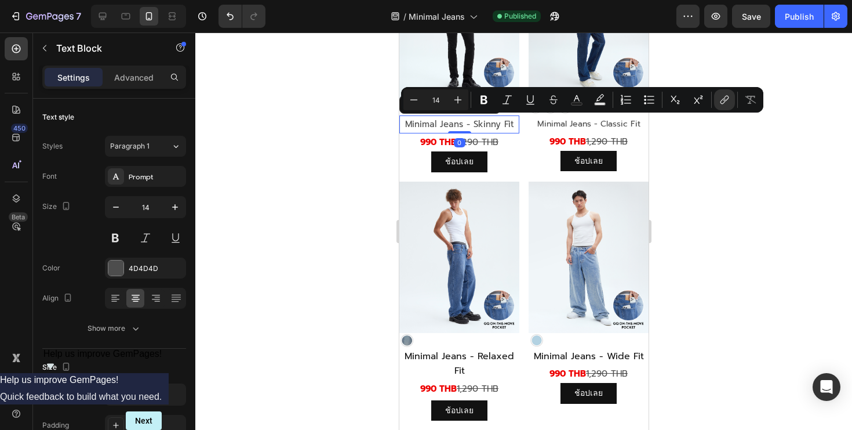
click at [475, 127] on link "Minimal Jeans - Skinny Fit" at bounding box center [459, 124] width 109 height 13
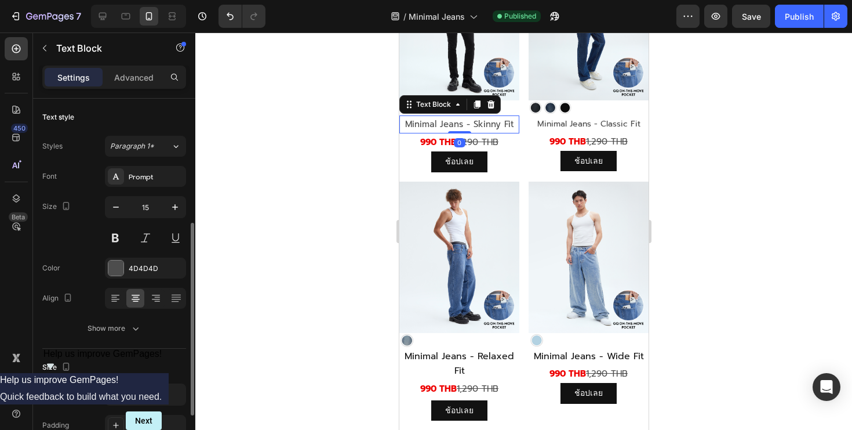
scroll to position [81, 0]
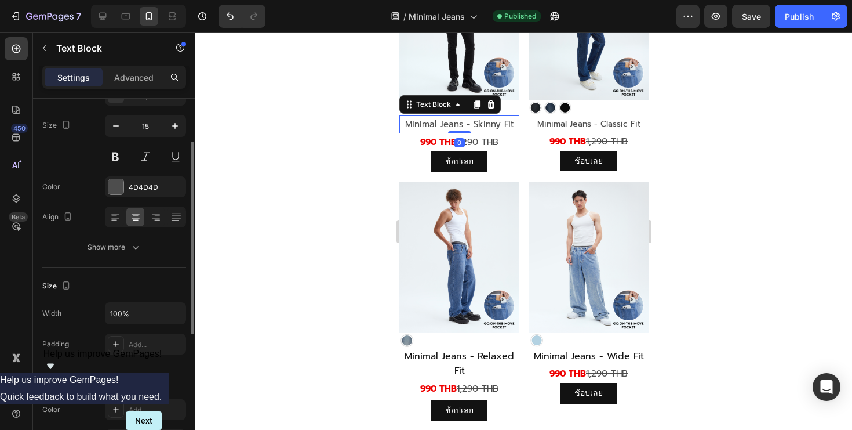
click at [475, 127] on link "Minimal Jeans - Skinny Fit" at bounding box center [459, 124] width 109 height 13
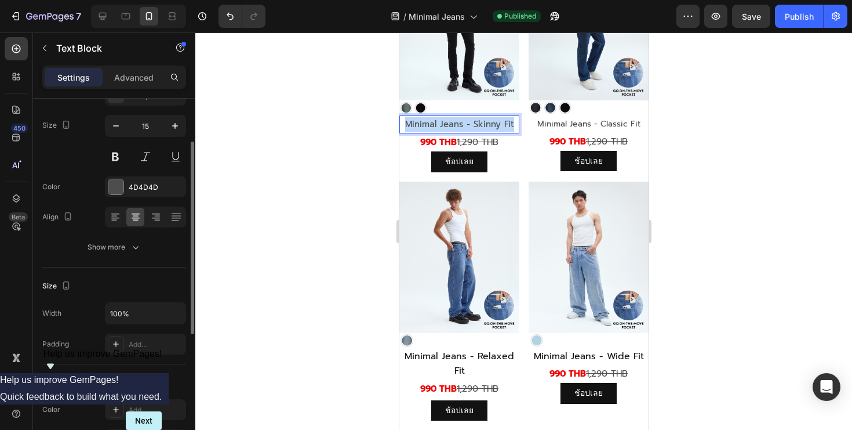
click at [475, 127] on link "Minimal Jeans - Skinny Fit" at bounding box center [459, 124] width 109 height 13
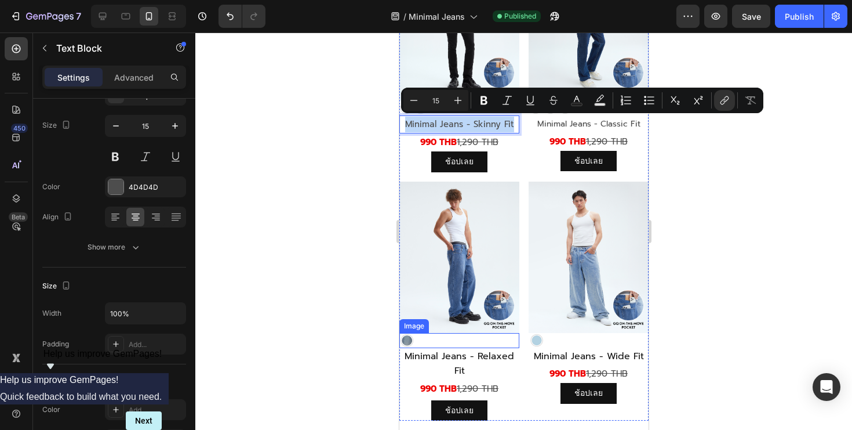
click at [448, 358] on span "Minimal Jeans - Relaxed Fit" at bounding box center [459, 363] width 110 height 28
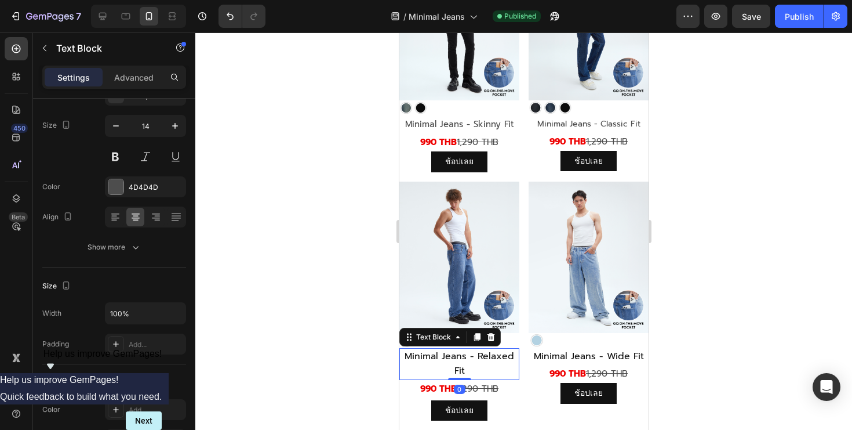
click at [448, 358] on span "Minimal Jeans - Relaxed Fit" at bounding box center [459, 363] width 110 height 28
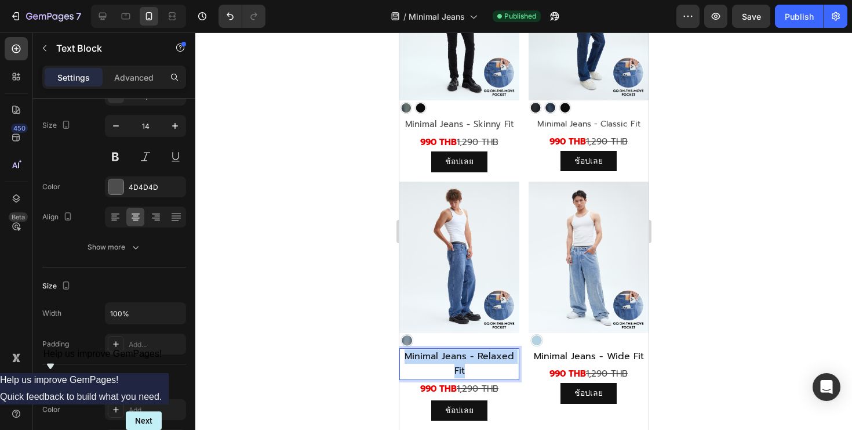
click at [448, 358] on span "Minimal Jeans - Relaxed Fit" at bounding box center [459, 363] width 110 height 28
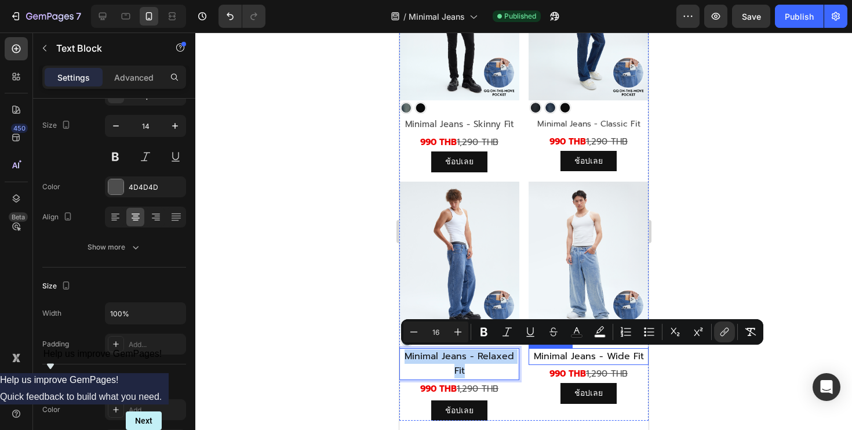
click at [582, 360] on span "Minimal Jeans - Wide Fit" at bounding box center [588, 356] width 110 height 14
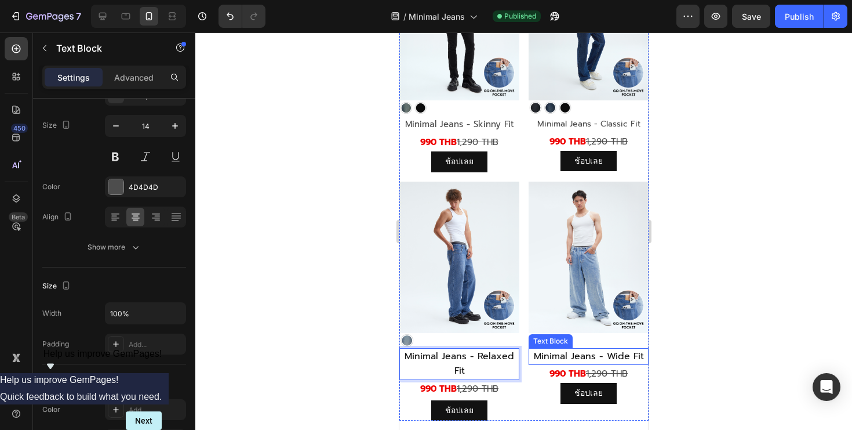
click at [582, 360] on span "Minimal Jeans - Wide Fit" at bounding box center [588, 356] width 110 height 14
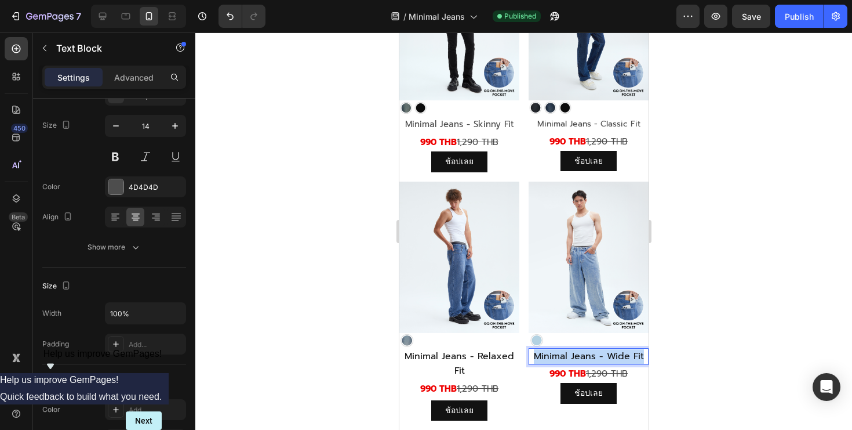
click at [582, 360] on span "Minimal Jeans - Wide Fit" at bounding box center [588, 356] width 110 height 14
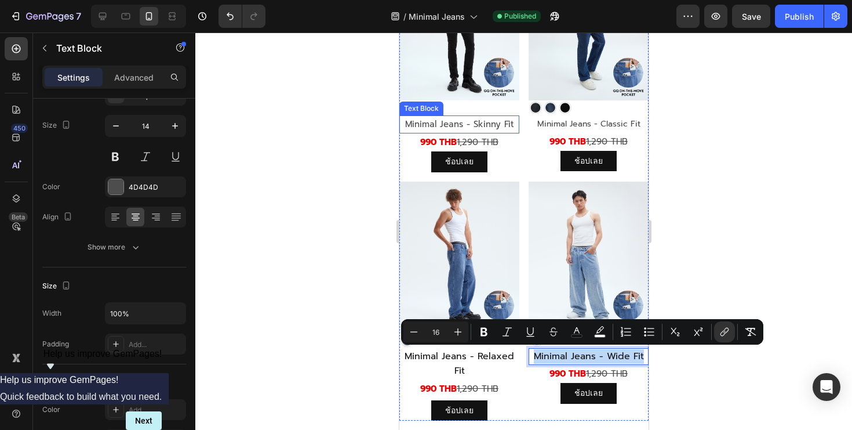
click at [485, 124] on link "Minimal Jeans - Skinny Fit" at bounding box center [459, 124] width 109 height 13
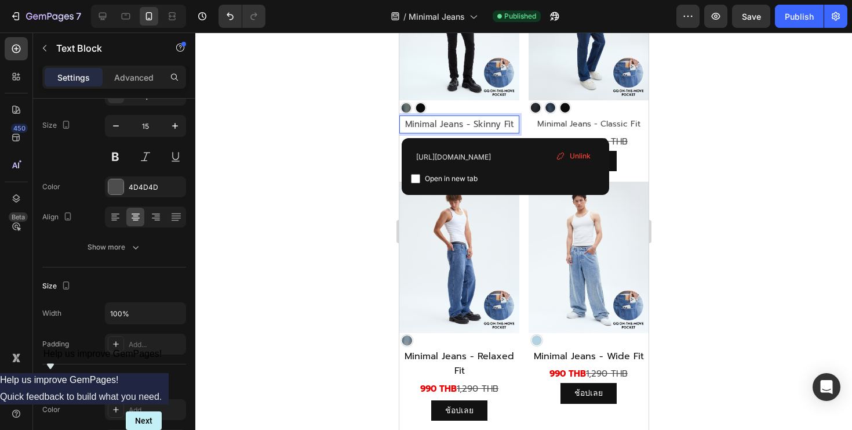
click at [485, 124] on link "Minimal Jeans - Skinny Fit" at bounding box center [459, 124] width 109 height 13
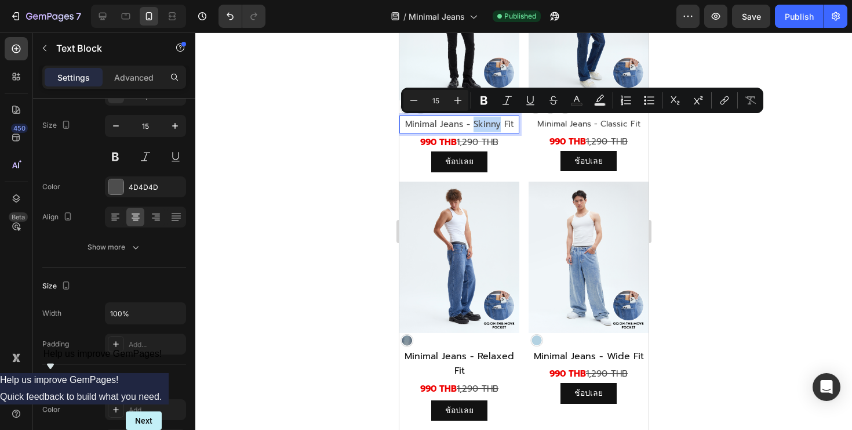
click at [485, 124] on link "Minimal Jeans - Skinny Fit" at bounding box center [459, 124] width 109 height 13
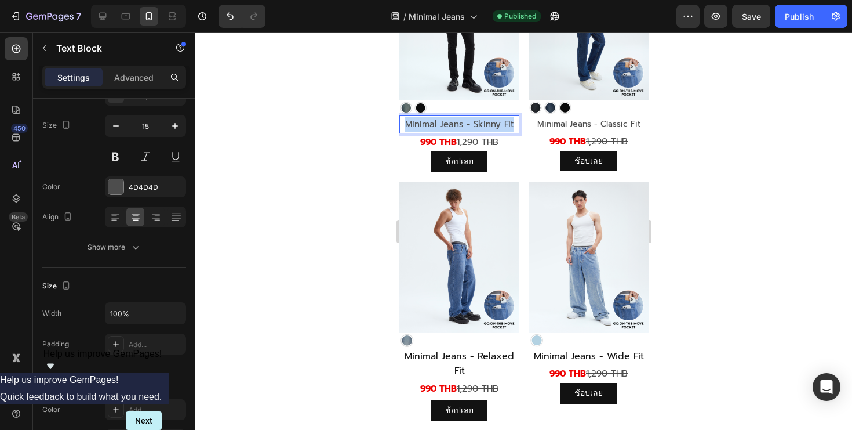
click at [485, 124] on link "Minimal Jeans - Skinny Fit" at bounding box center [459, 124] width 109 height 13
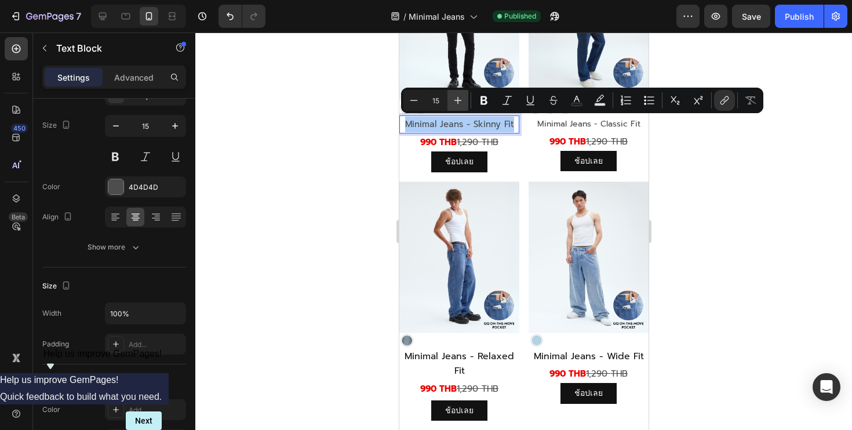
click at [459, 99] on icon "Editor contextual toolbar" at bounding box center [458, 101] width 12 height 12
type input "16"
click at [553, 121] on link "Minimal Jeans - Classic Fit" at bounding box center [588, 124] width 103 height 12
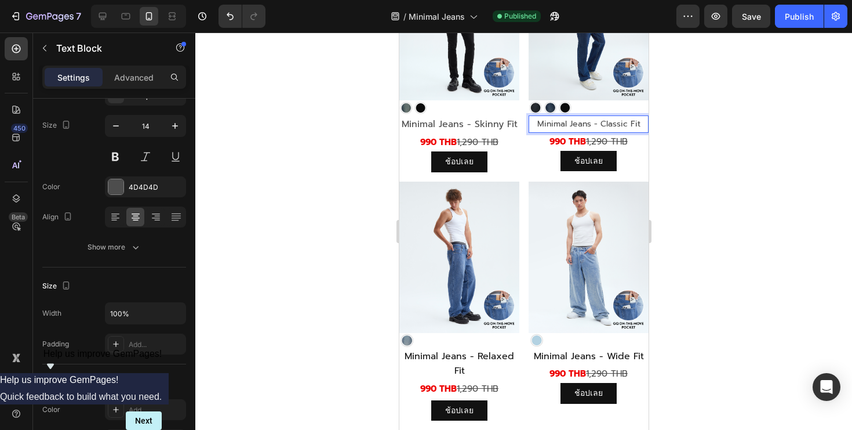
click at [553, 121] on link "Minimal Jeans - Classic Fit" at bounding box center [588, 124] width 103 height 12
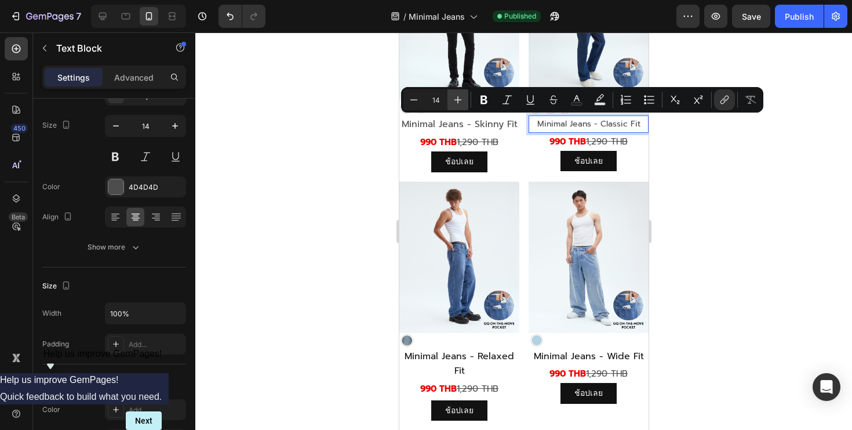
click at [451, 97] on button "Plus" at bounding box center [458, 99] width 21 height 21
type input "16"
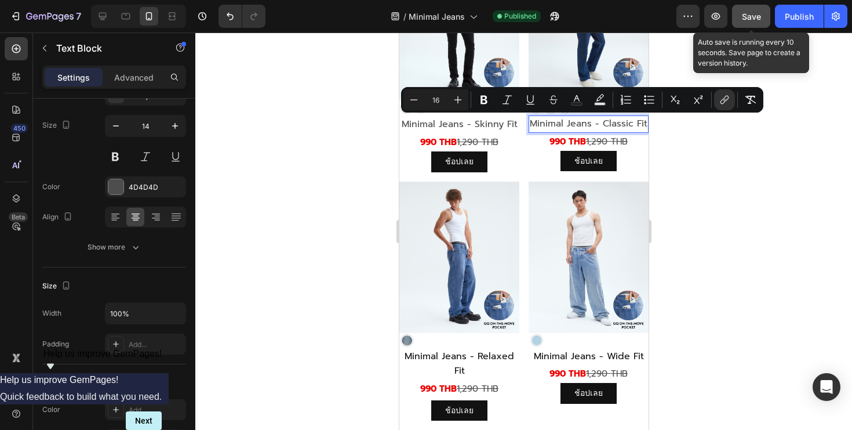
click at [751, 25] on button "Save" at bounding box center [751, 16] width 38 height 23
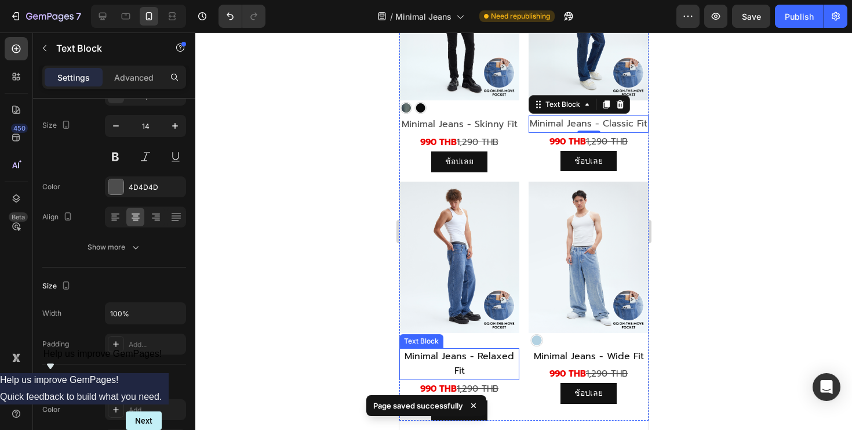
click at [485, 356] on span "Minimal Jeans - Relaxed Fit" at bounding box center [459, 363] width 110 height 28
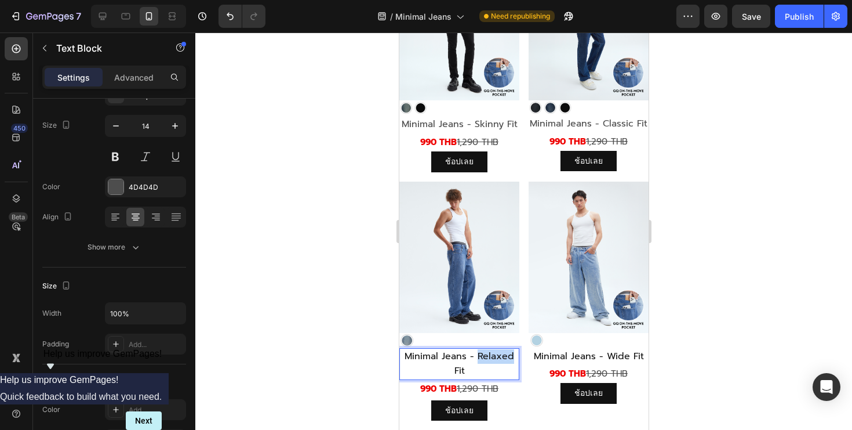
click at [475, 360] on span "Minimal Jeans - Relaxed Fit" at bounding box center [459, 363] width 110 height 28
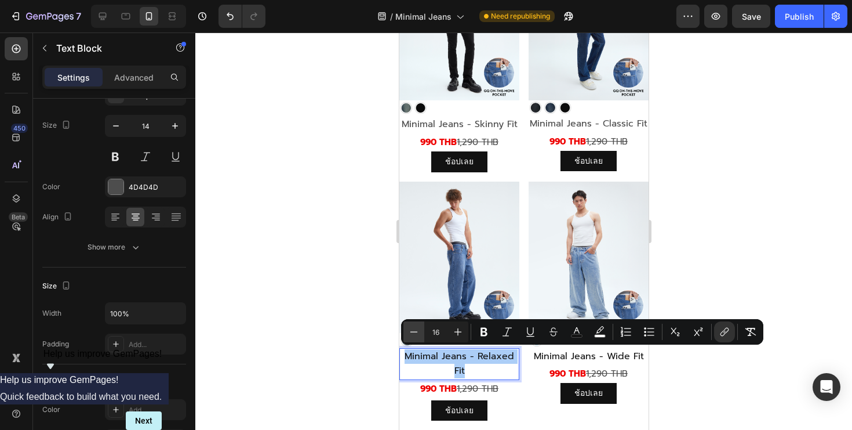
click at [409, 328] on icon "Editor contextual toolbar" at bounding box center [414, 332] width 12 height 12
type input "15"
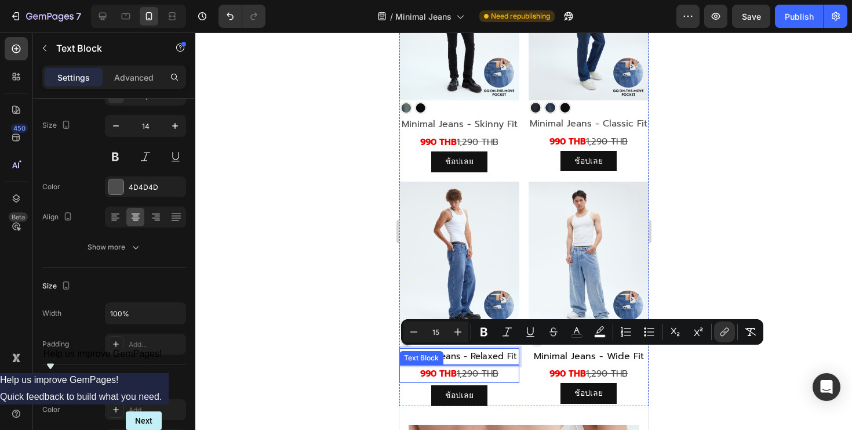
click at [495, 368] on s "1,290 THB" at bounding box center [477, 373] width 42 height 13
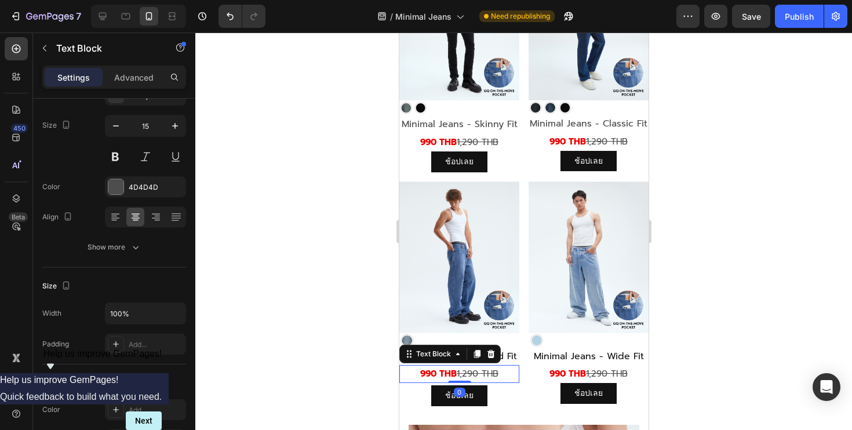
click at [507, 369] on p "990 THB 1,290 THB" at bounding box center [459, 374] width 118 height 16
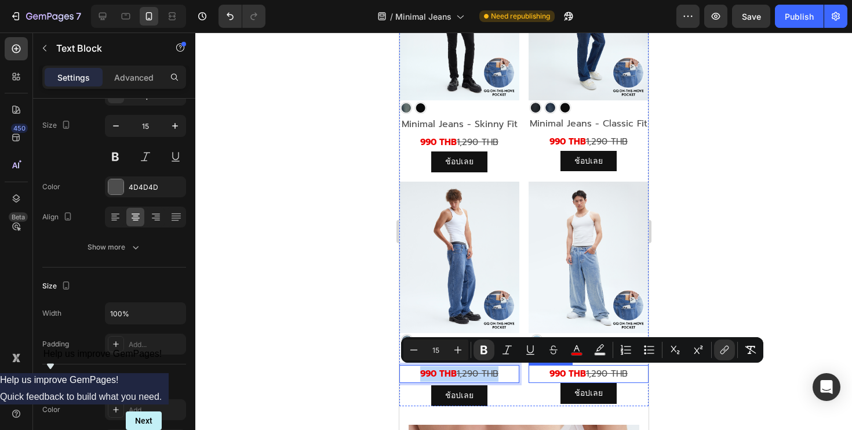
click at [637, 374] on p "990 THB 1,290 THB" at bounding box center [588, 374] width 118 height 16
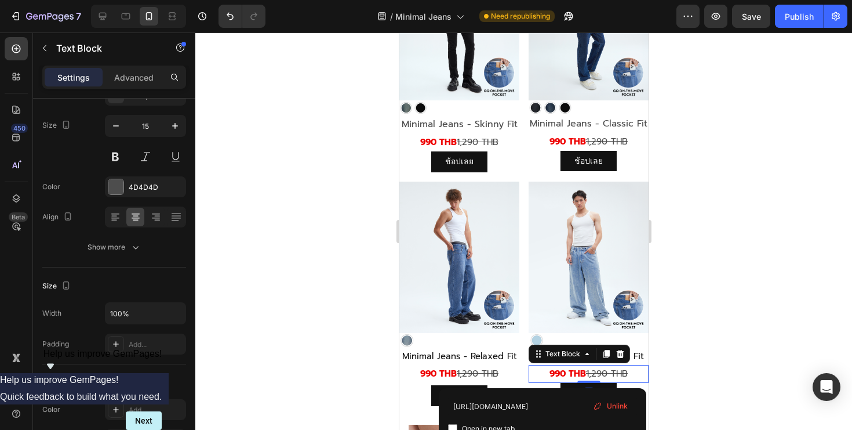
click at [637, 374] on p "990 THB 1,290 THB" at bounding box center [588, 374] width 118 height 16
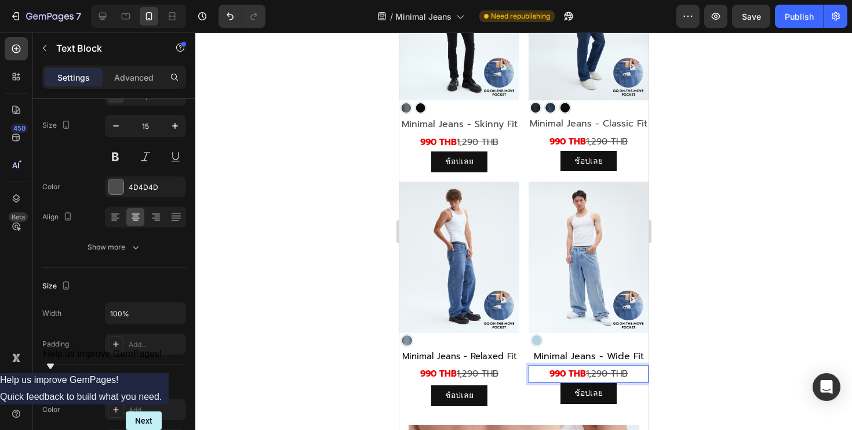
click at [637, 374] on p "990 THB 1,290 THB" at bounding box center [588, 374] width 118 height 16
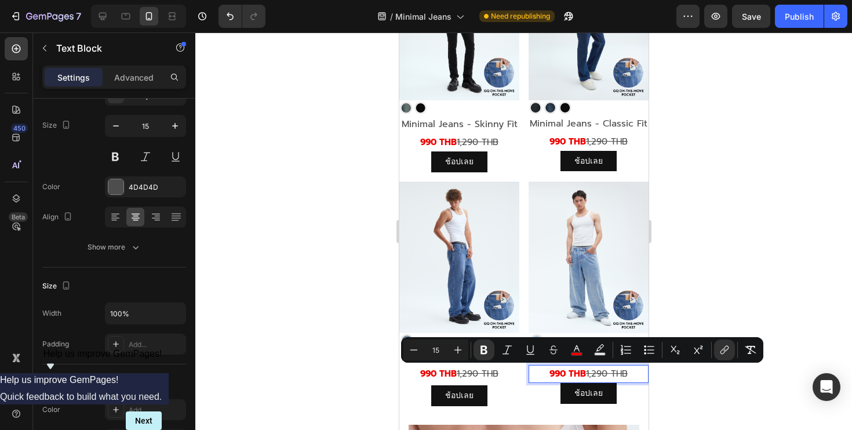
click at [672, 365] on div at bounding box center [523, 230] width 657 height 397
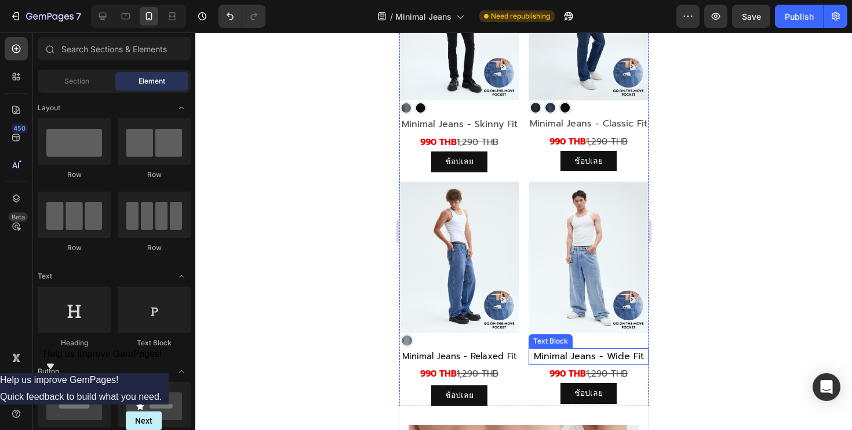
click at [626, 348] on div "Minimal Jeans - Wide Fit" at bounding box center [588, 356] width 120 height 17
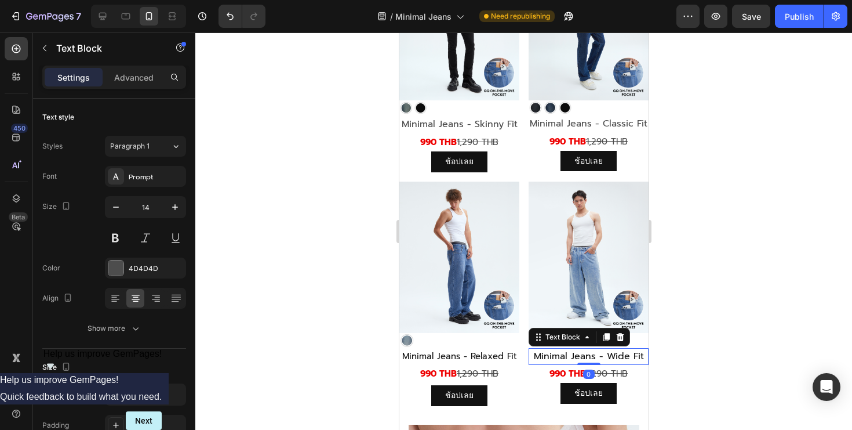
click at [626, 348] on div "Minimal Jeans - Wide Fit" at bounding box center [588, 356] width 120 height 17
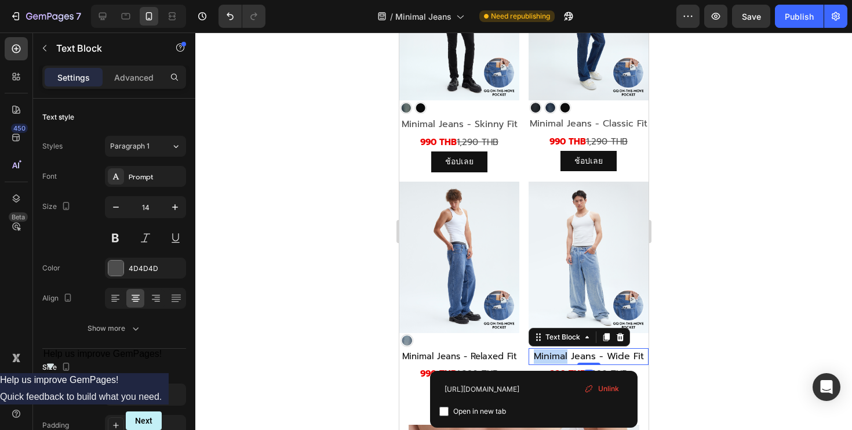
click at [626, 348] on div "Minimal Jeans - Wide Fit" at bounding box center [588, 356] width 120 height 17
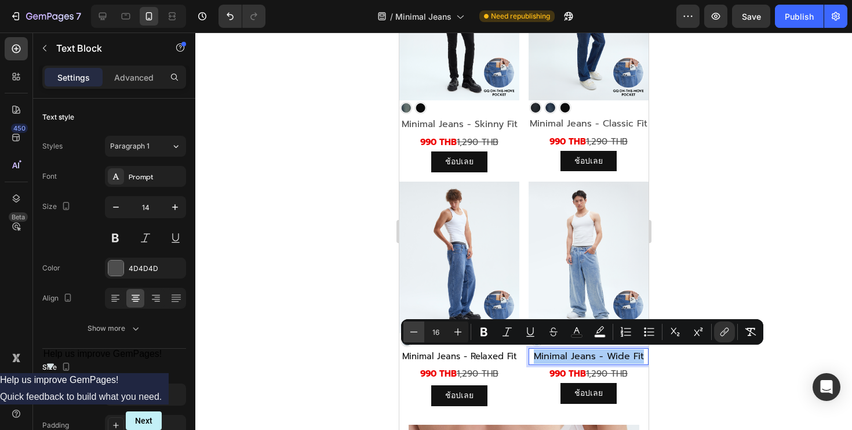
click at [409, 328] on icon "Editor contextual toolbar" at bounding box center [414, 332] width 12 height 12
type input "15"
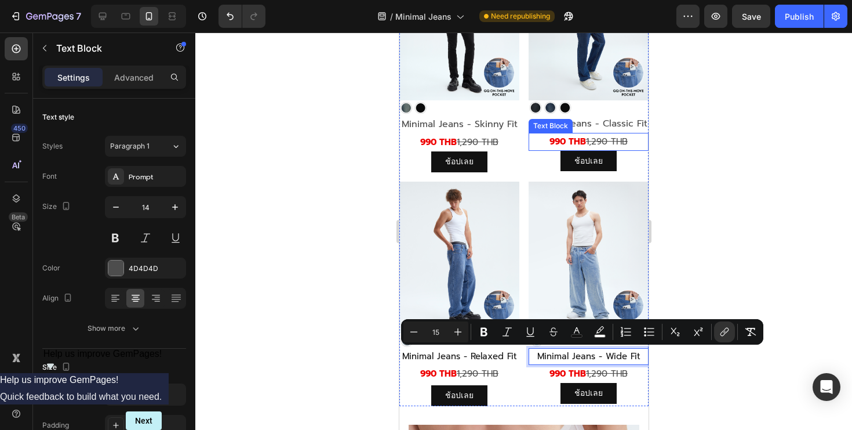
click at [615, 125] on span "Minimal Jeans - Classic Fit" at bounding box center [588, 124] width 118 height 14
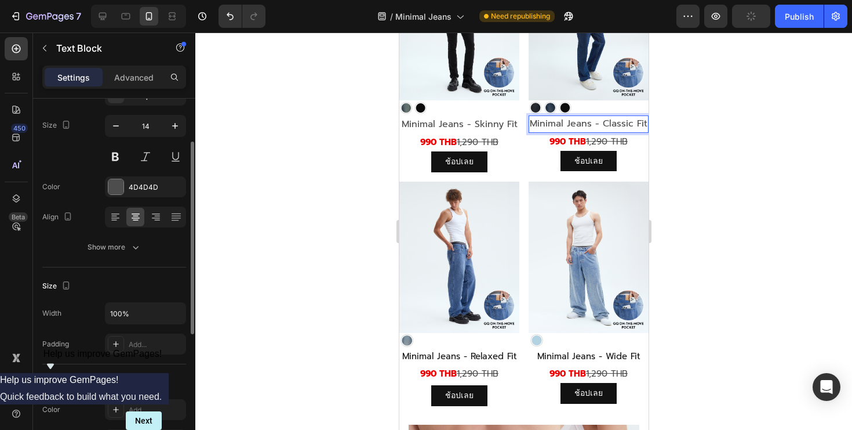
click at [615, 125] on span "Minimal Jeans - Classic Fit" at bounding box center [588, 124] width 118 height 14
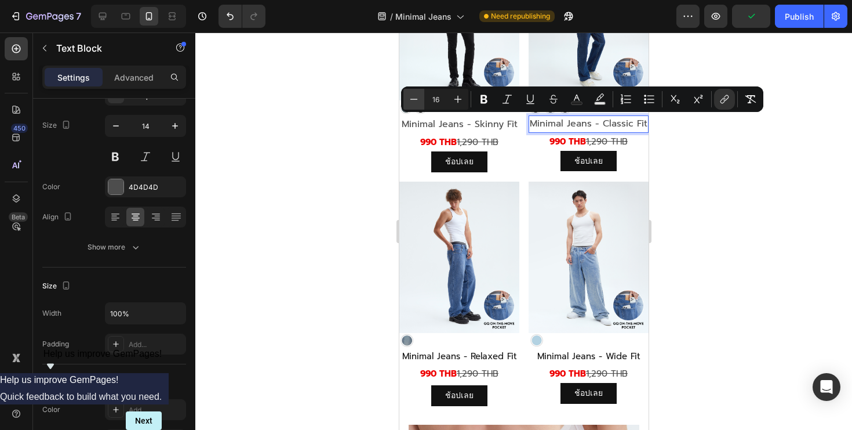
click at [418, 100] on icon "Editor contextual toolbar" at bounding box center [414, 99] width 12 height 12
type input "15"
click at [437, 122] on span "Minimal Jeans - Skinny Fit" at bounding box center [459, 124] width 116 height 14
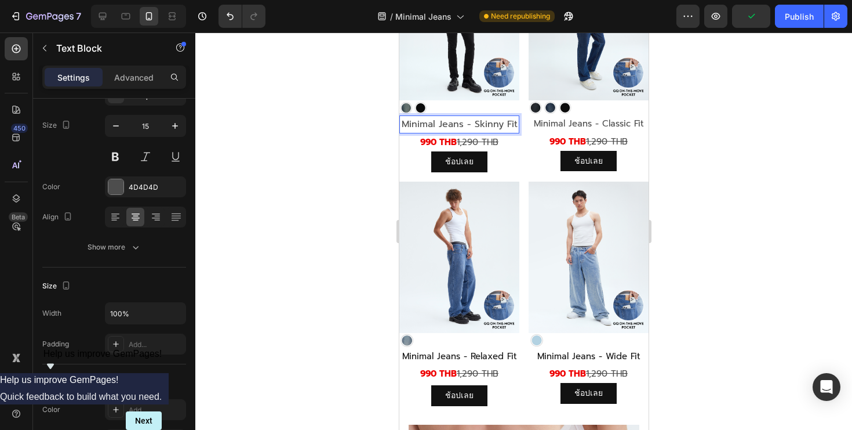
click at [437, 122] on span "Minimal Jeans - Skinny Fit" at bounding box center [459, 124] width 116 height 14
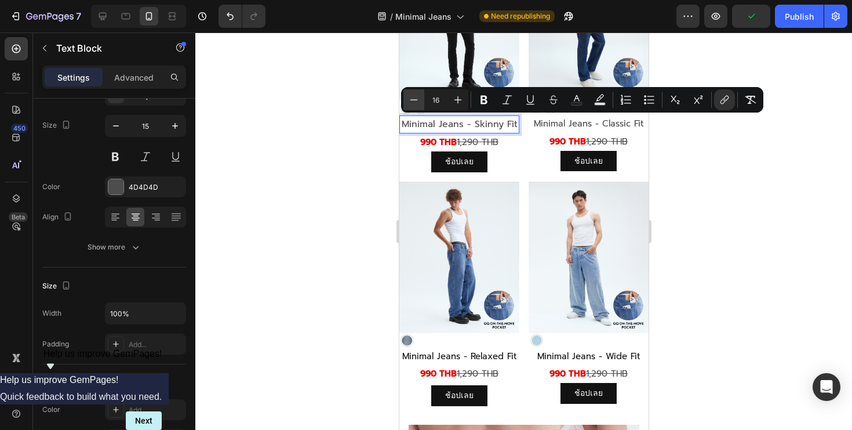
click at [411, 100] on icon "Editor contextual toolbar" at bounding box center [414, 100] width 12 height 12
type input "15"
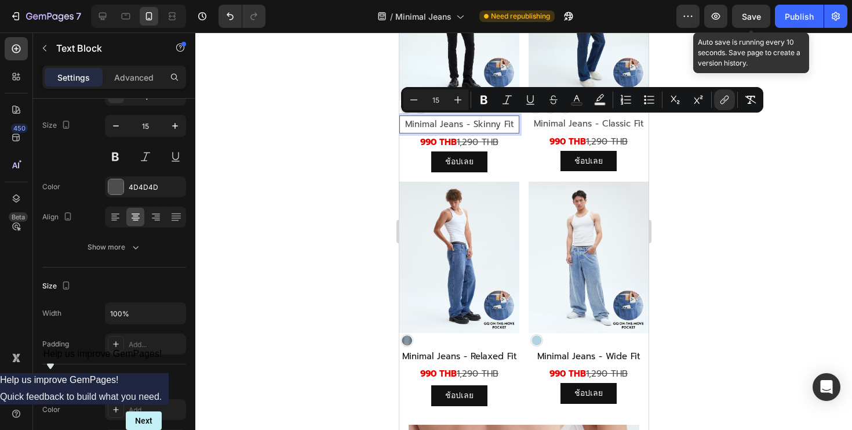
click at [753, 17] on span "Save" at bounding box center [751, 17] width 19 height 10
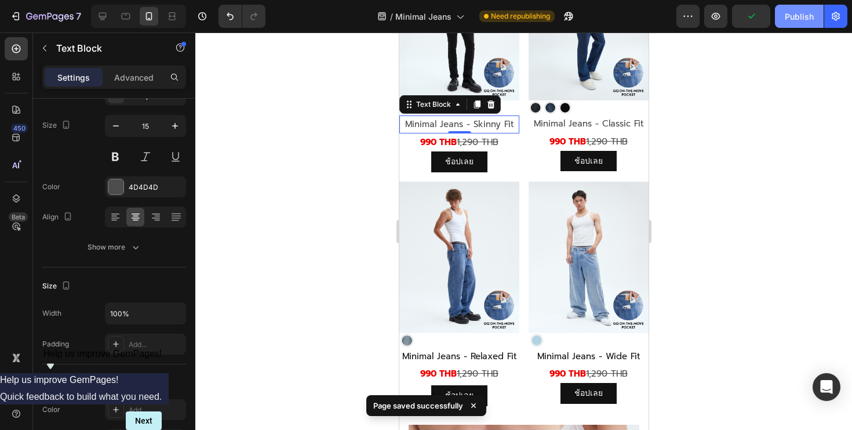
click at [803, 21] on div "Publish" at bounding box center [799, 16] width 29 height 12
click at [292, 0] on html "7 Version history / Minimal Jeans Need republishing Preview Save Publish 450 Be…" at bounding box center [426, 0] width 852 height 0
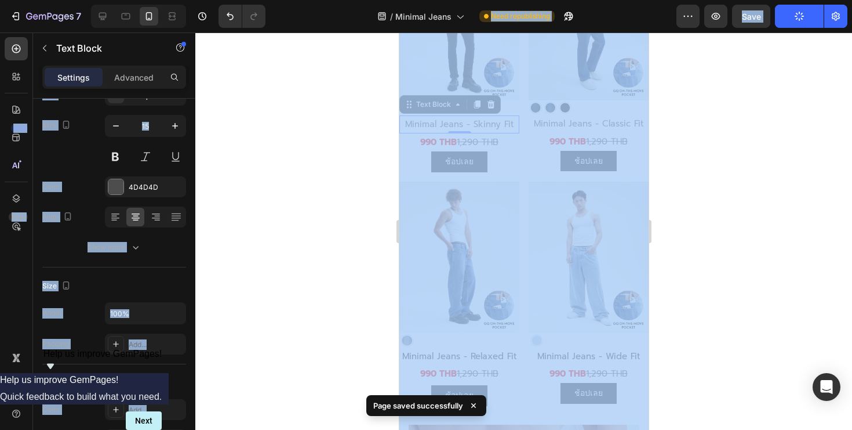
click at [332, 112] on div at bounding box center [523, 230] width 657 height 397
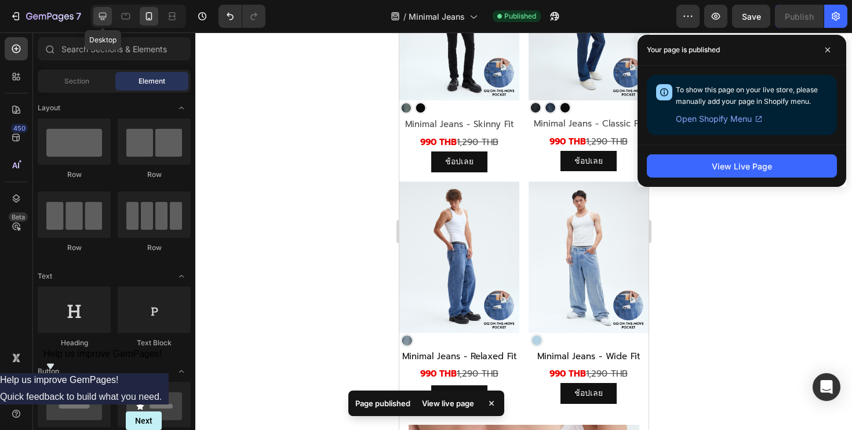
click at [107, 17] on icon at bounding box center [103, 16] width 12 height 12
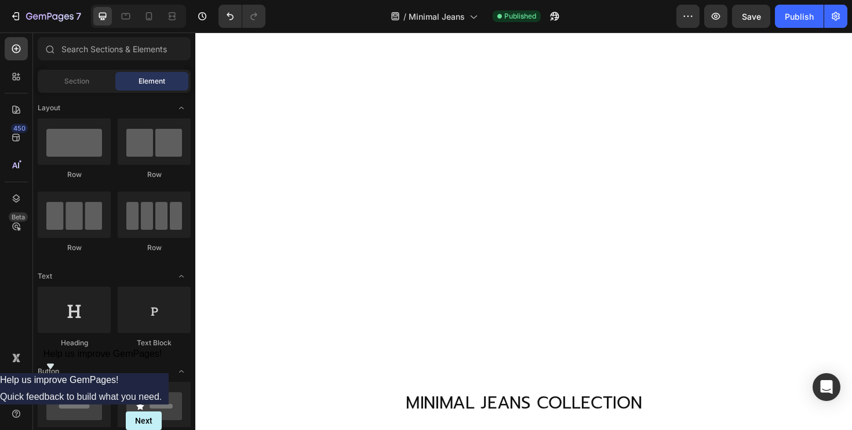
scroll to position [404, 0]
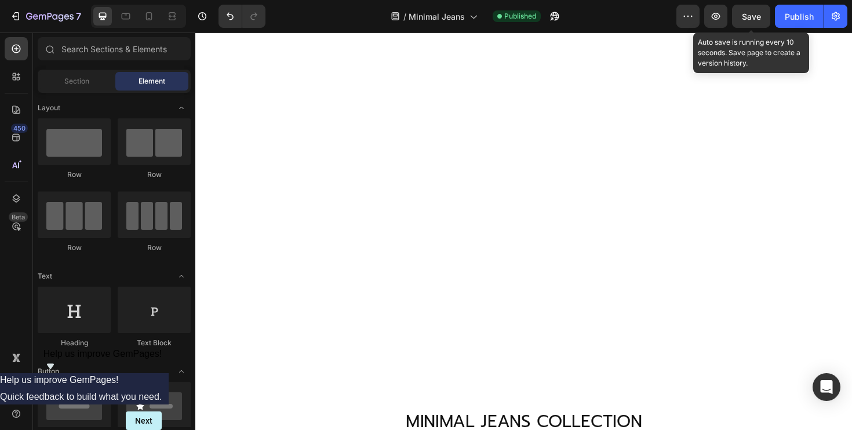
click at [746, 12] on span "Save" at bounding box center [751, 17] width 19 height 10
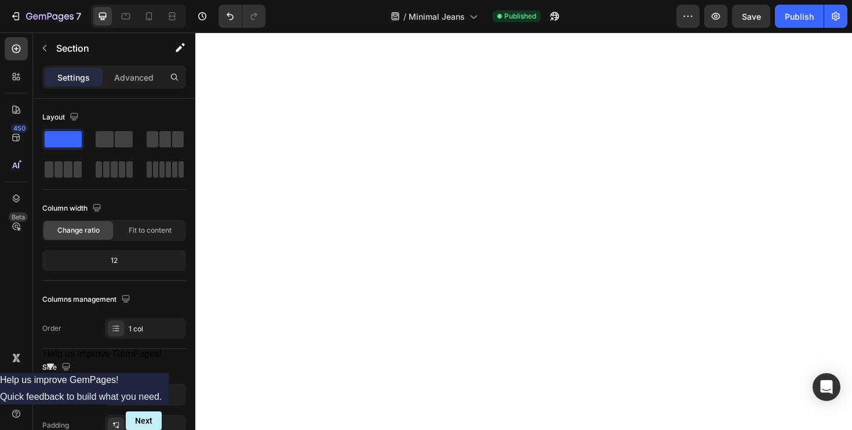
click at [400, 89] on div at bounding box center [543, 328] width 696 height 593
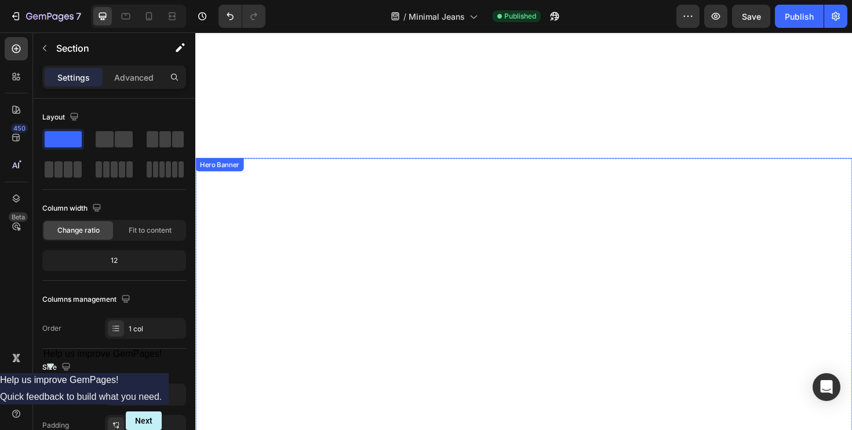
scroll to position [154, 0]
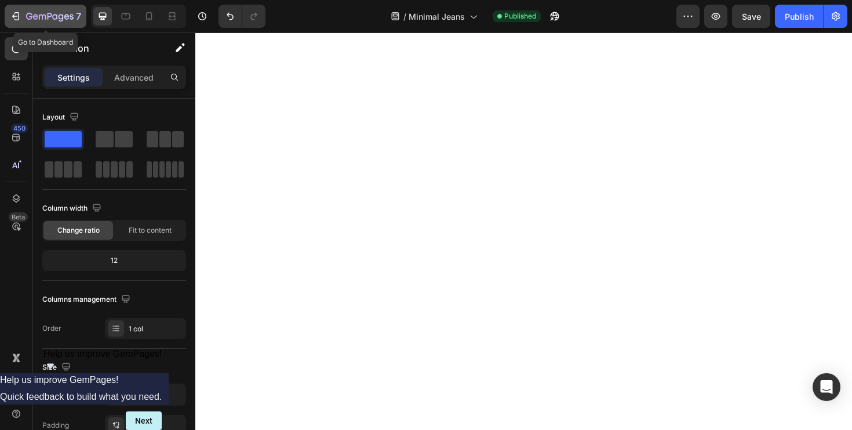
click at [31, 14] on icon "button" at bounding box center [29, 16] width 6 height 7
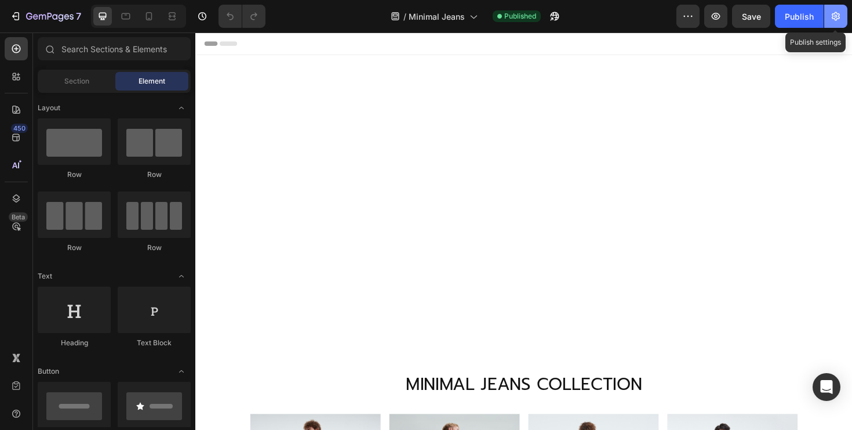
click at [831, 23] on button "button" at bounding box center [836, 16] width 23 height 23
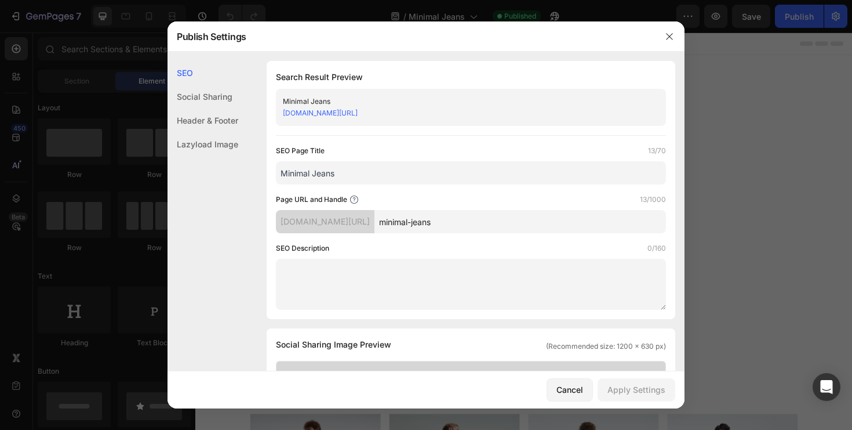
drag, startPoint x: 457, startPoint y: 115, endPoint x: 279, endPoint y: 117, distance: 177.4
click at [279, 117] on div "Minimal Jeans [DOMAIN_NAME][URL]" at bounding box center [471, 107] width 390 height 37
copy link "[DOMAIN_NAME][URL]"
click at [358, 113] on link "[DOMAIN_NAME][URL]" at bounding box center [320, 112] width 75 height 9
click at [673, 32] on icon "button" at bounding box center [669, 36] width 9 height 9
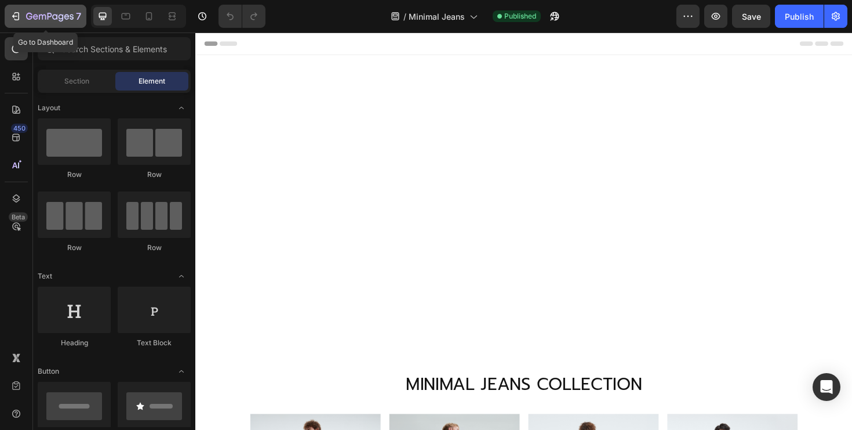
click at [43, 9] on button "7" at bounding box center [46, 16] width 82 height 23
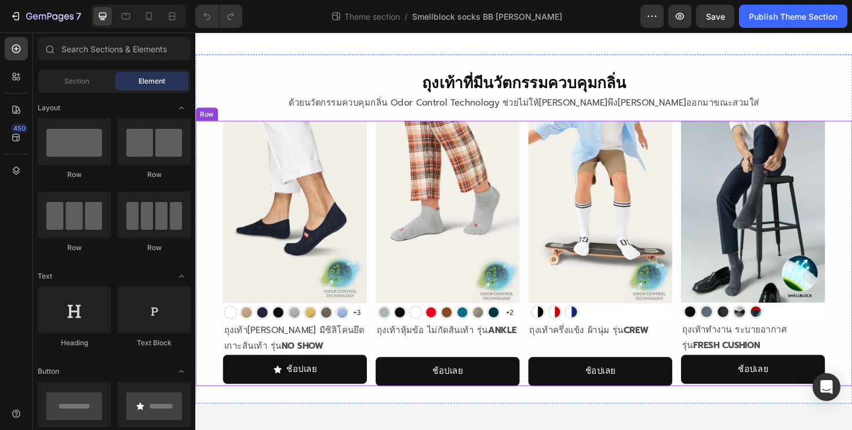
click at [546, 211] on div "Image Image ถุงเท้าลำลอง มีซิลิโคนยึดเกาะส้นเท้า รุ่น NO SHOW Text Block ช้อปเล…" at bounding box center [543, 266] width 696 height 281
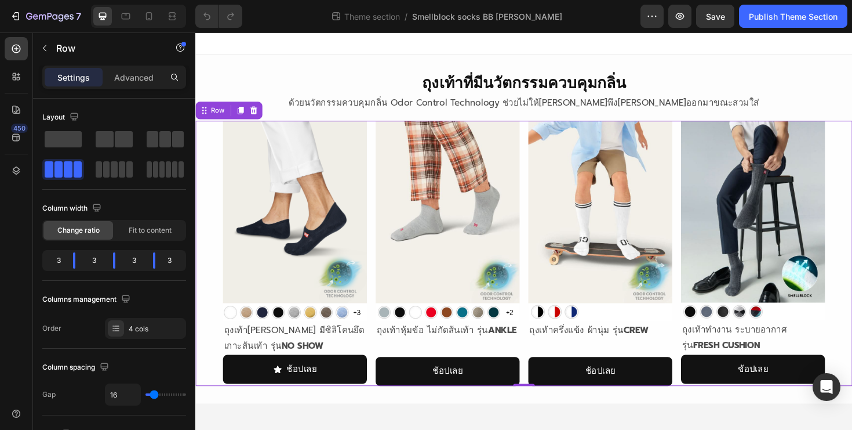
click at [852, 214] on div "Image Image ถุงเท้าลำลอง มีซิลิโคนยึดเกาะส้นเท้า รุ่น NO SHOW Text Block ช้อปเล…" at bounding box center [543, 266] width 696 height 281
click at [545, 169] on div "Image Image ถุงเท้าลำลอง มีซิลิโคนยึดเกาะส้นเท้า รุ่น NO SHOW Text Block ช้อปเล…" at bounding box center [543, 266] width 696 height 281
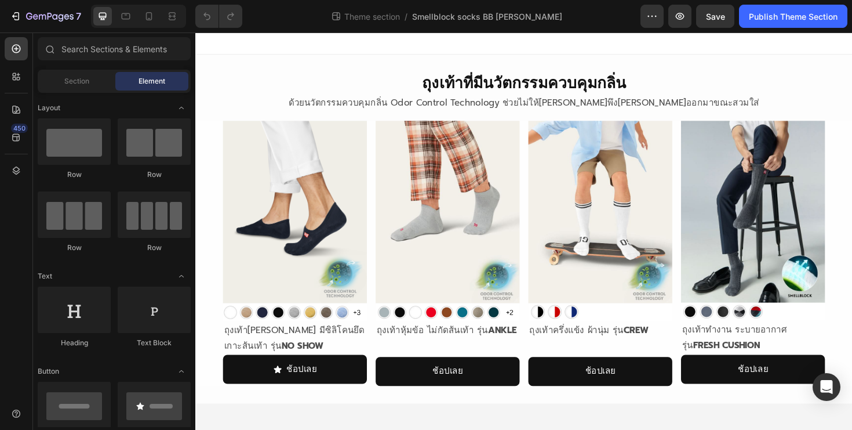
click at [356, 41] on div at bounding box center [543, 43] width 696 height 23
click at [24, 17] on div "7" at bounding box center [45, 16] width 71 height 14
